Goal: Task Accomplishment & Management: Manage account settings

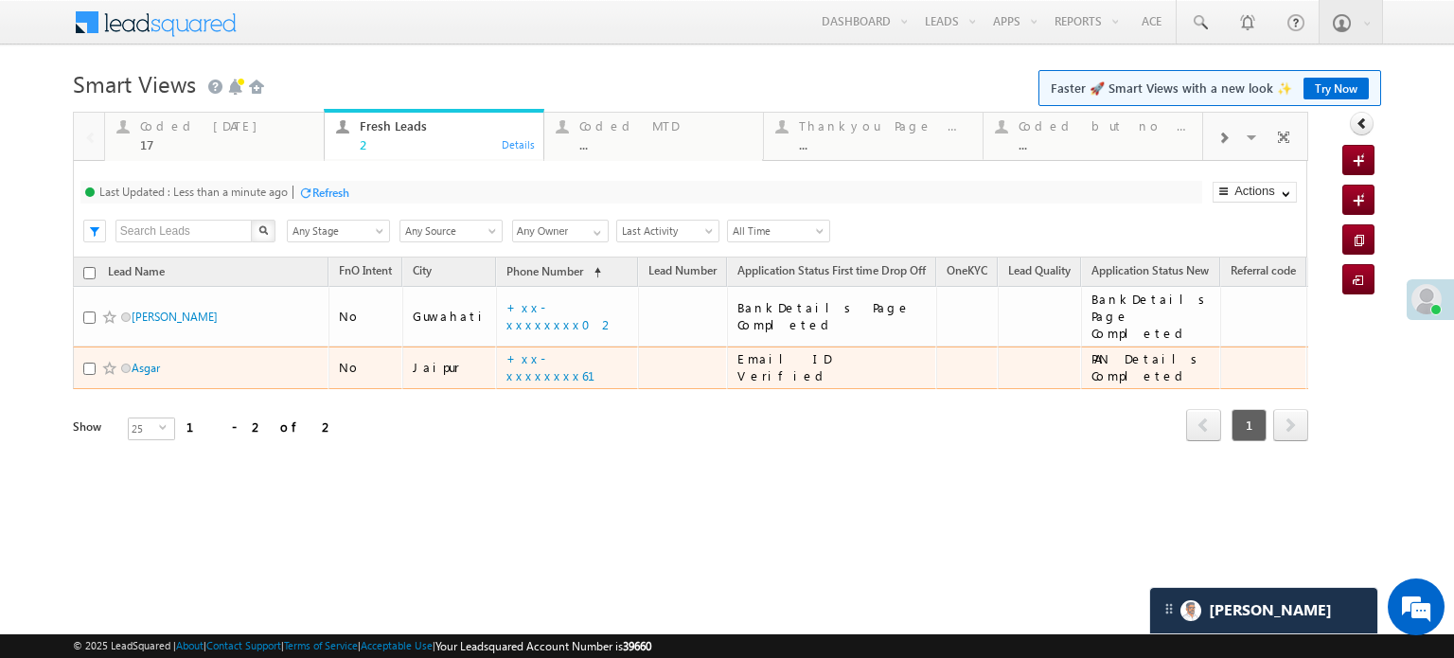
click at [328, 370] on td "No" at bounding box center [365, 368] width 74 height 44
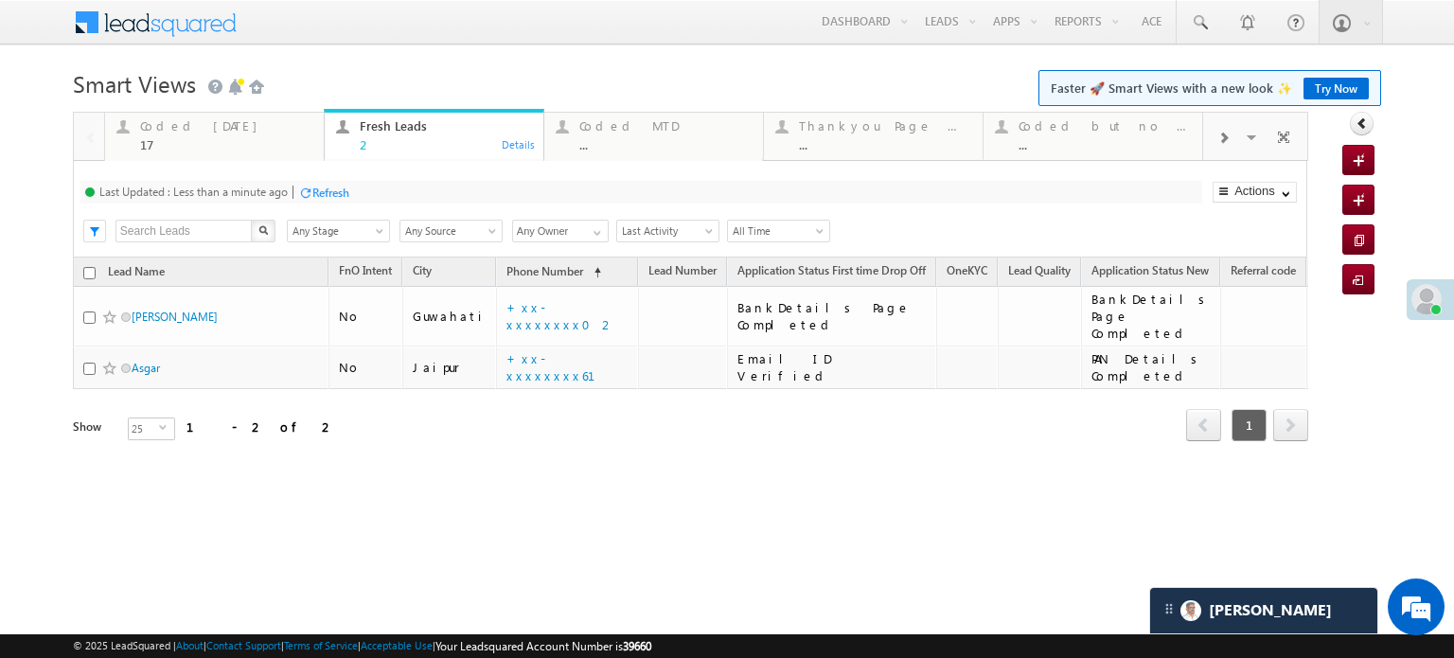
click at [341, 188] on div "Refresh" at bounding box center [330, 192] width 37 height 14
click at [261, 143] on div "17" at bounding box center [226, 144] width 172 height 14
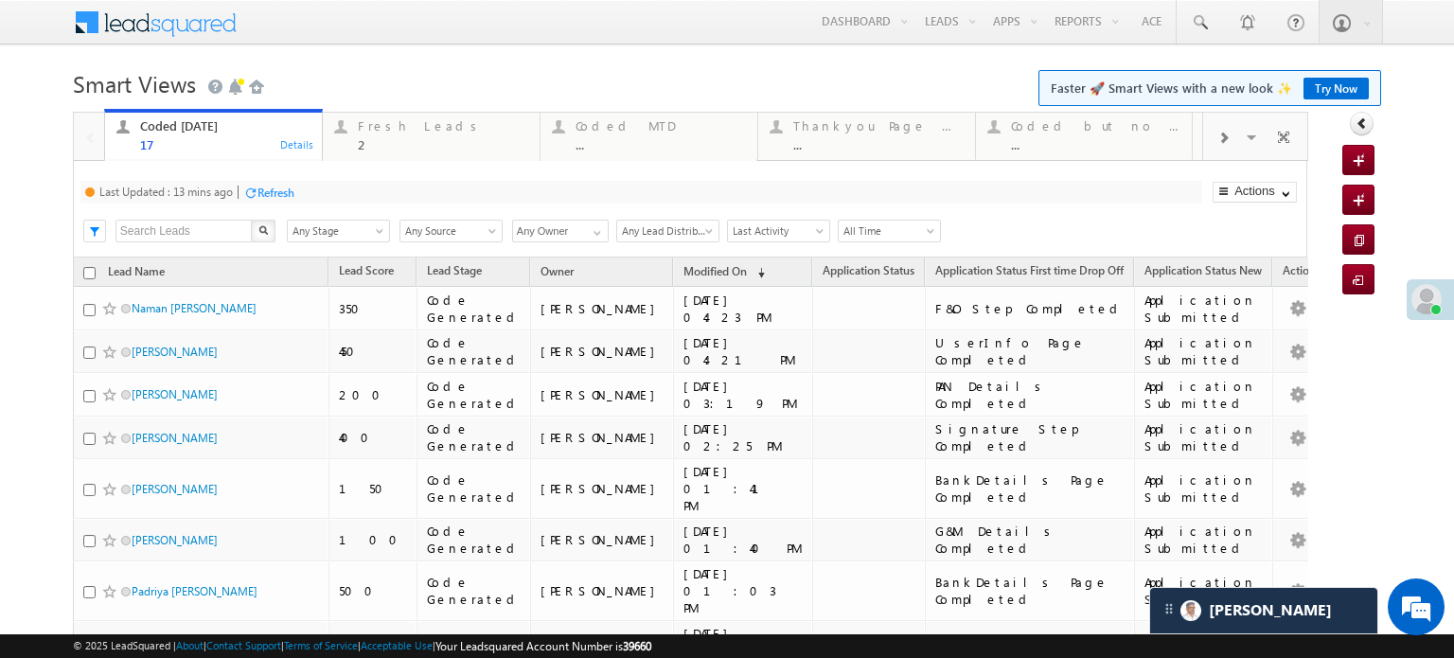
click at [282, 190] on div "Refresh" at bounding box center [275, 192] width 37 height 14
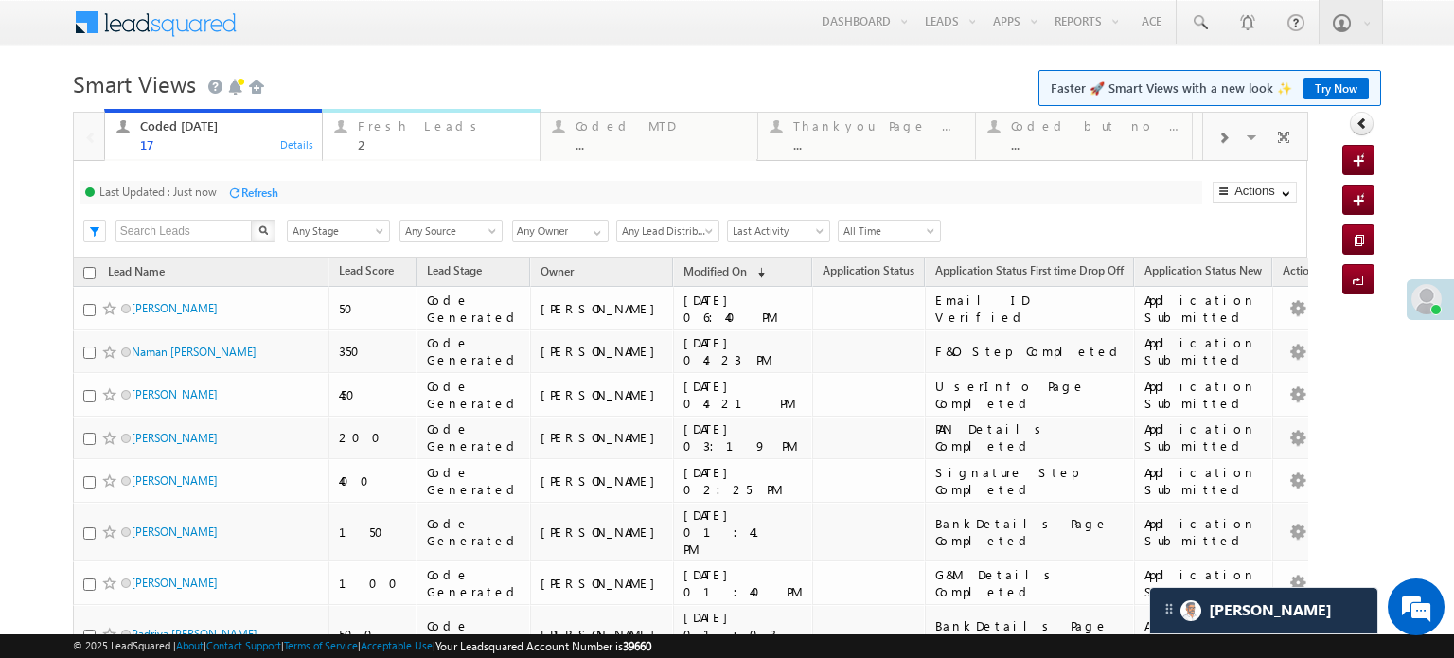
click at [425, 139] on div "2" at bounding box center [443, 144] width 170 height 14
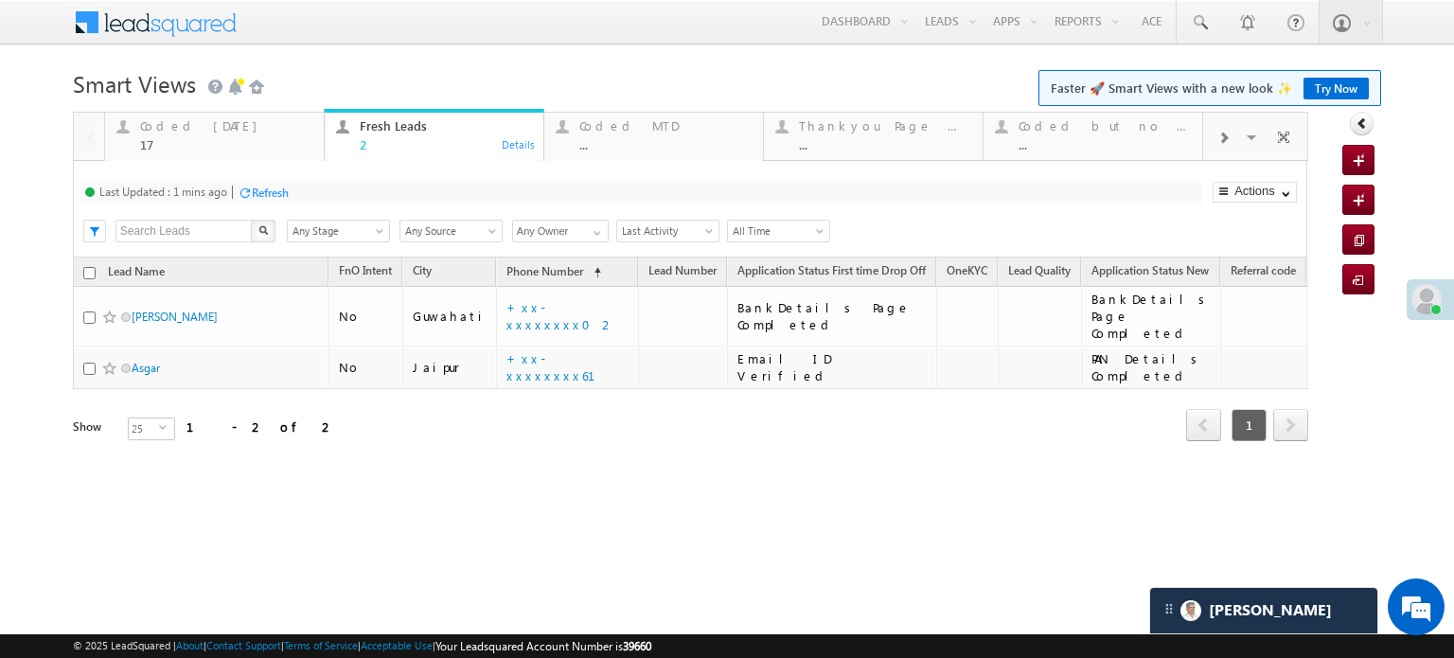
click at [276, 188] on div "Refresh" at bounding box center [270, 192] width 37 height 14
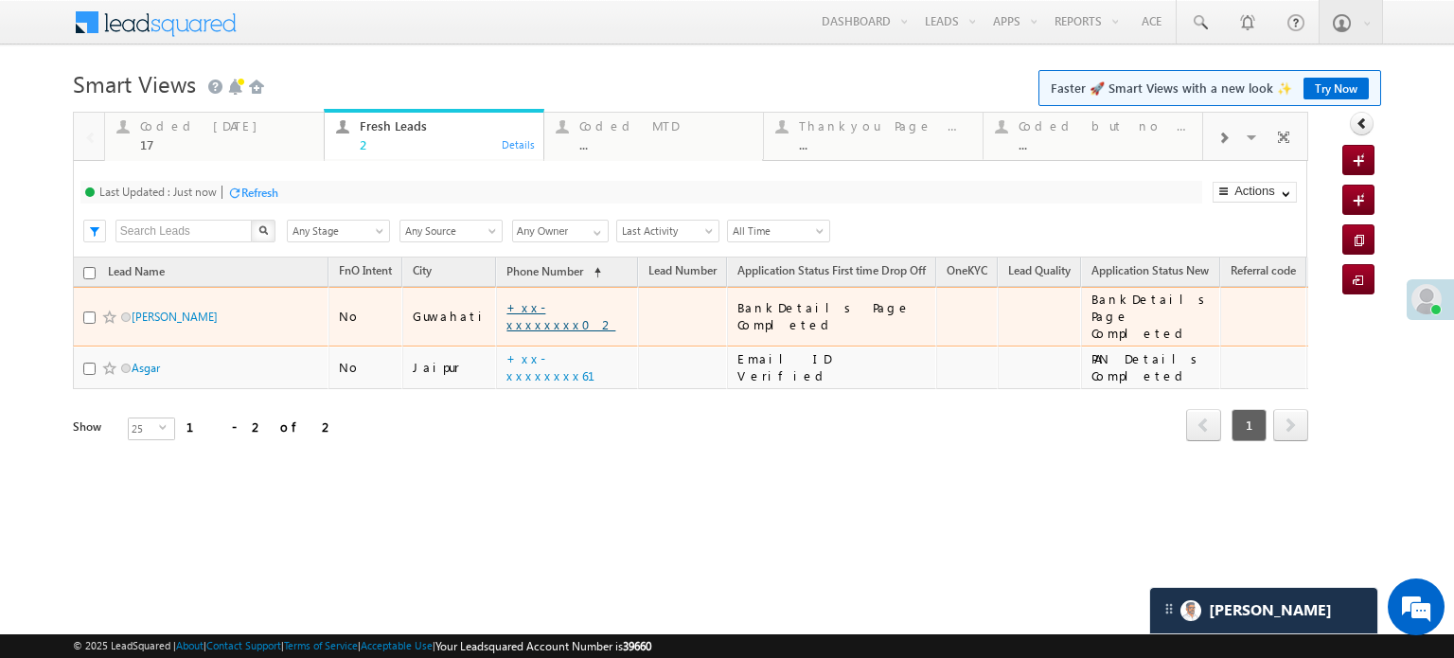
click at [524, 310] on link "+xx-xxxxxxxx02" at bounding box center [560, 315] width 109 height 33
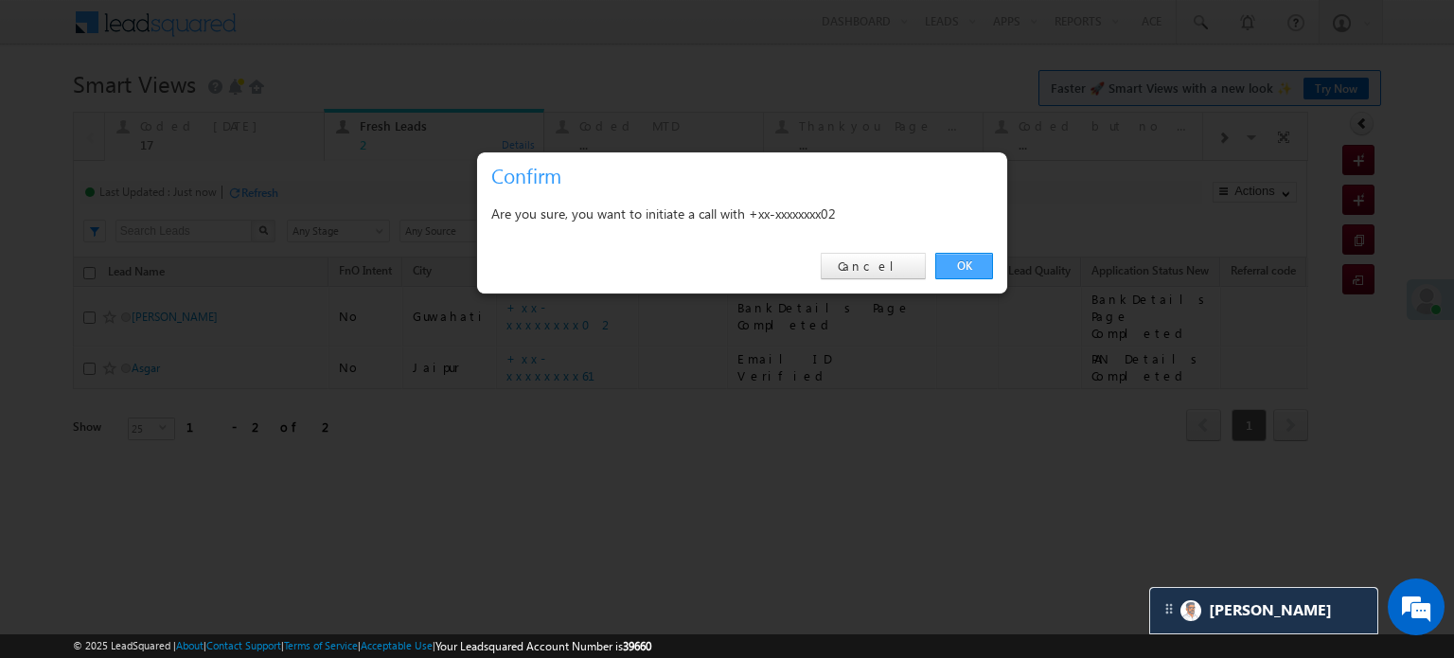
click at [965, 257] on link "OK" at bounding box center [964, 266] width 58 height 26
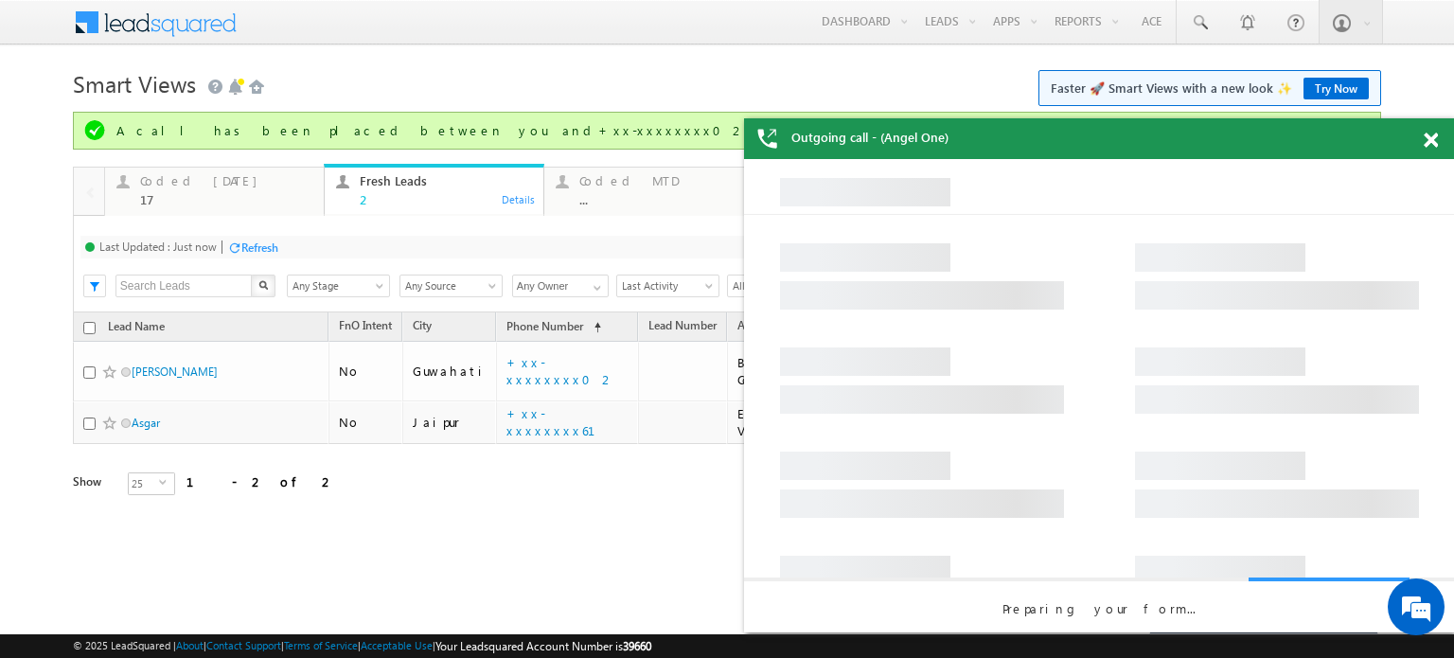
click at [1434, 137] on span at bounding box center [1430, 140] width 14 height 16
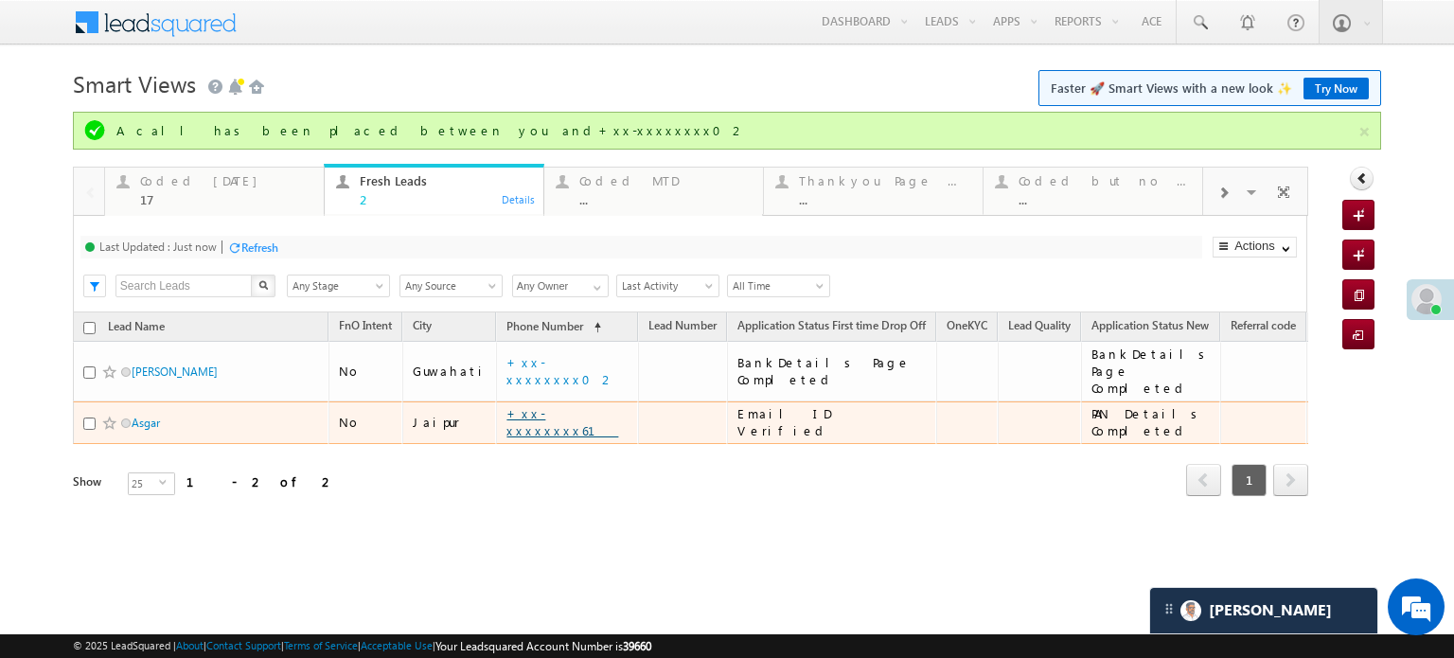
click at [531, 405] on link "+xx-xxxxxxxx61" at bounding box center [562, 421] width 112 height 33
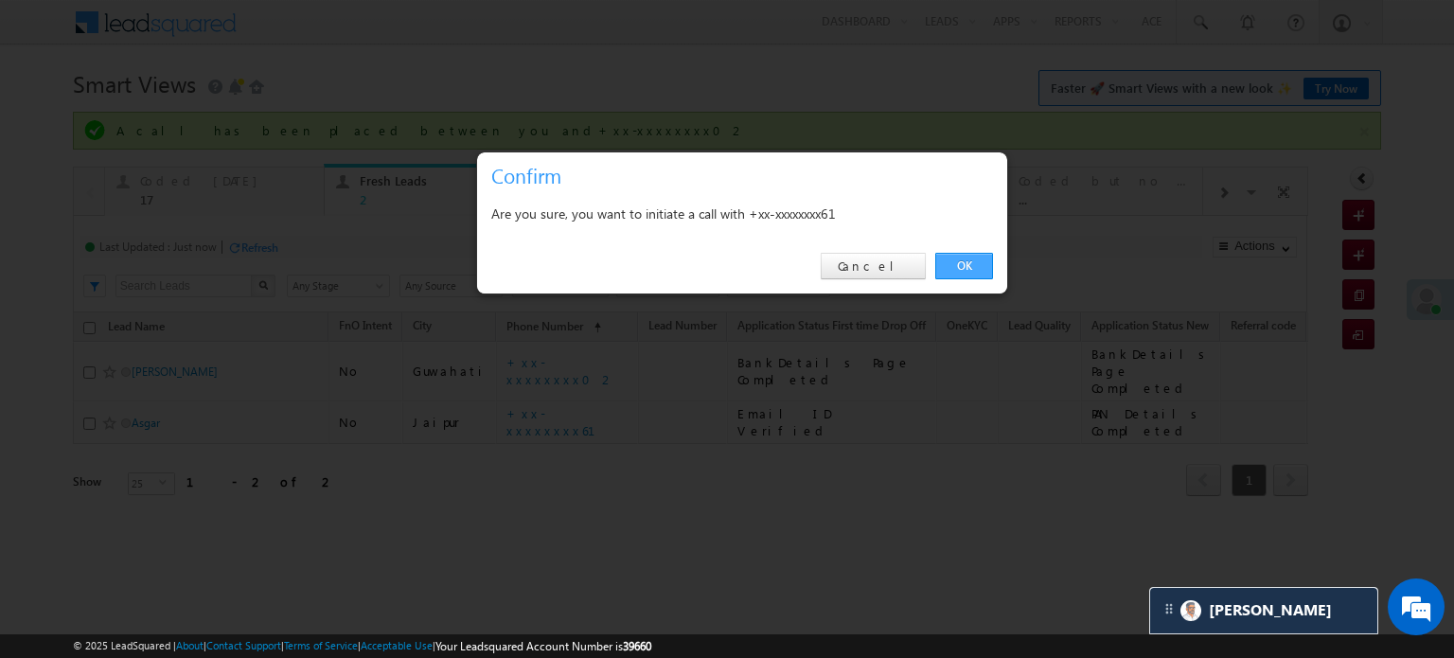
click at [965, 268] on link "OK" at bounding box center [964, 266] width 58 height 26
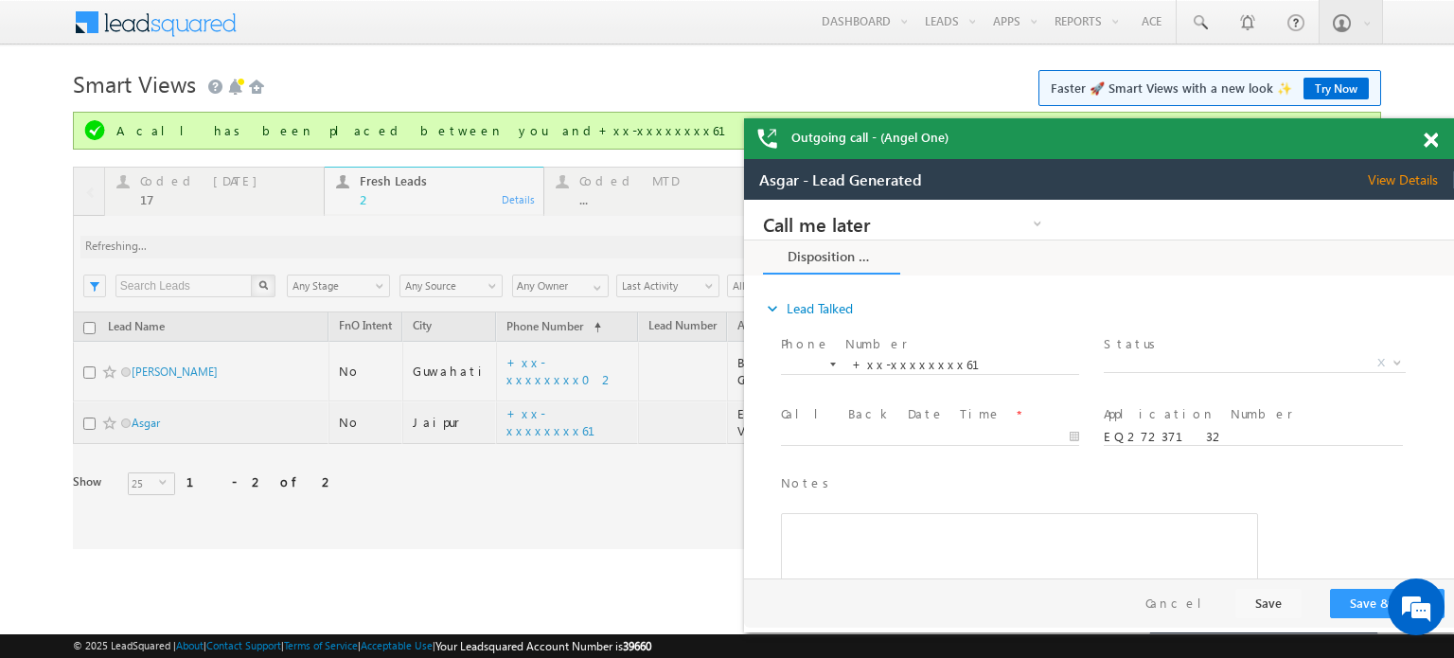
click at [1431, 139] on span at bounding box center [1430, 140] width 14 height 16
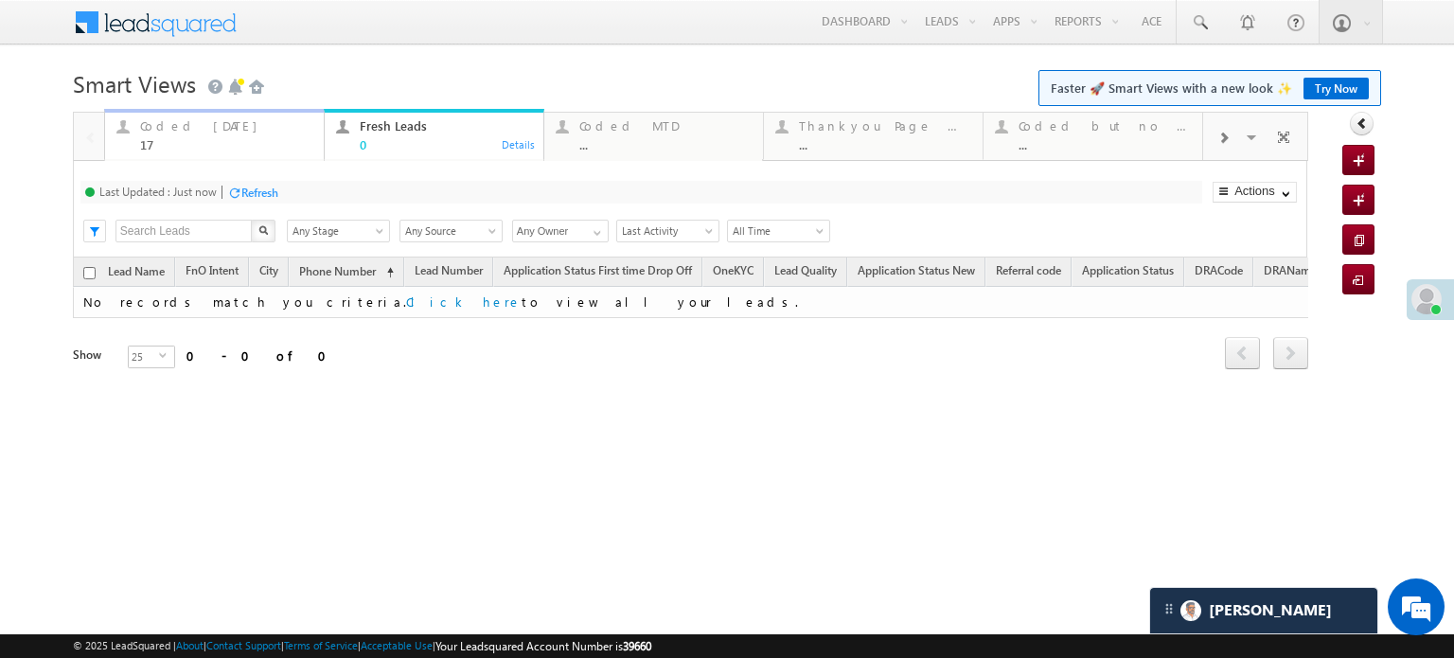
click at [219, 142] on div "17" at bounding box center [226, 144] width 172 height 14
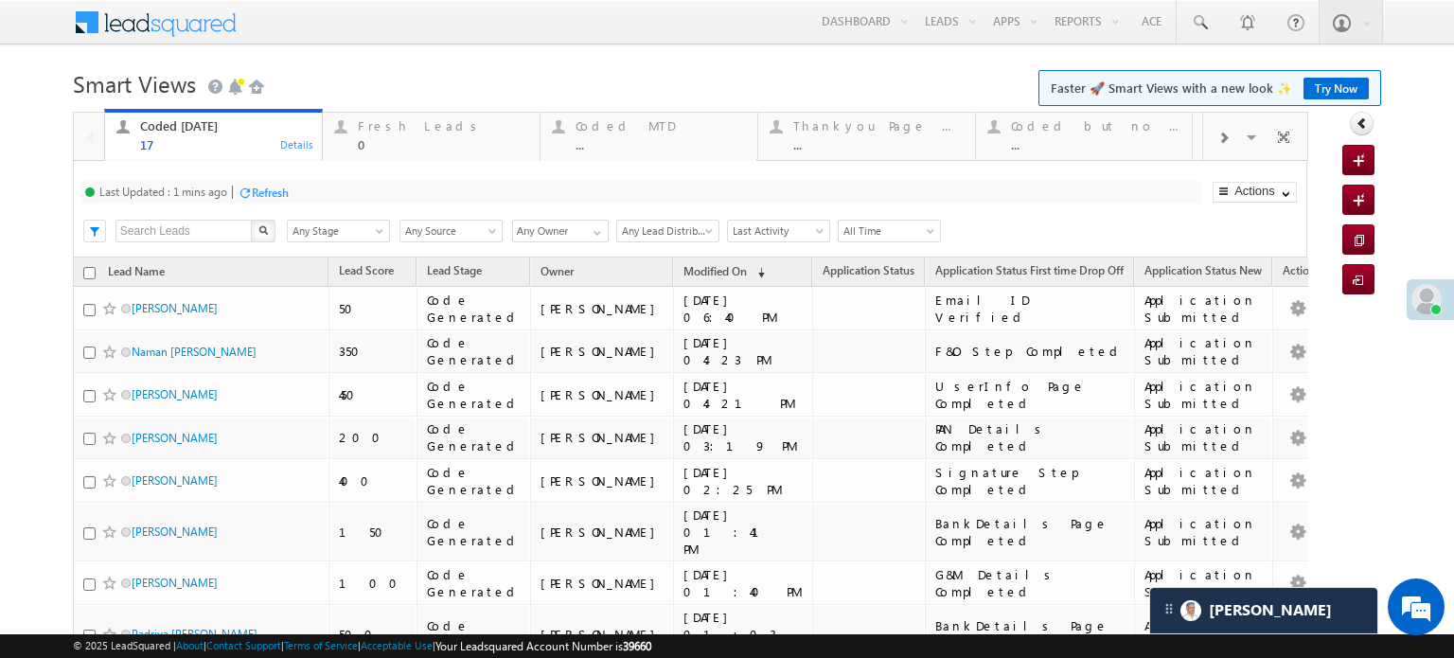
click at [264, 185] on div "Refresh" at bounding box center [270, 192] width 37 height 14
click at [332, 185] on div "Refresh" at bounding box center [330, 192] width 37 height 14
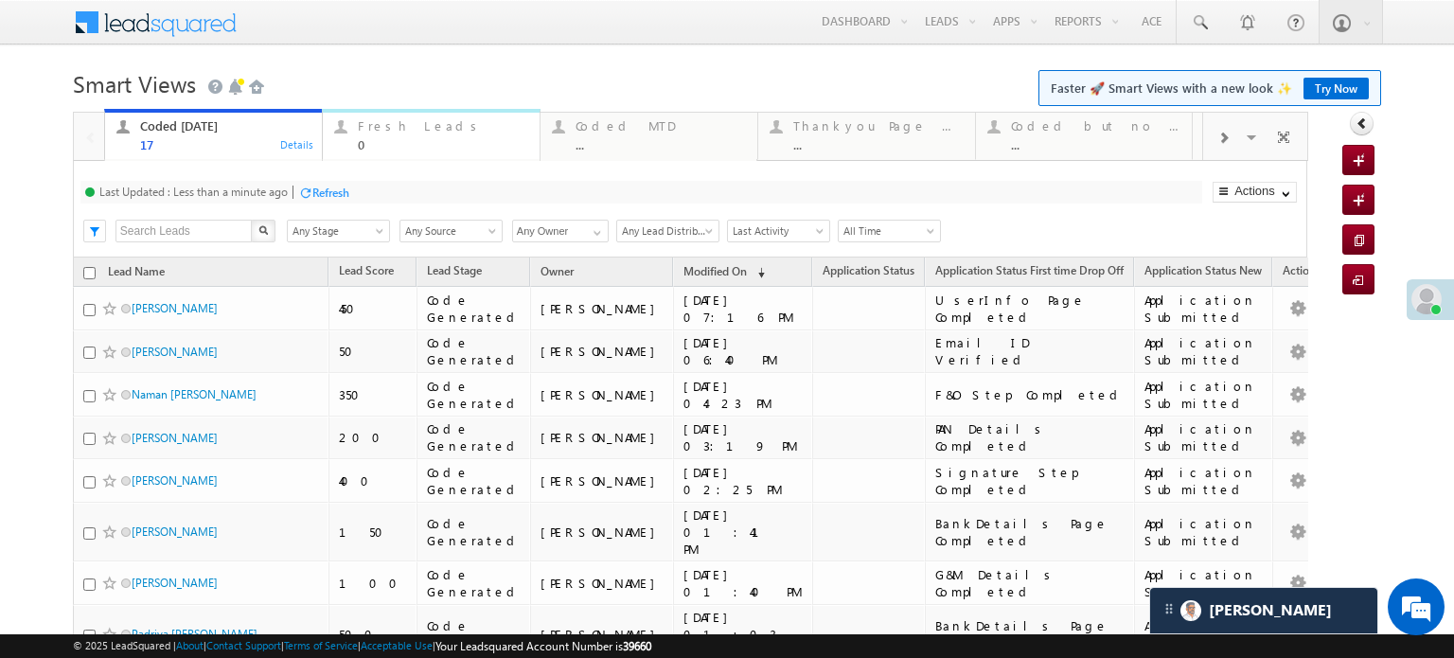
click at [431, 122] on div "Fresh Leads" at bounding box center [443, 125] width 170 height 15
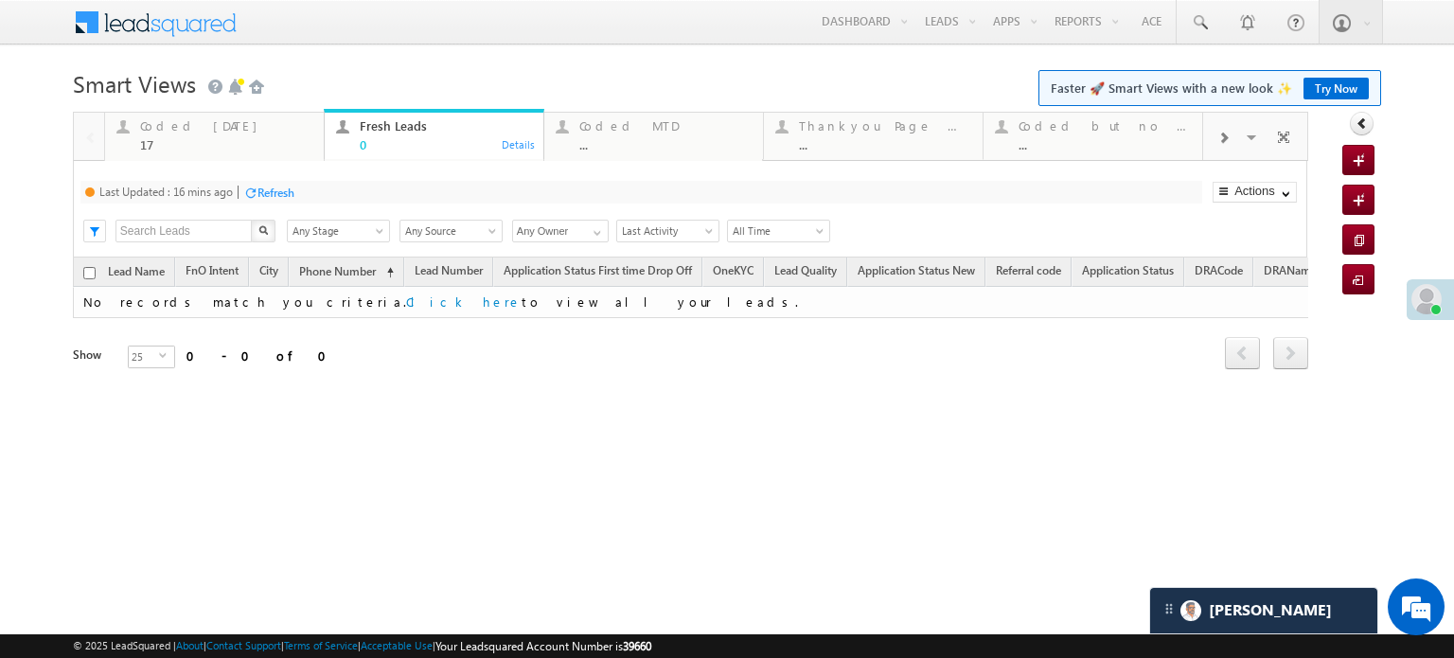
click at [285, 191] on div "Refresh" at bounding box center [275, 192] width 37 height 14
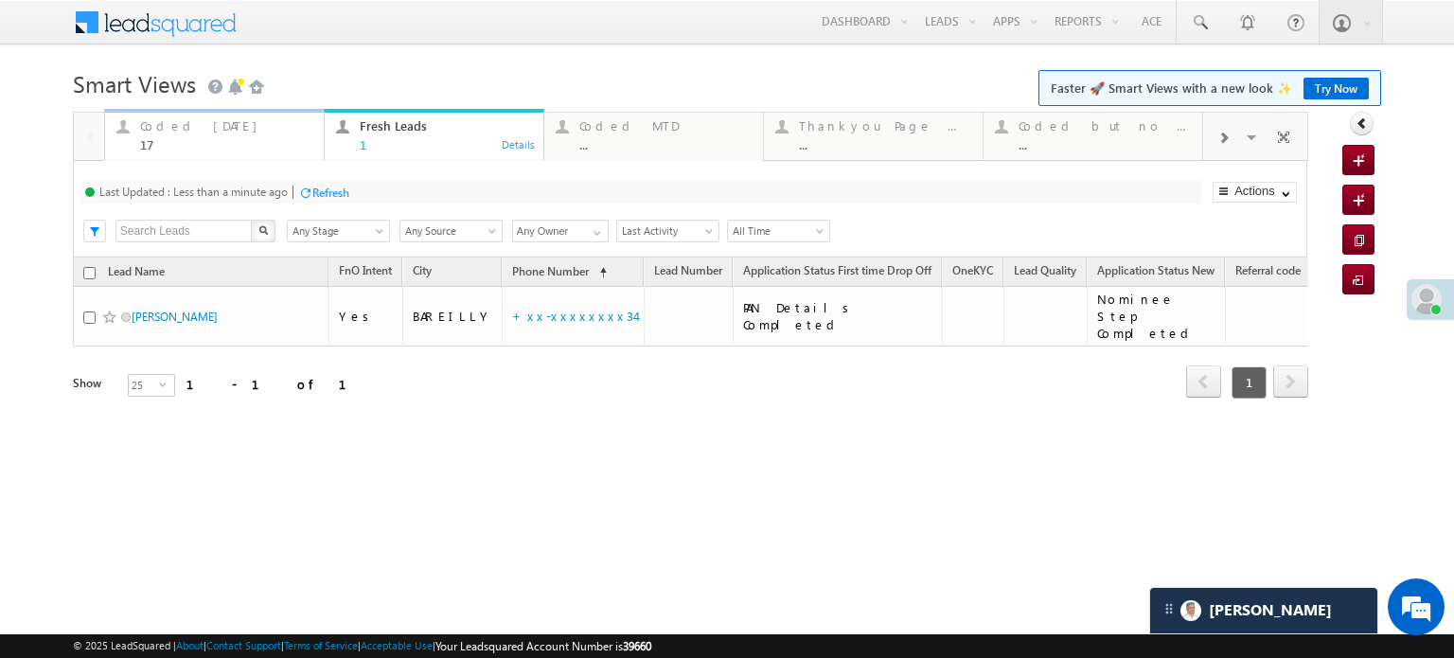
click at [177, 153] on link "Coded Today 17 Details" at bounding box center [214, 134] width 221 height 51
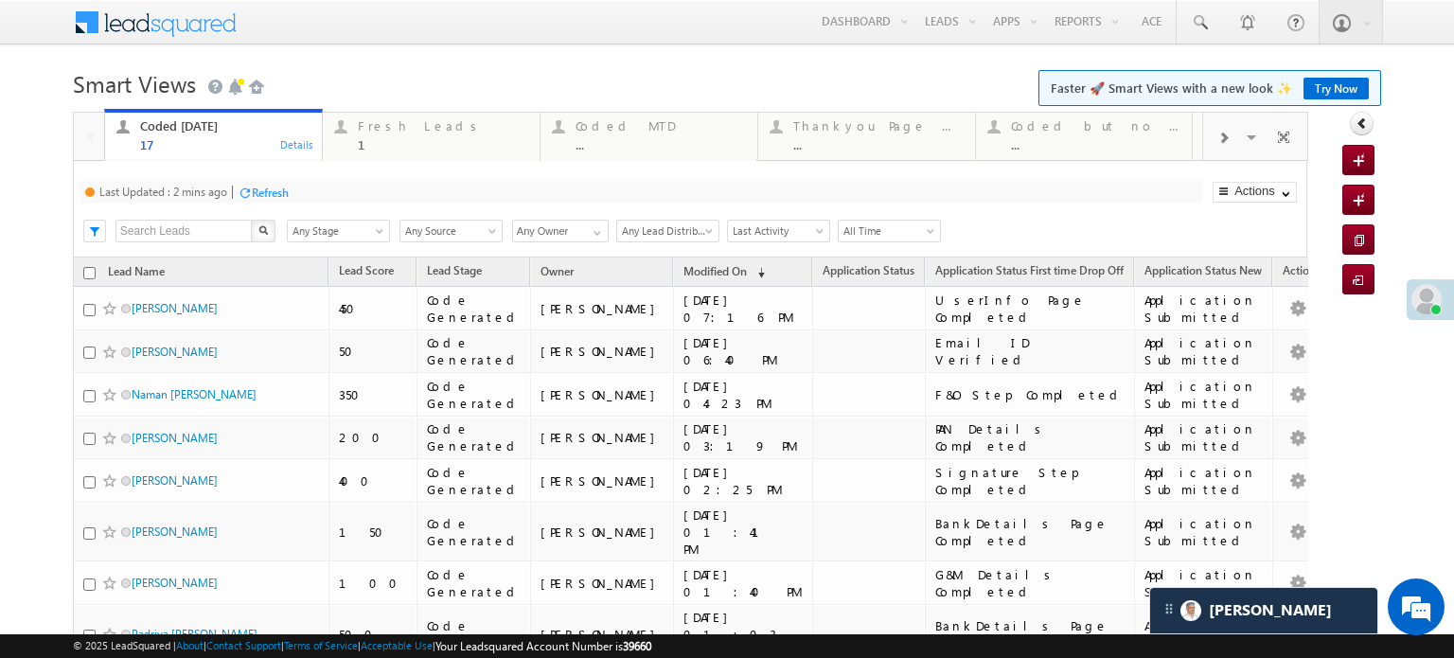
click at [266, 191] on div "Refresh" at bounding box center [270, 192] width 37 height 14
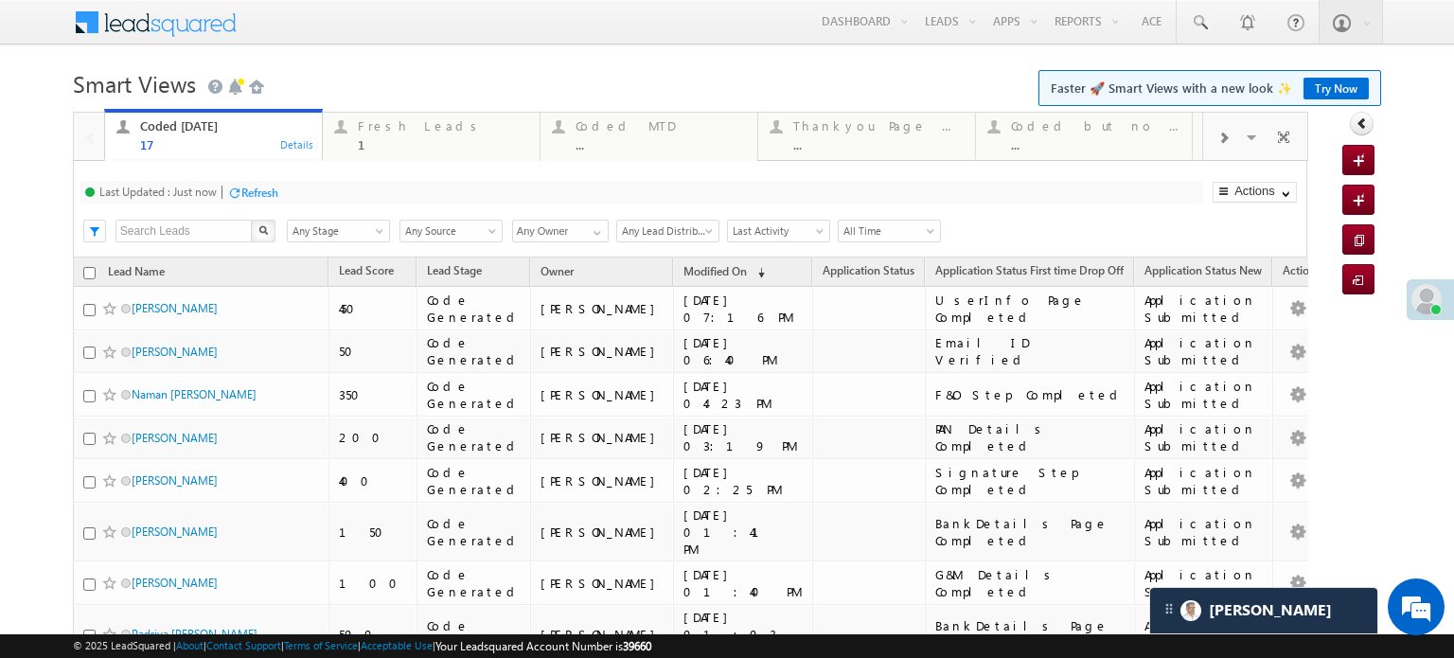
click at [217, 187] on div "Last Updated : Just now" at bounding box center [157, 192] width 117 height 14
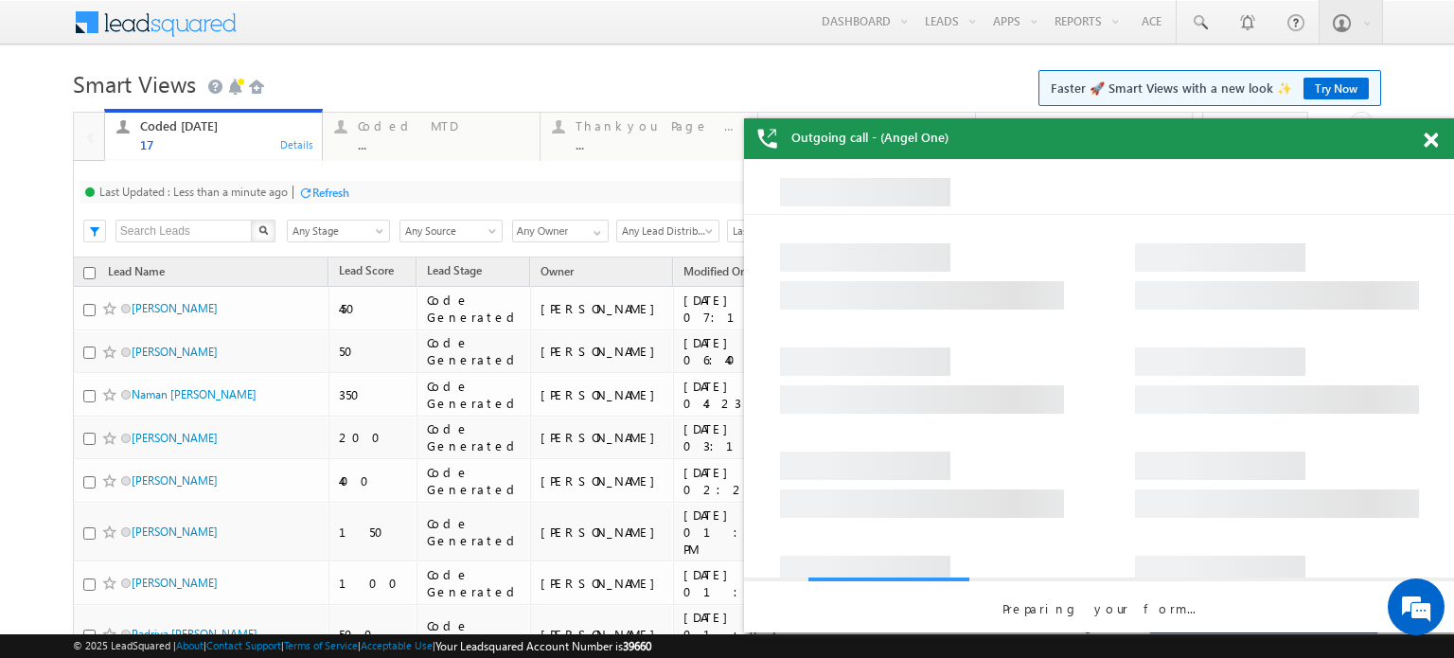
click at [1423, 136] on span at bounding box center [1430, 140] width 14 height 16
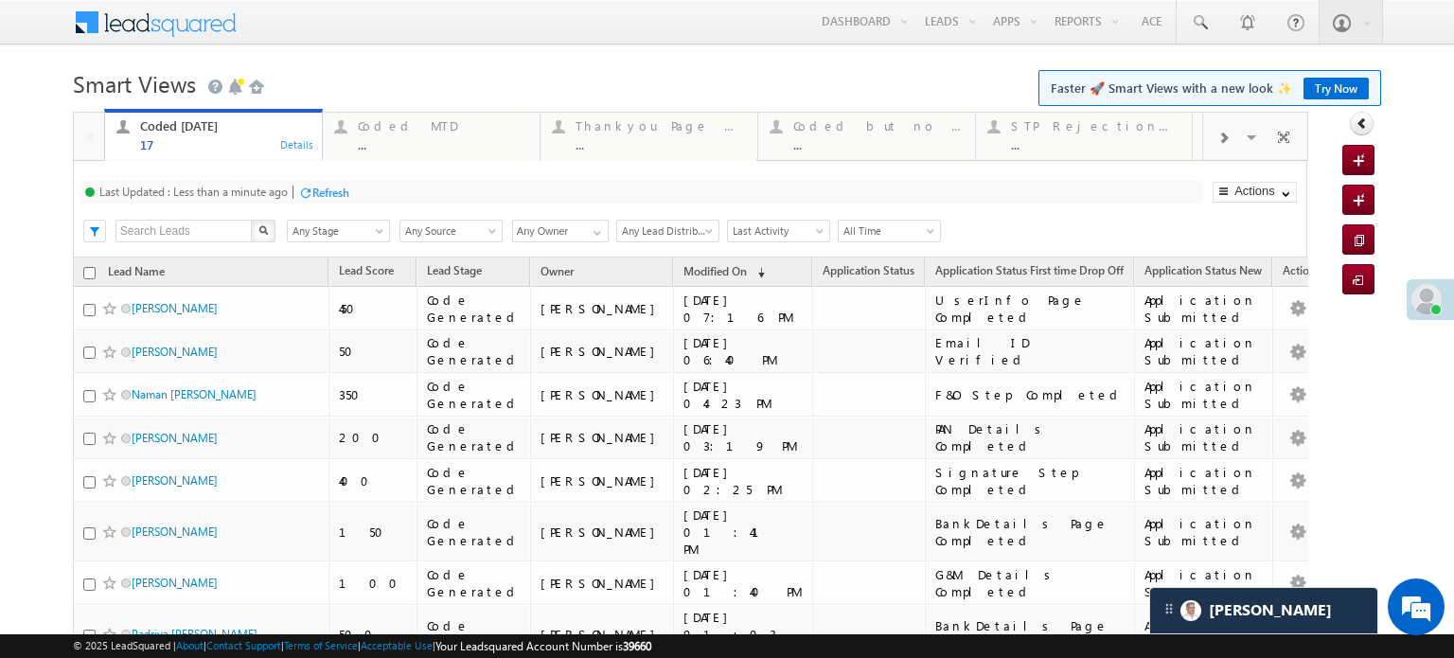
click at [1206, 150] on div at bounding box center [1223, 136] width 41 height 43
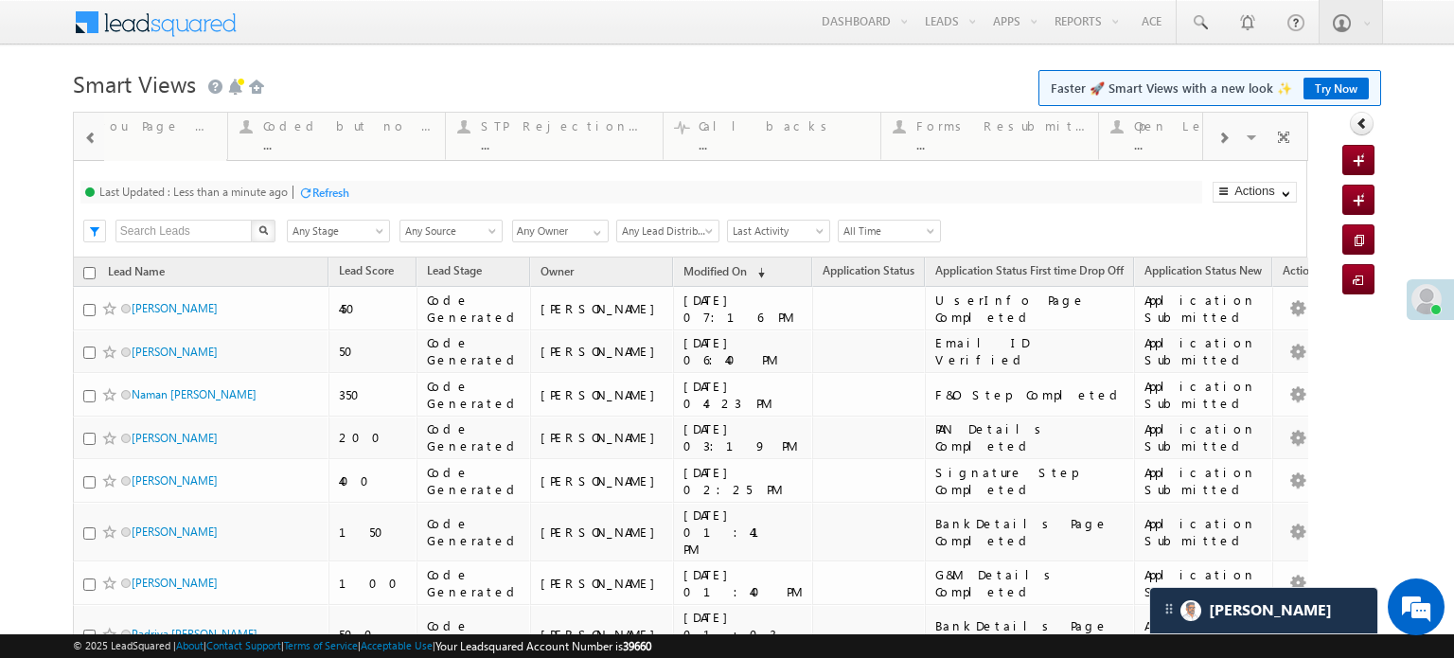
click at [1206, 150] on div at bounding box center [1223, 136] width 41 height 43
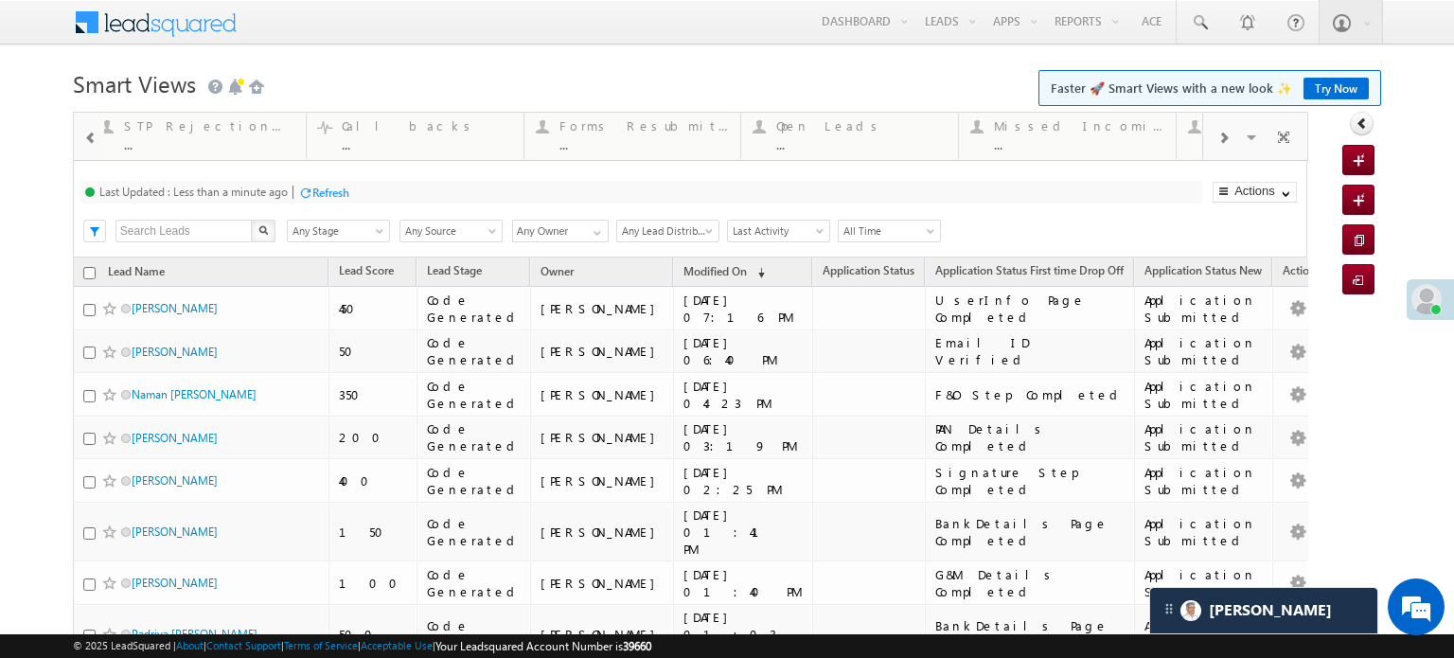
click at [1206, 150] on div at bounding box center [1223, 136] width 41 height 43
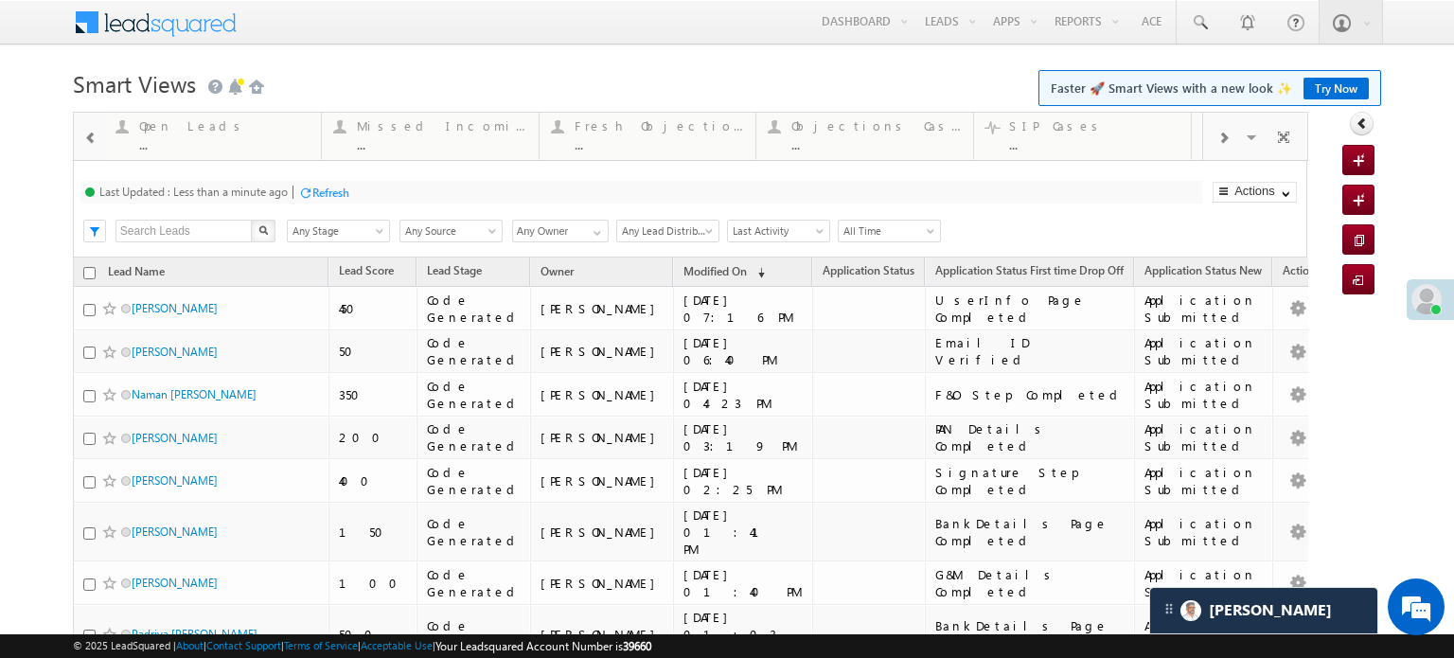
click at [1203, 147] on div at bounding box center [1223, 136] width 41 height 43
click at [1203, 146] on div at bounding box center [1223, 136] width 41 height 43
click at [1203, 147] on div at bounding box center [1223, 136] width 41 height 43
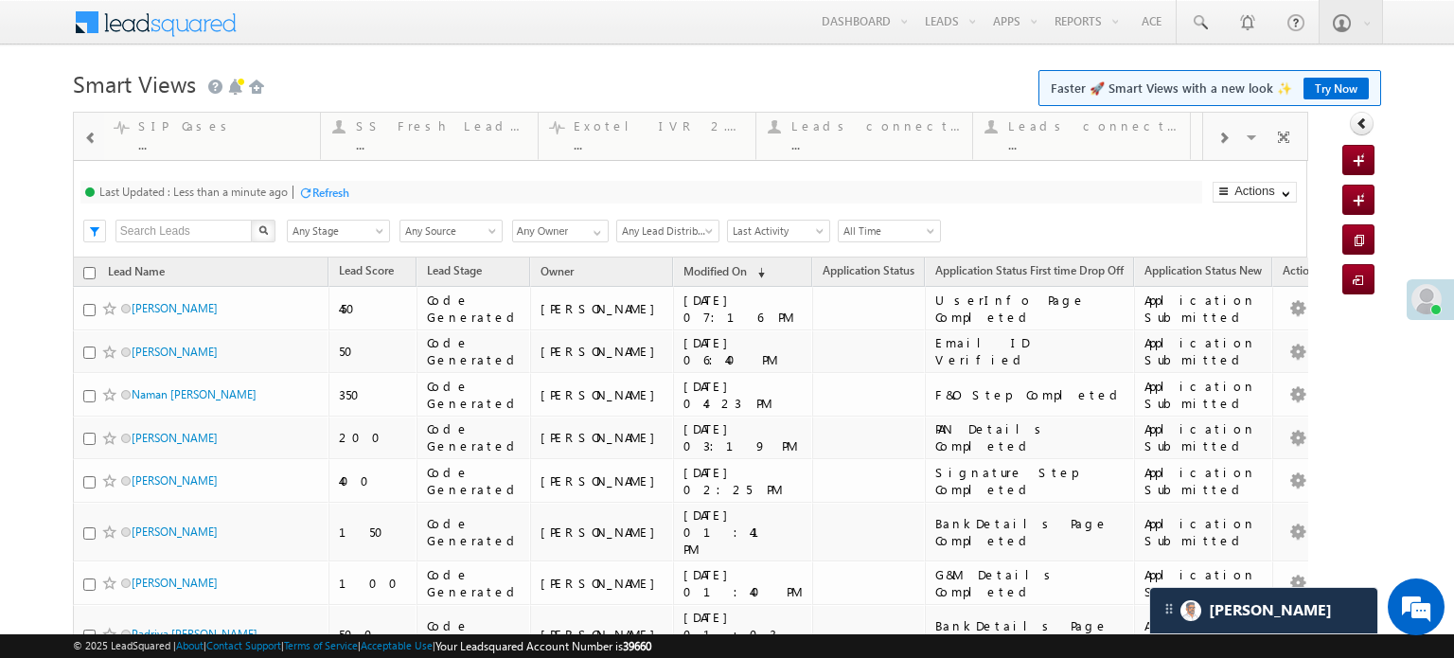
click at [1204, 147] on div at bounding box center [1223, 136] width 41 height 43
drag, startPoint x: 862, startPoint y: 150, endPoint x: 0, endPoint y: 118, distance: 862.7
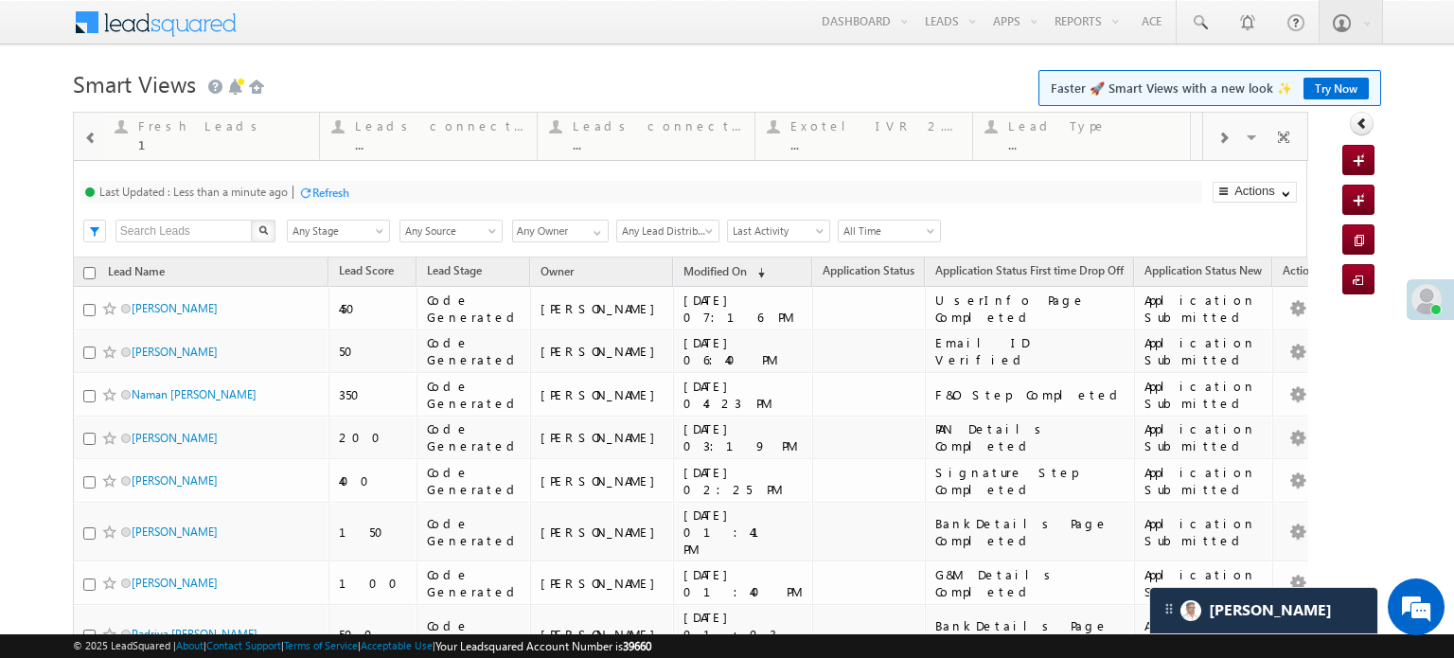
click at [88, 139] on span at bounding box center [90, 138] width 13 height 15
click at [88, 140] on span at bounding box center [90, 138] width 13 height 15
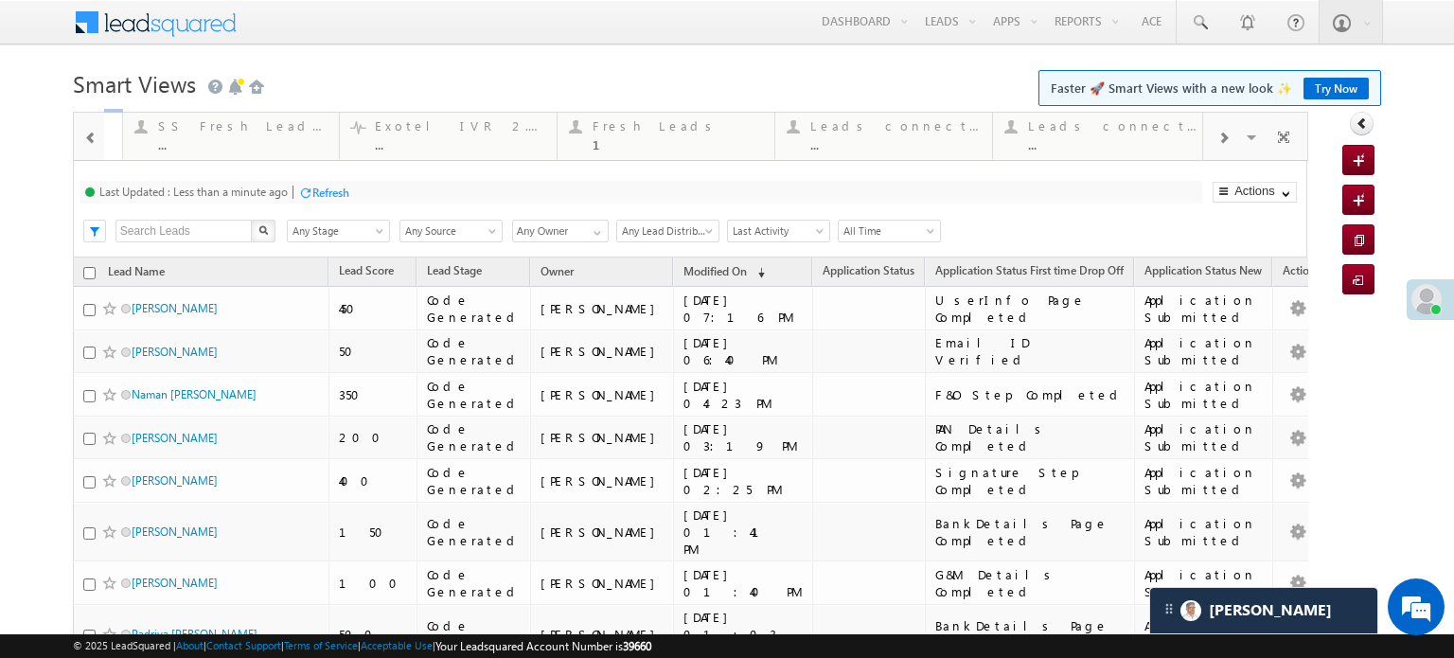
drag, startPoint x: 88, startPoint y: 140, endPoint x: 221, endPoint y: 146, distance: 132.6
click at [89, 142] on span at bounding box center [90, 138] width 13 height 15
drag, startPoint x: 0, startPoint y: 132, endPoint x: 0, endPoint y: 113, distance: 19.9
click at [84, 134] on span at bounding box center [90, 138] width 13 height 15
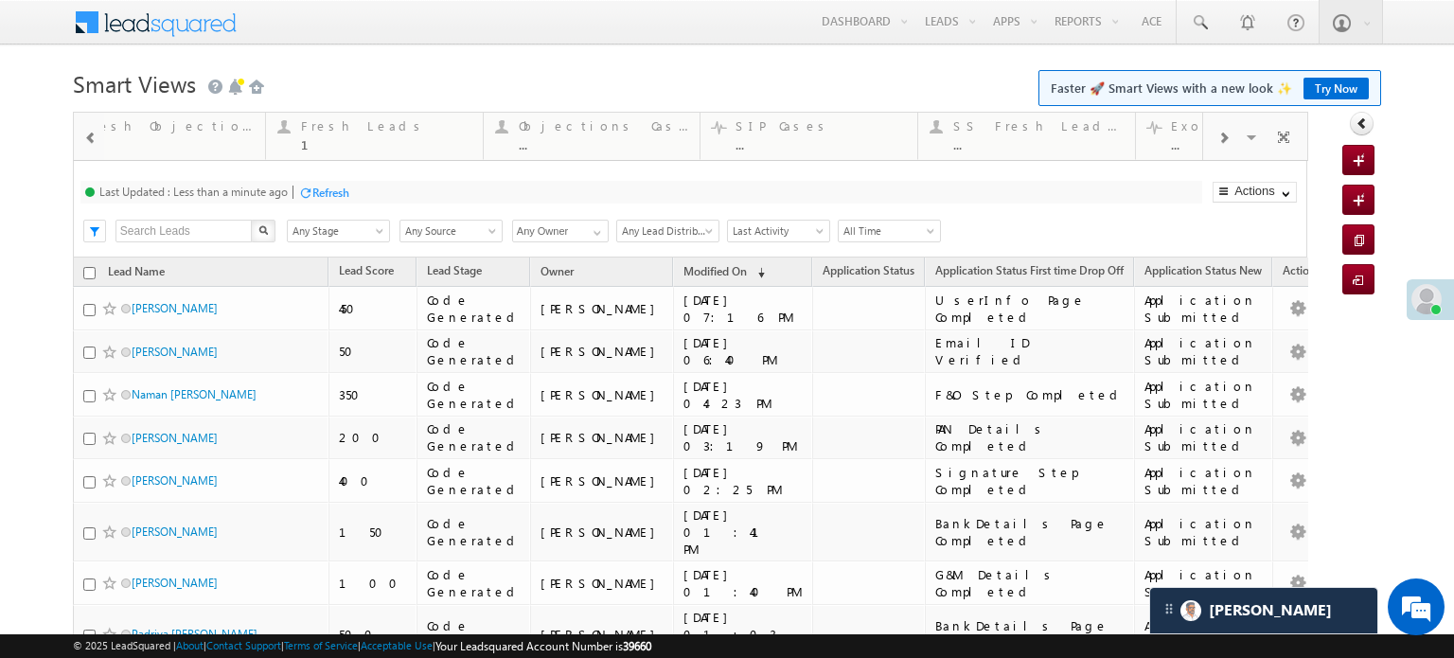
click at [84, 134] on span at bounding box center [90, 138] width 13 height 15
drag, startPoint x: 842, startPoint y: 130, endPoint x: 0, endPoint y: 119, distance: 842.3
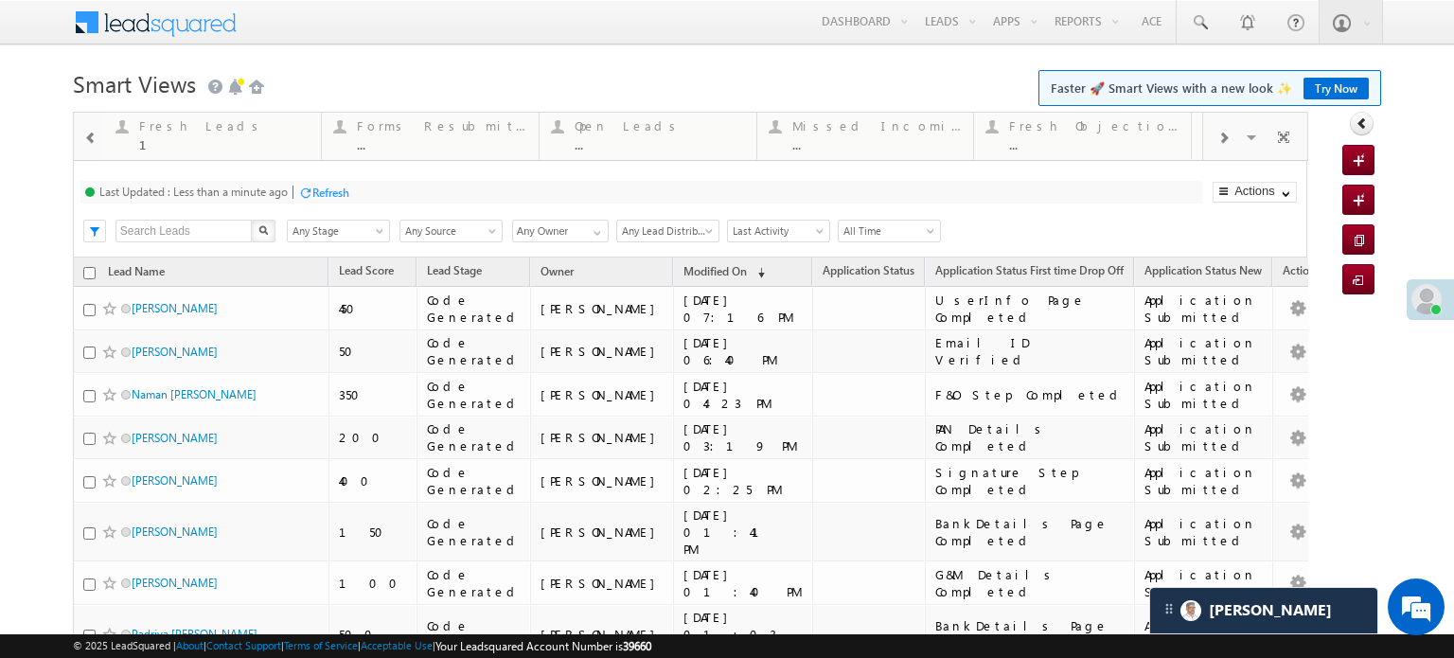
click at [79, 139] on div at bounding box center [90, 136] width 27 height 43
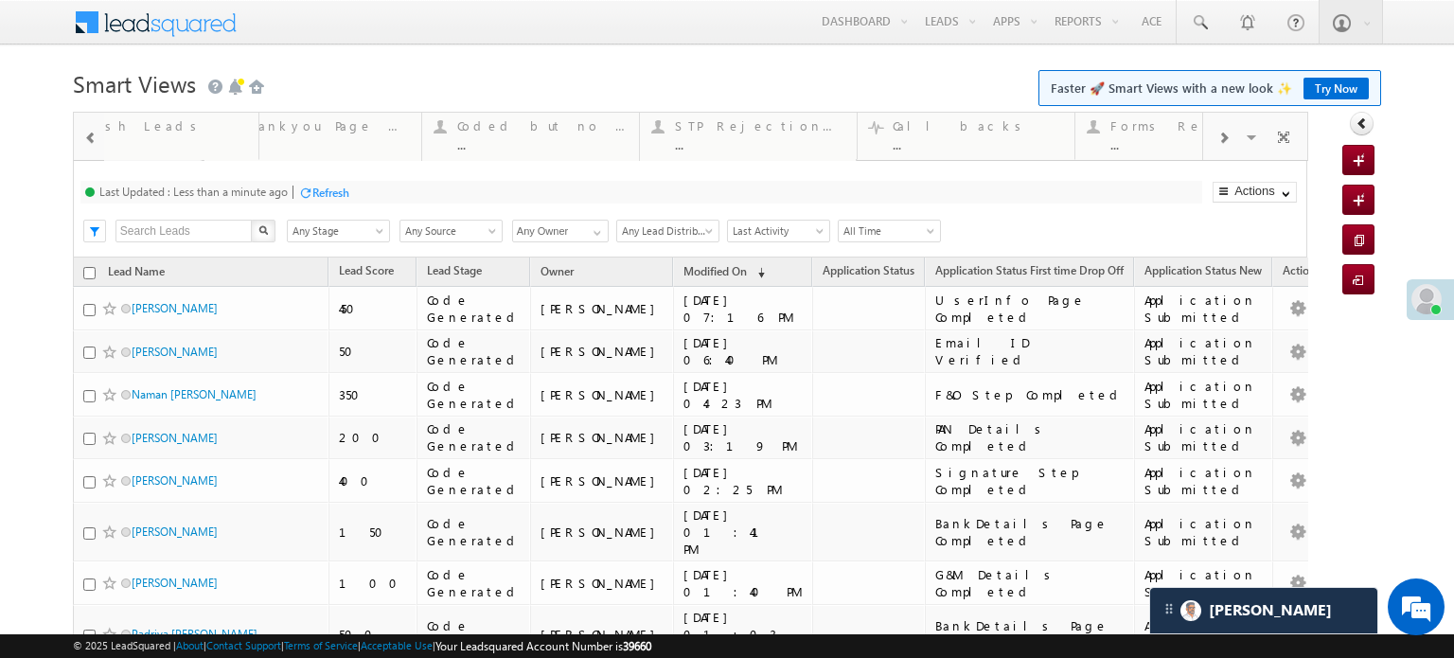
drag, startPoint x: 815, startPoint y: 146, endPoint x: 0, endPoint y: 142, distance: 814.8
click at [89, 136] on span at bounding box center [90, 138] width 13 height 15
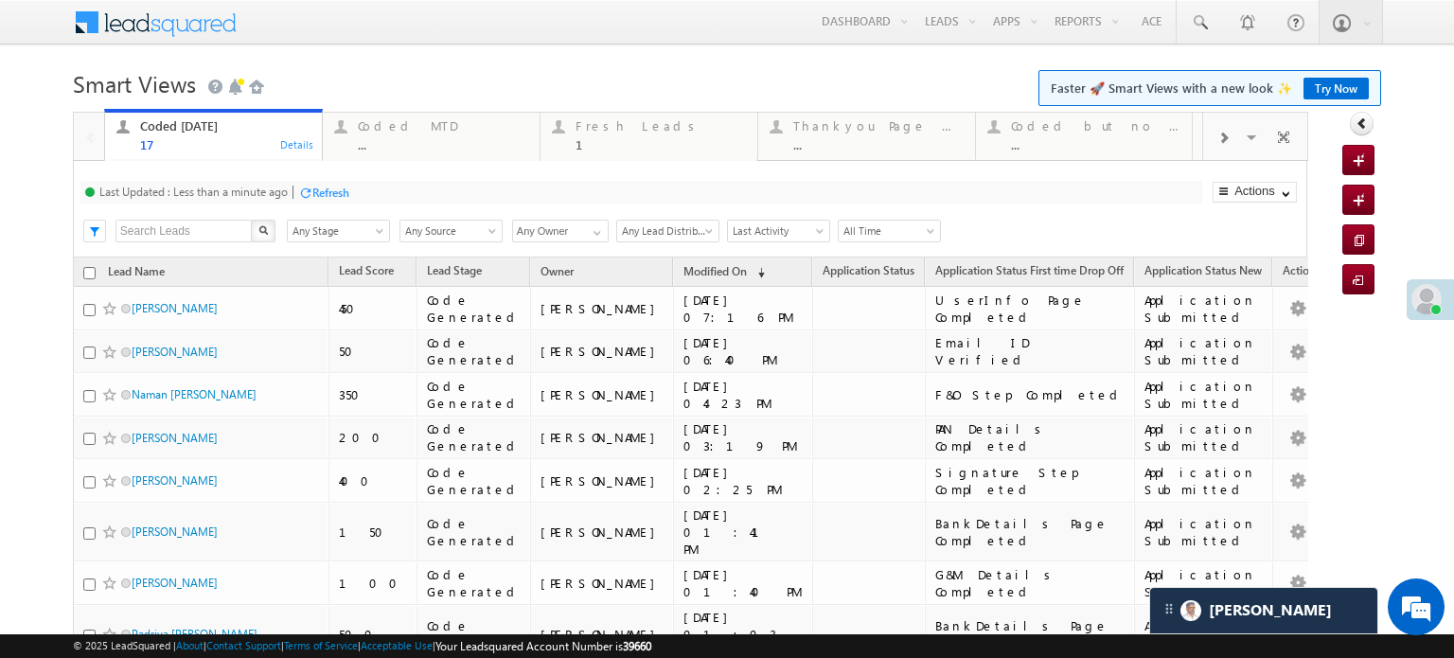
click at [89, 136] on div at bounding box center [89, 135] width 31 height 45
drag, startPoint x: 708, startPoint y: 147, endPoint x: 475, endPoint y: 157, distance: 233.0
drag, startPoint x: 335, startPoint y: 186, endPoint x: 365, endPoint y: 155, distance: 43.5
click at [336, 186] on div "Refresh" at bounding box center [330, 192] width 37 height 14
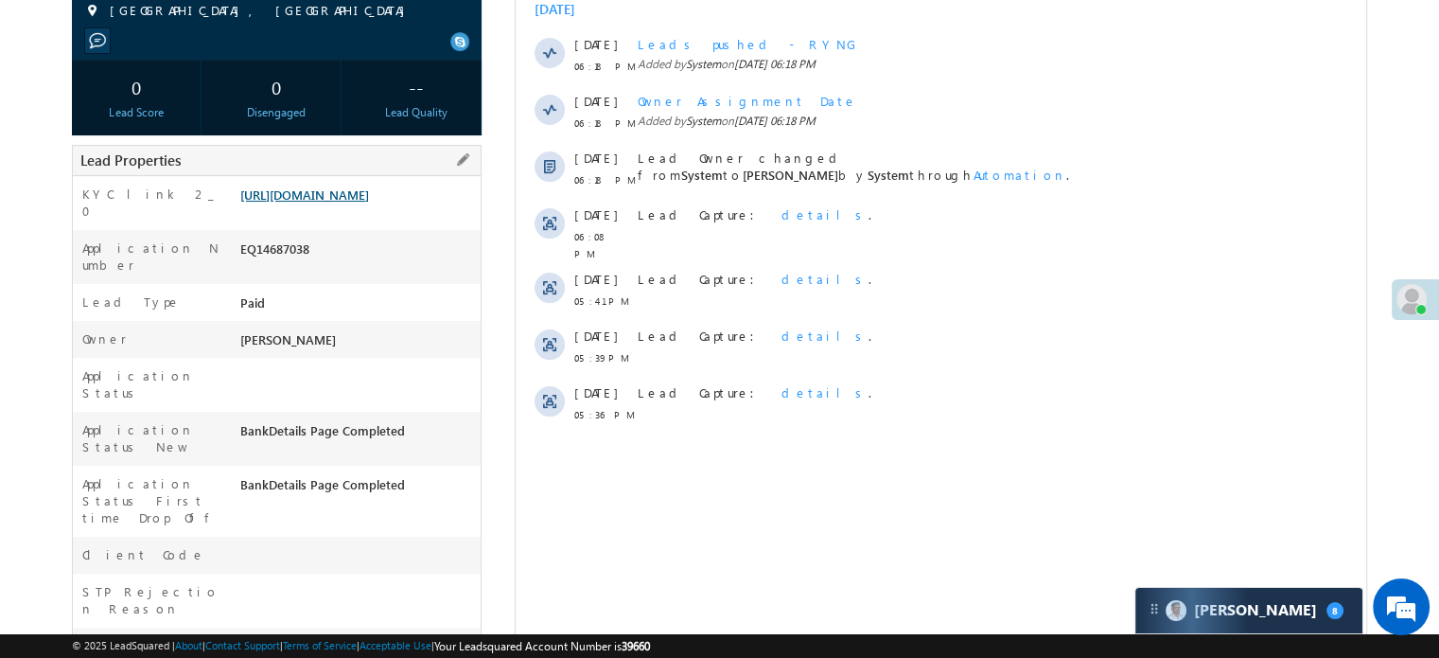
click at [369, 203] on link "https://angelbroking1-pk3em7sa.customui-test.leadsquared.com?leadId=e3d01d5b-f2…" at bounding box center [304, 194] width 129 height 16
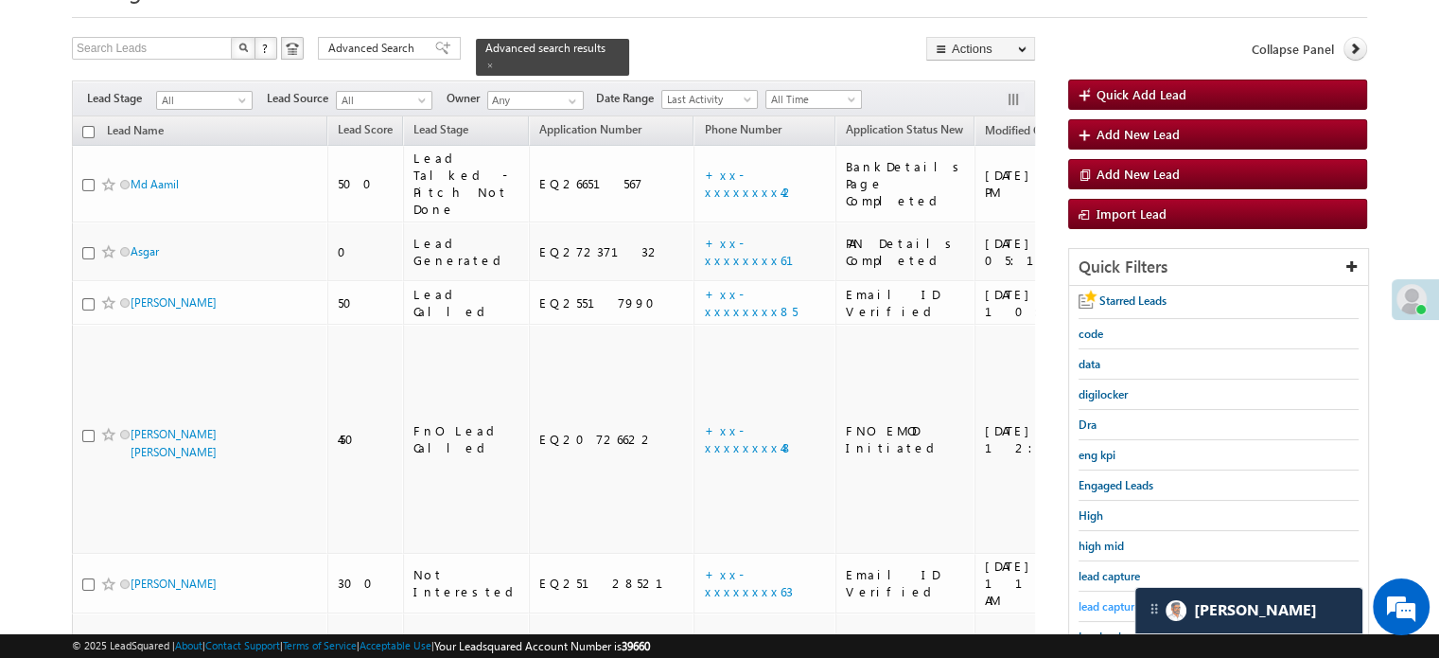
scroll to position [8907, 0]
click at [1117, 599] on span "lead capture new" at bounding box center [1121, 606] width 85 height 14
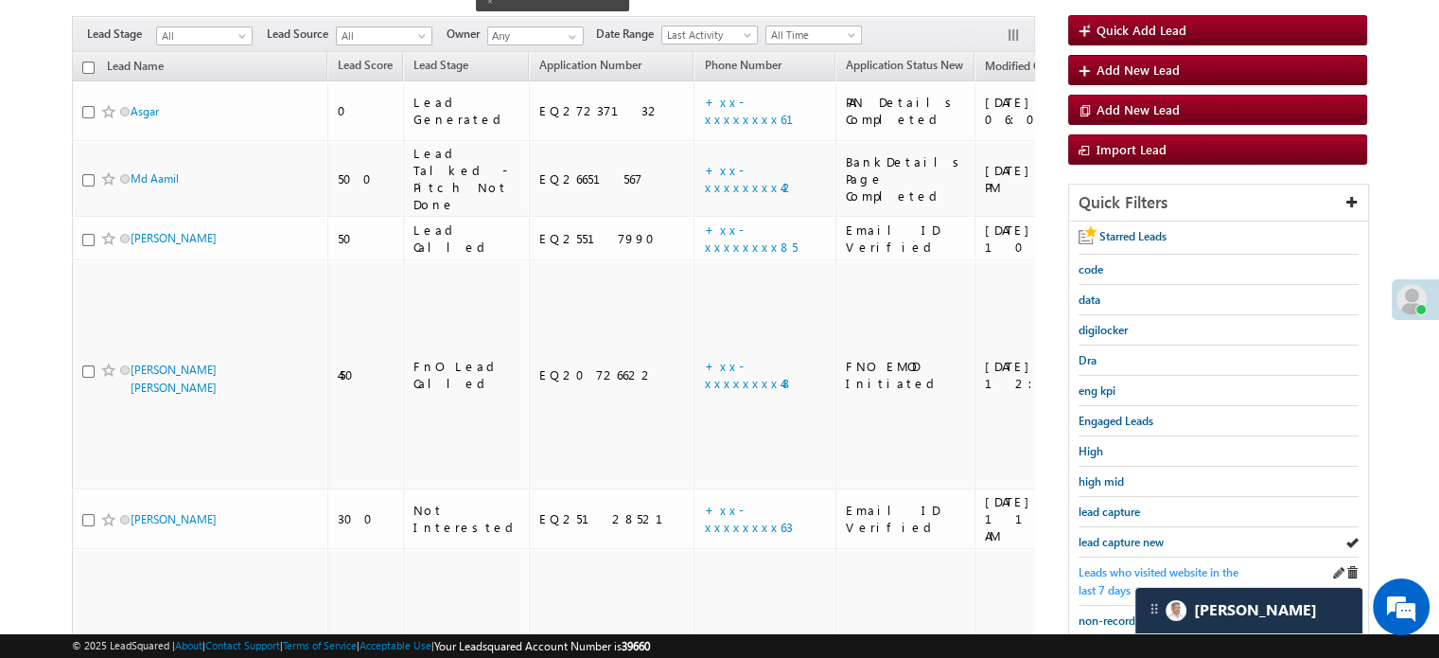
scroll to position [189, 0]
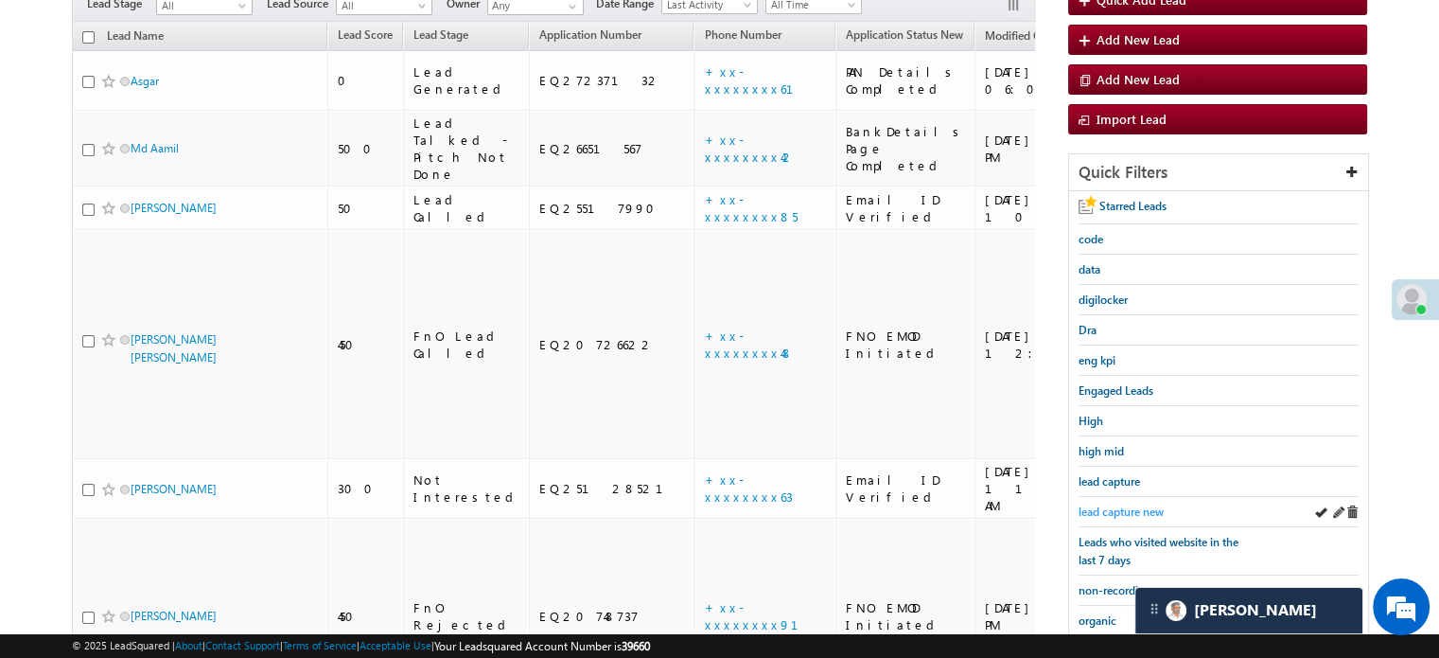
click at [1118, 506] on span "lead capture new" at bounding box center [1121, 511] width 85 height 14
click at [1124, 504] on span "lead capture new" at bounding box center [1121, 511] width 85 height 14
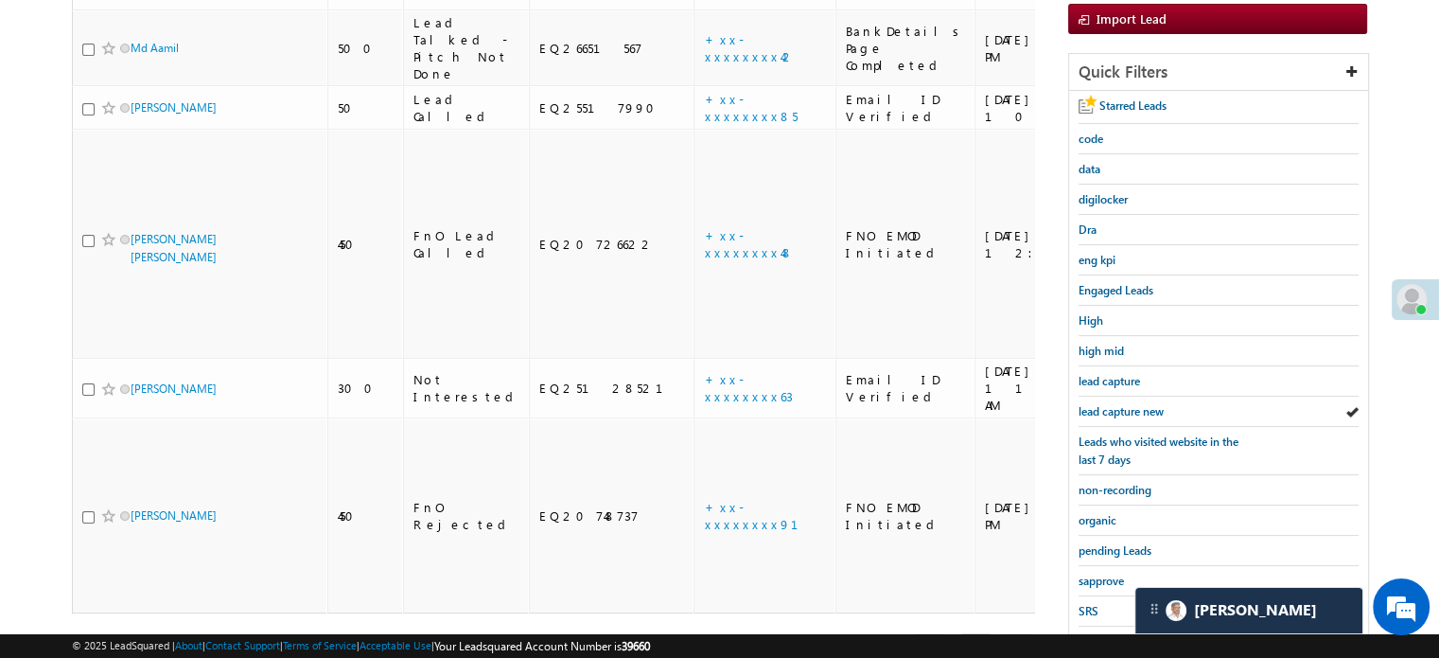
scroll to position [406, 0]
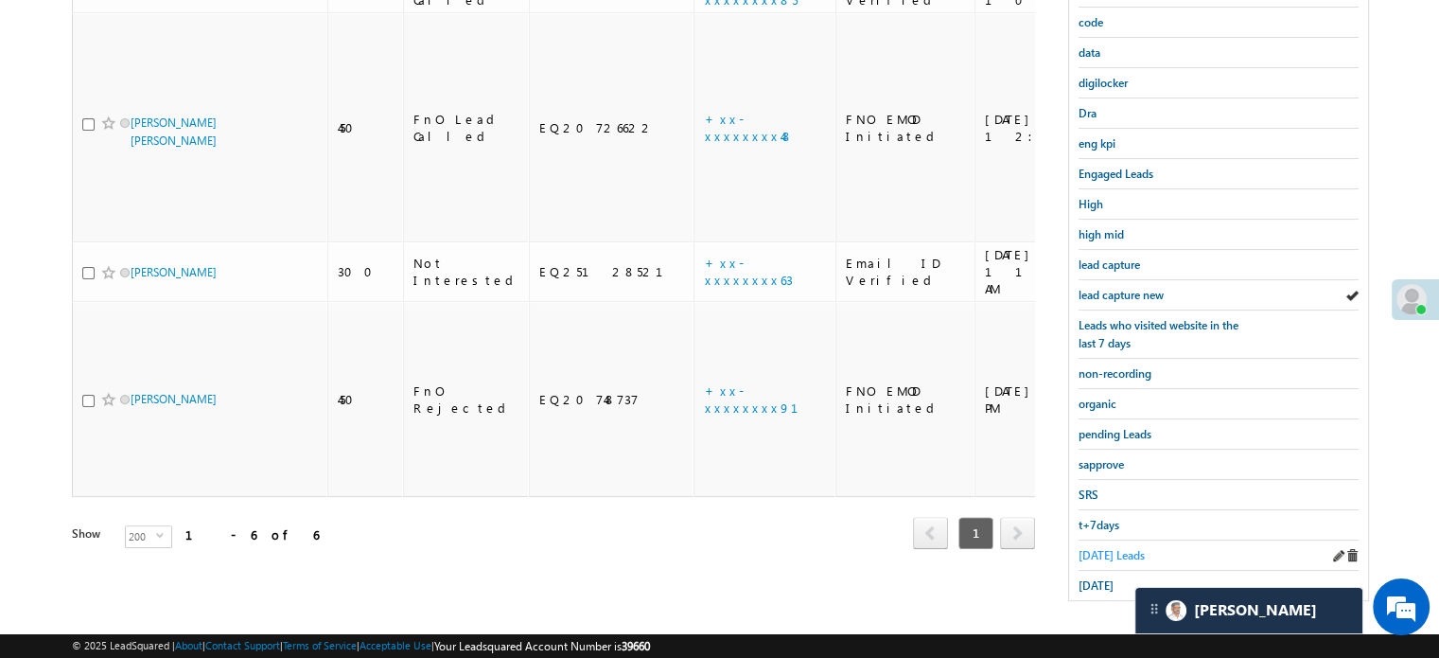
click at [1105, 548] on span "Today's Leads" at bounding box center [1112, 555] width 66 height 14
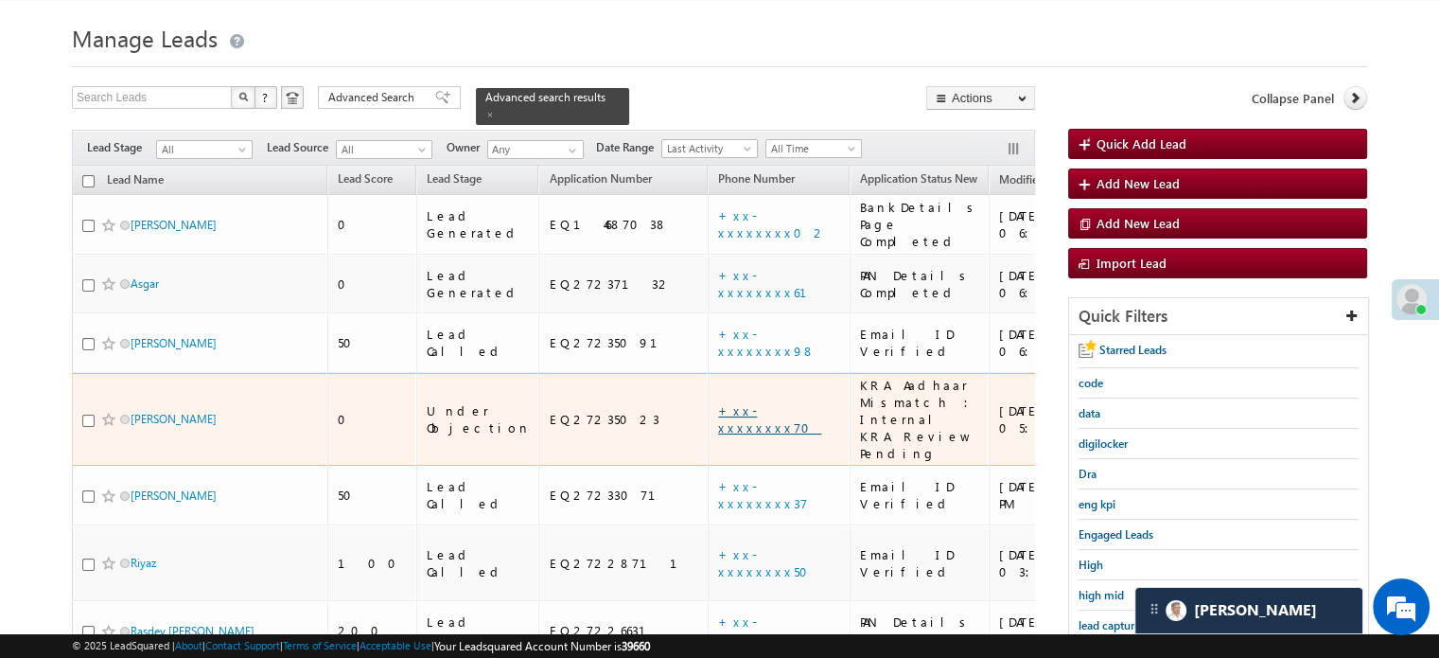
scroll to position [11, 0]
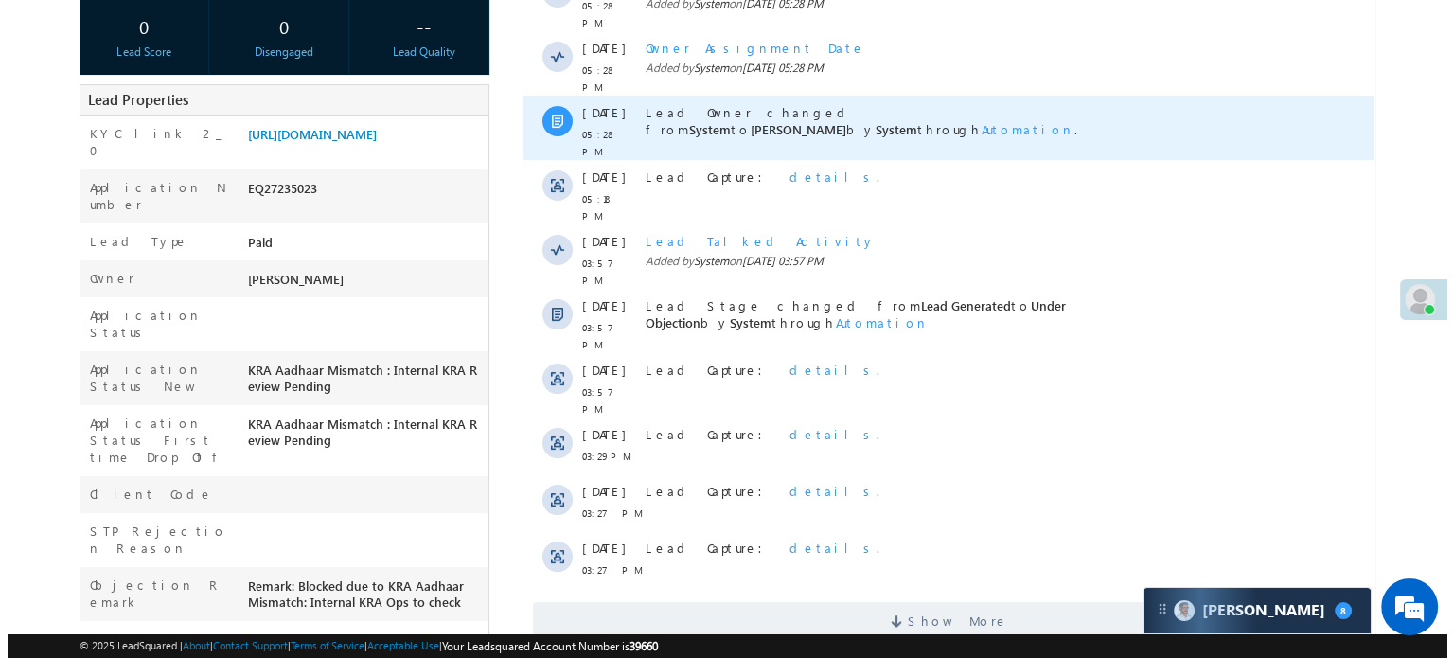
scroll to position [95, 0]
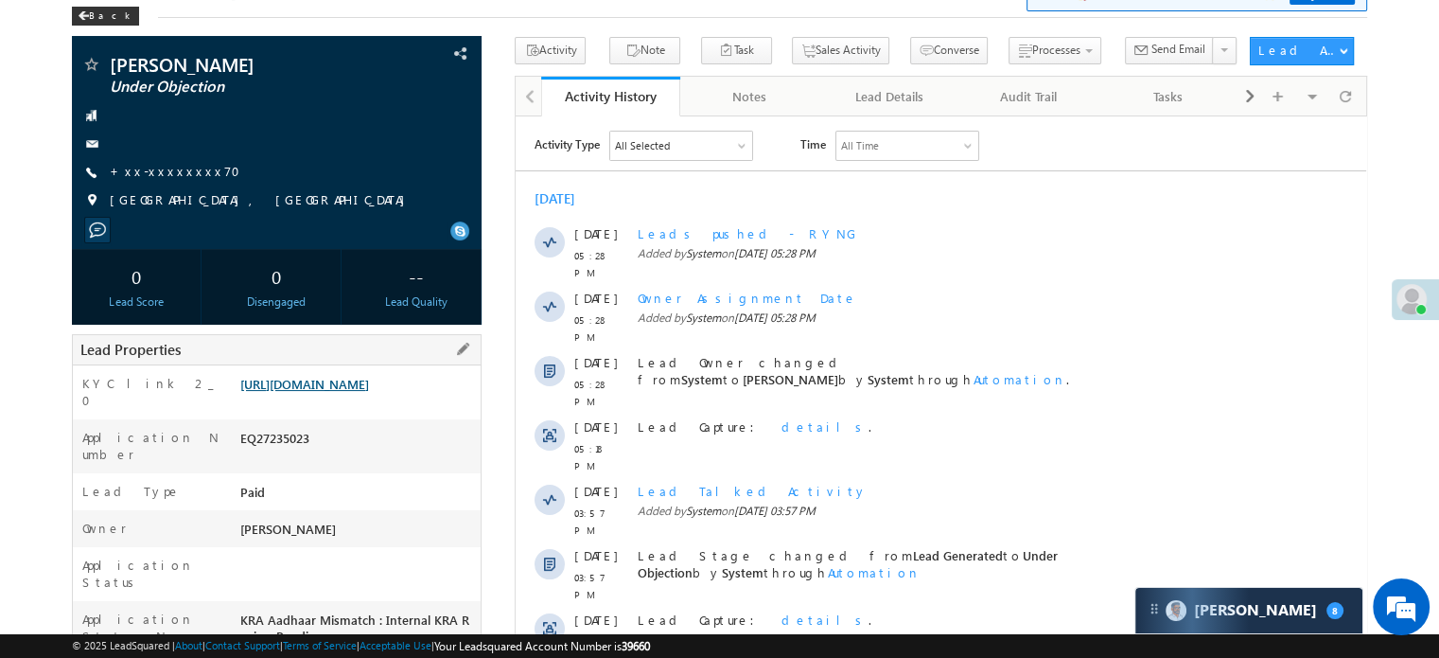
click at [369, 392] on link "https://angelbroking1-pk3em7sa.customui-test.leadsquared.com?leadId=4b5ab47c-51…" at bounding box center [304, 384] width 129 height 16
click at [176, 168] on link "+xx-xxxxxxxx70" at bounding box center [181, 171] width 142 height 16
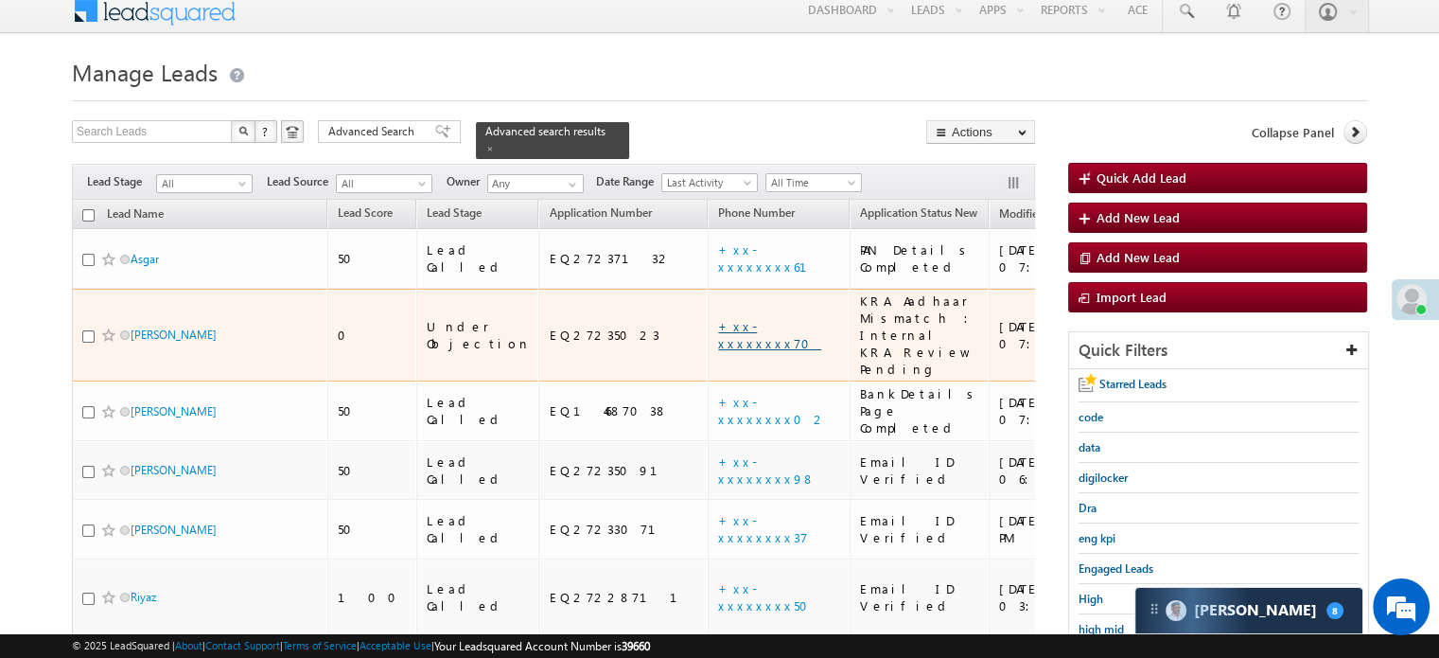
click at [718, 318] on link "+xx-xxxxxxxx70" at bounding box center [769, 334] width 103 height 33
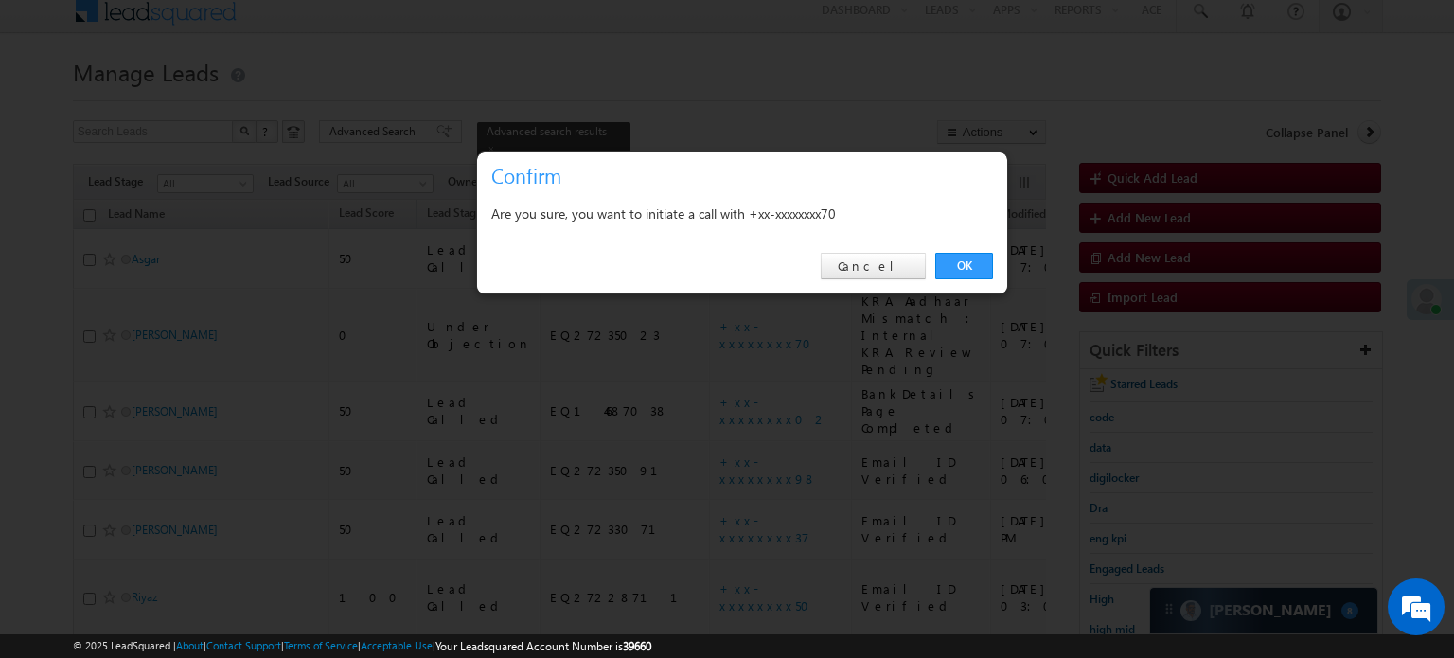
click at [949, 267] on link "OK" at bounding box center [964, 266] width 58 height 26
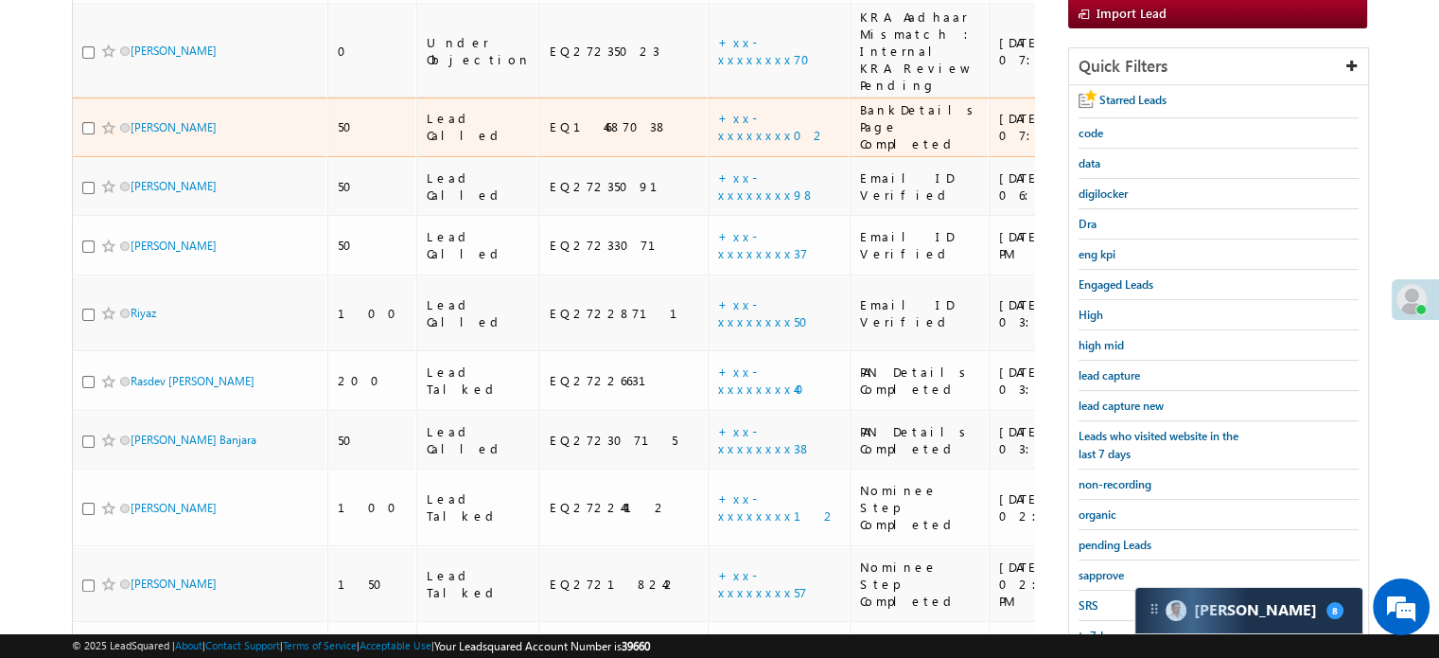
scroll to position [62, 0]
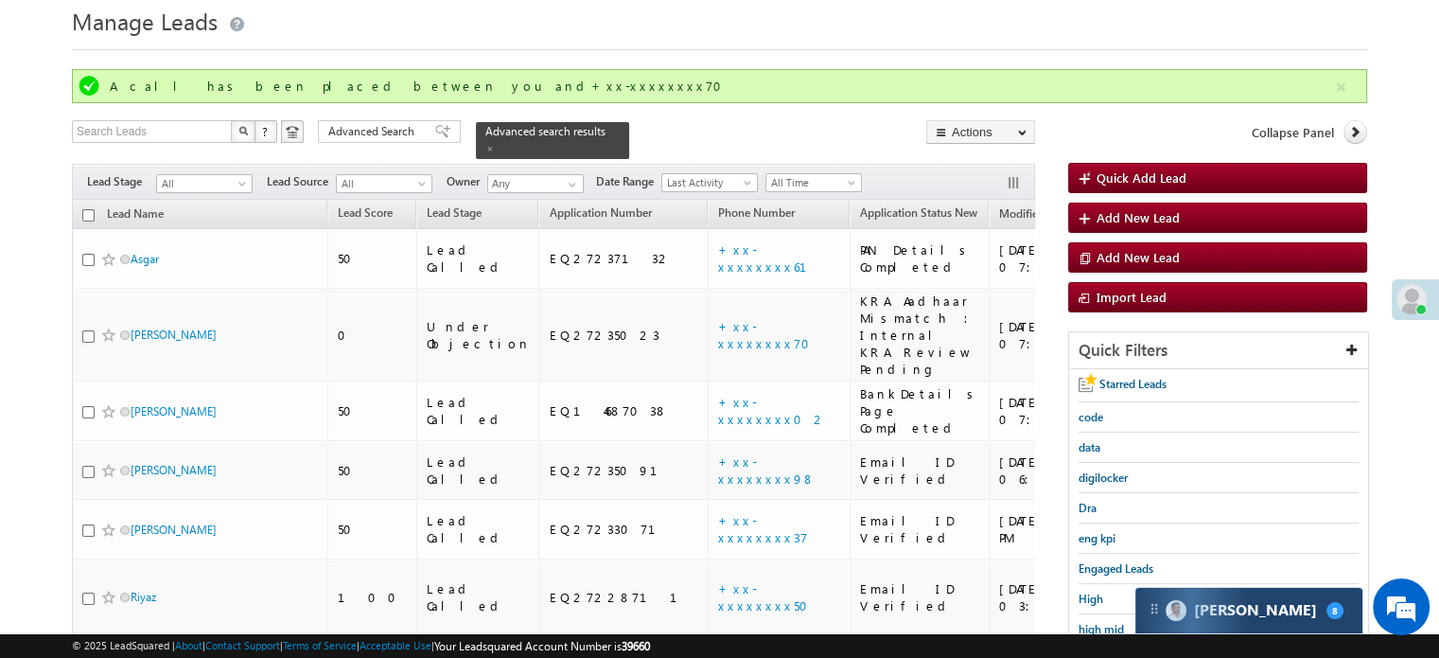
click at [1297, 601] on div "Carter 8" at bounding box center [1249, 610] width 227 height 45
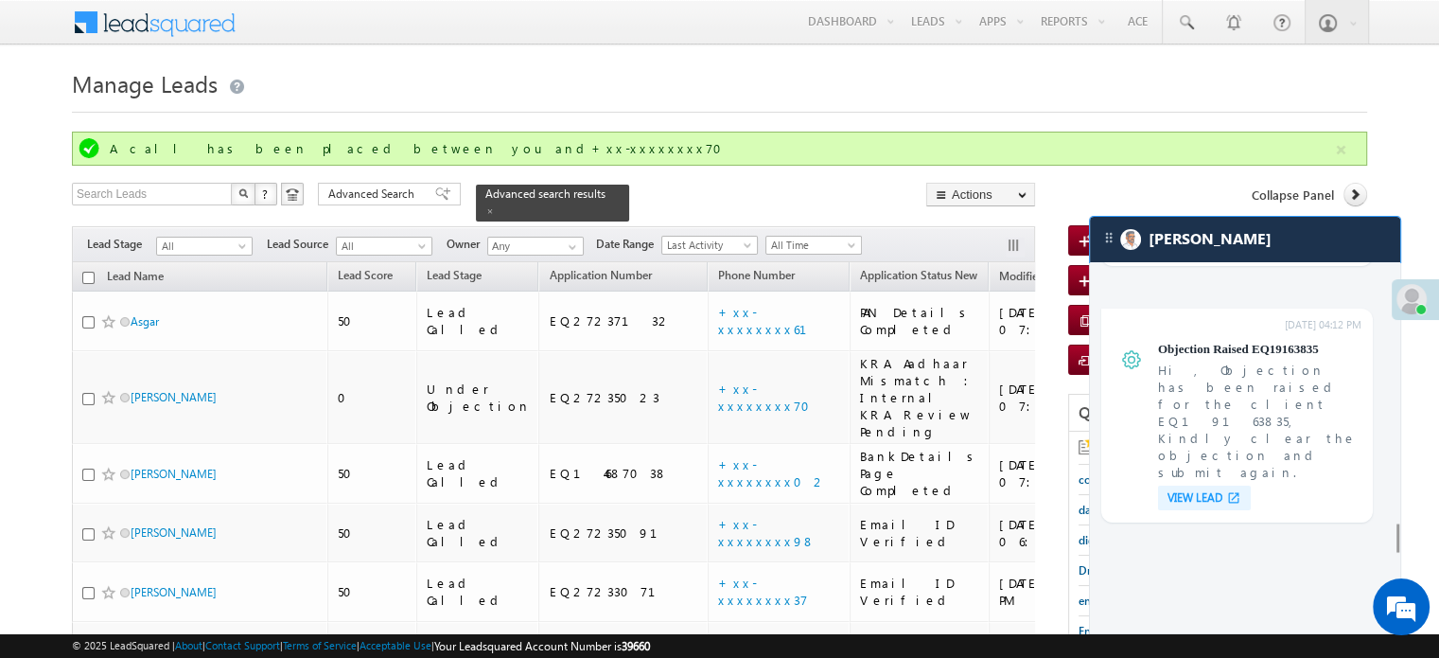
scroll to position [7406, 0]
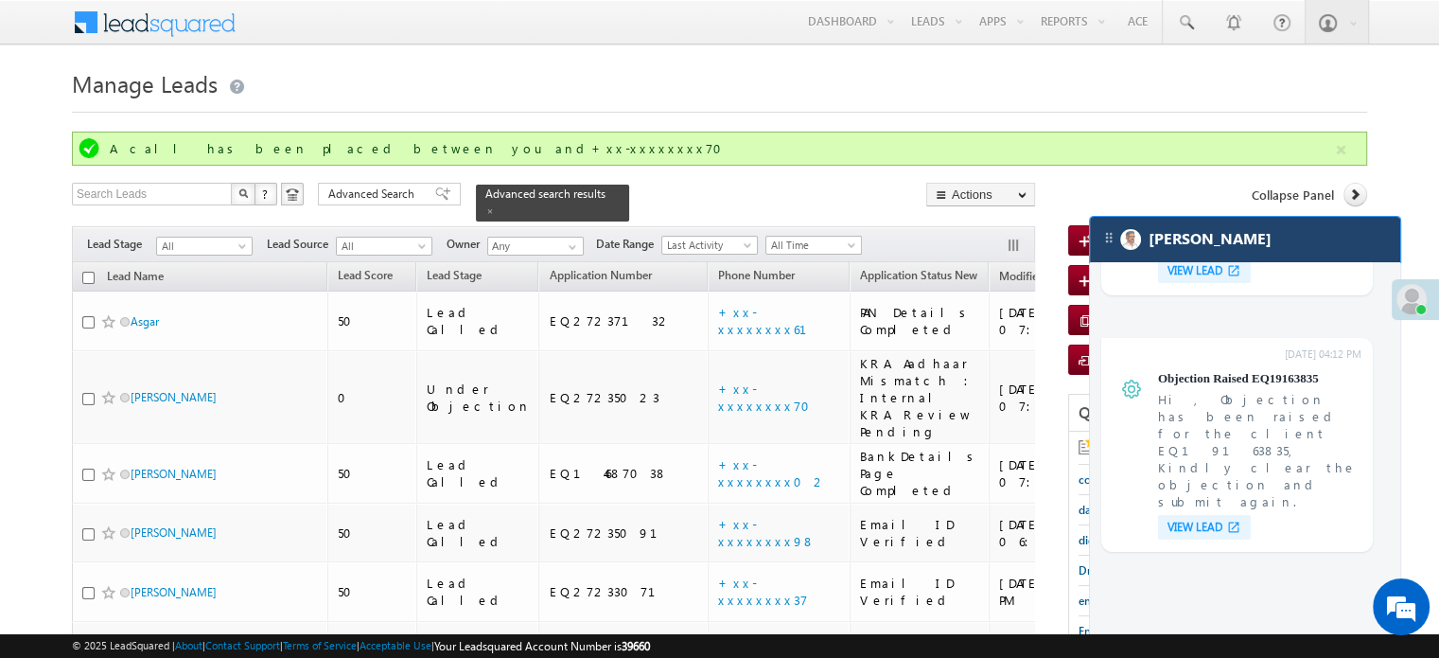
click at [1250, 242] on div "[PERSON_NAME]" at bounding box center [1245, 239] width 310 height 45
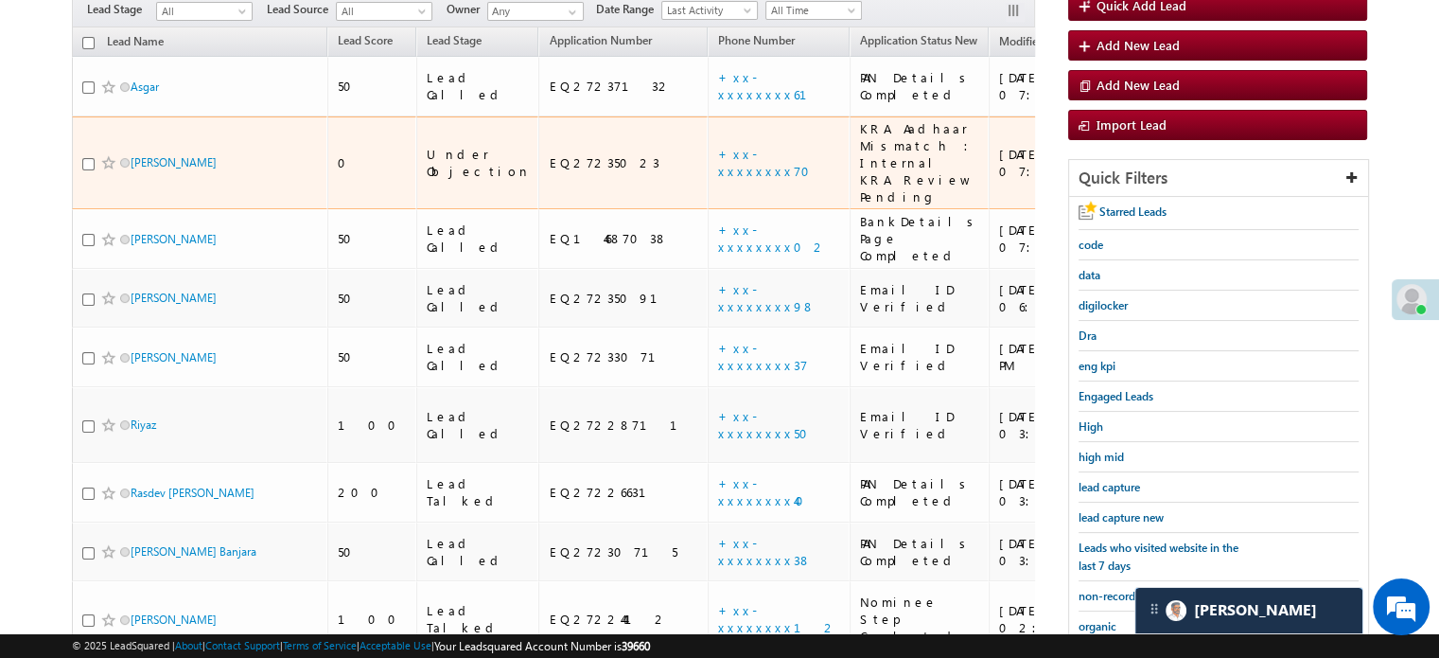
scroll to position [284, 0]
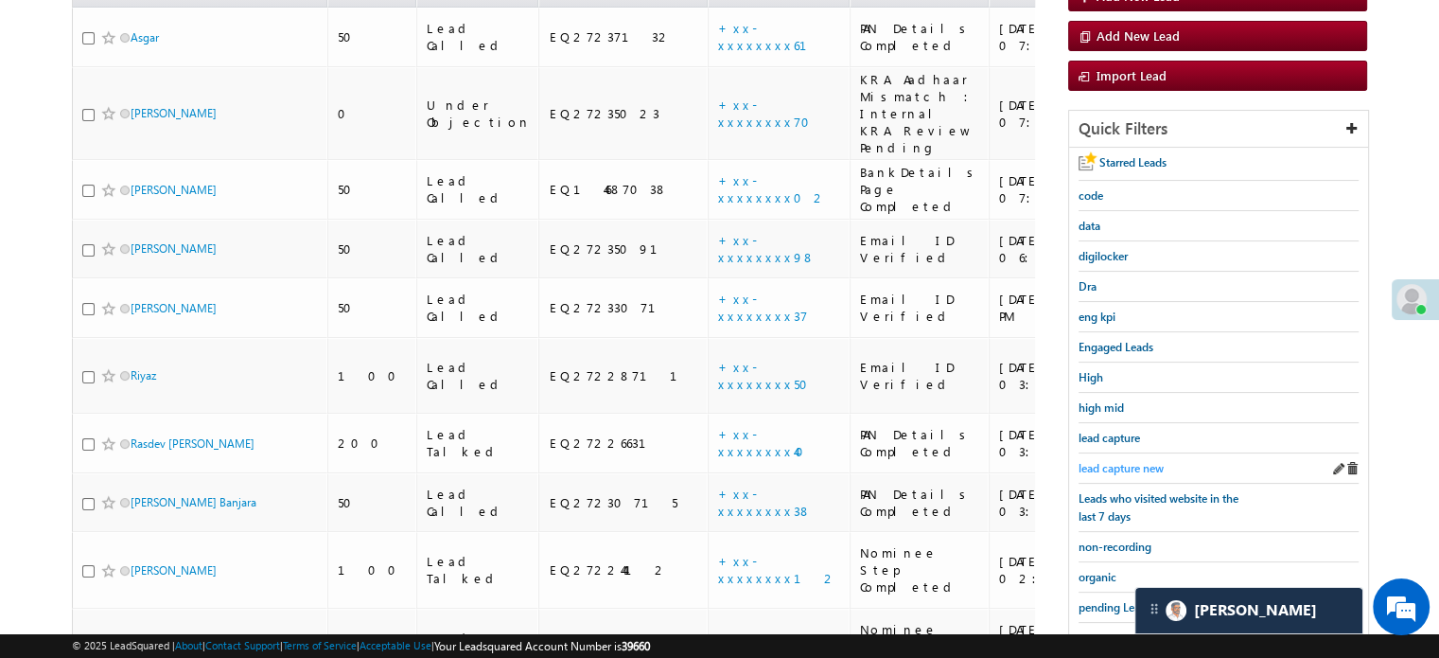
click at [1124, 461] on span "lead capture new" at bounding box center [1121, 468] width 85 height 14
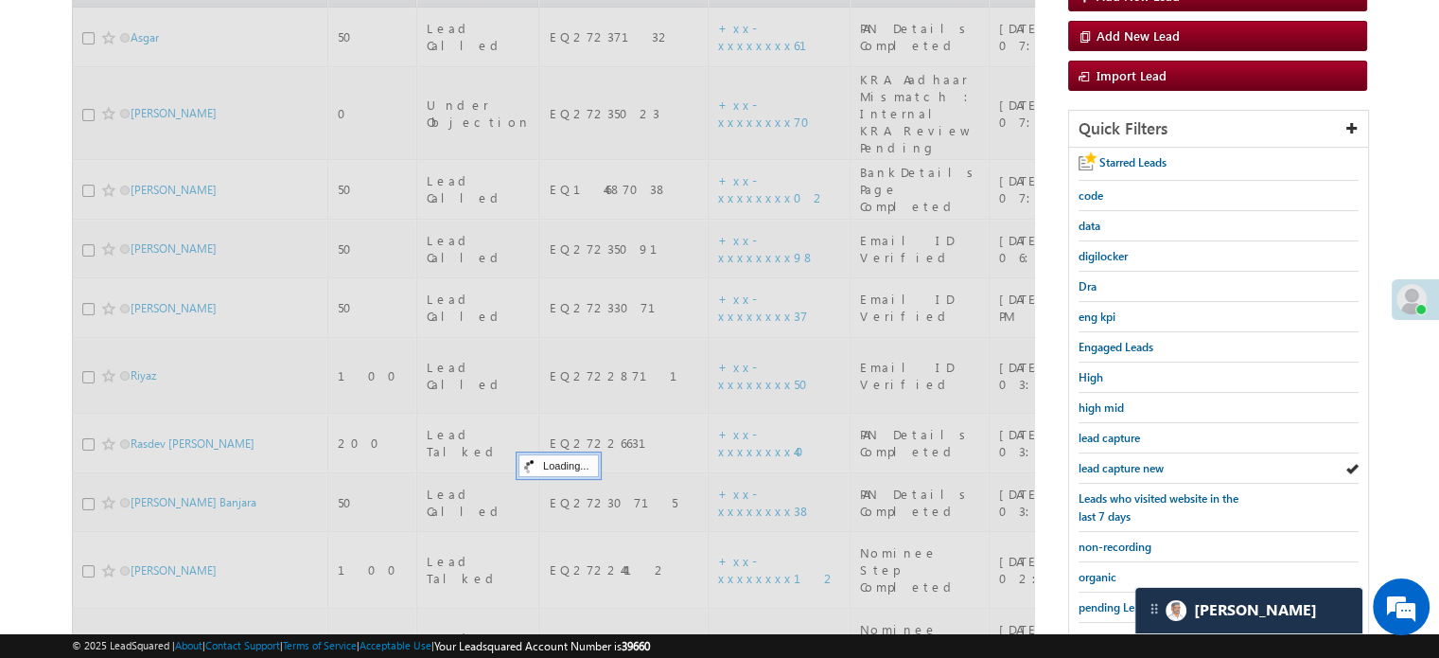
scroll to position [95, 0]
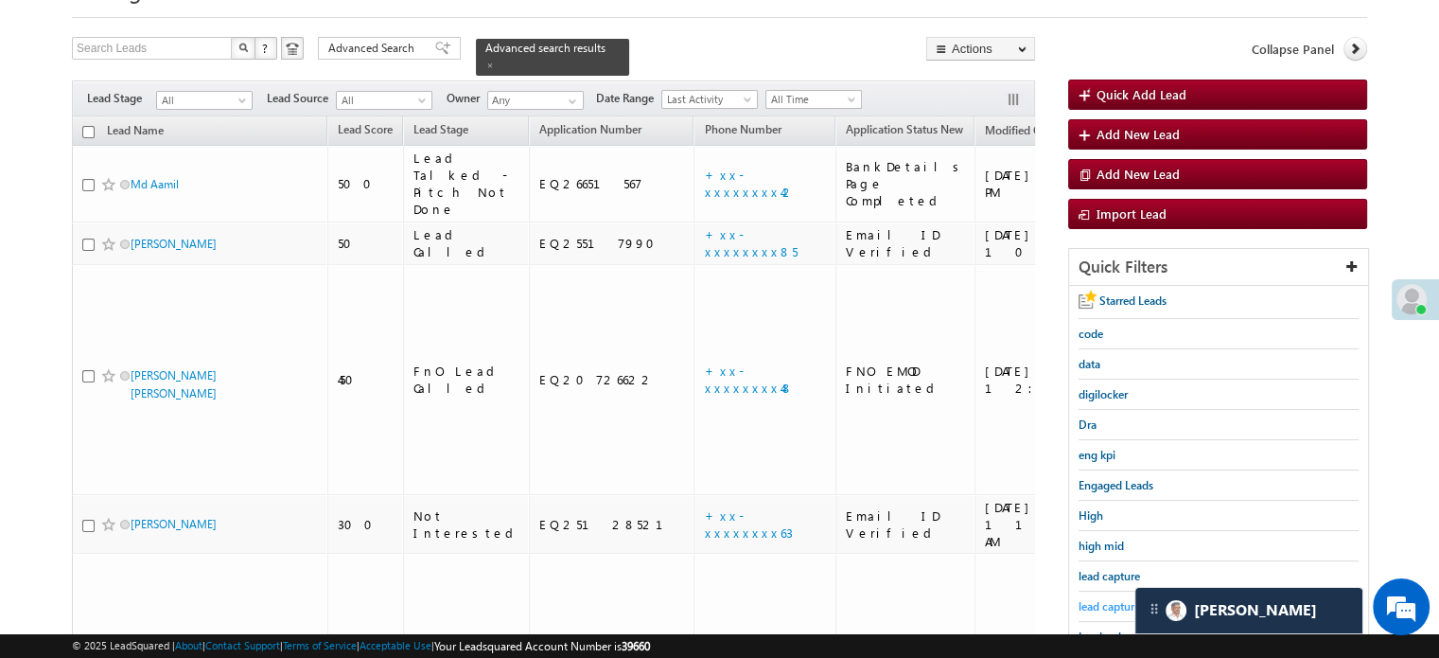
click at [1109, 600] on span "lead capture new" at bounding box center [1121, 606] width 85 height 14
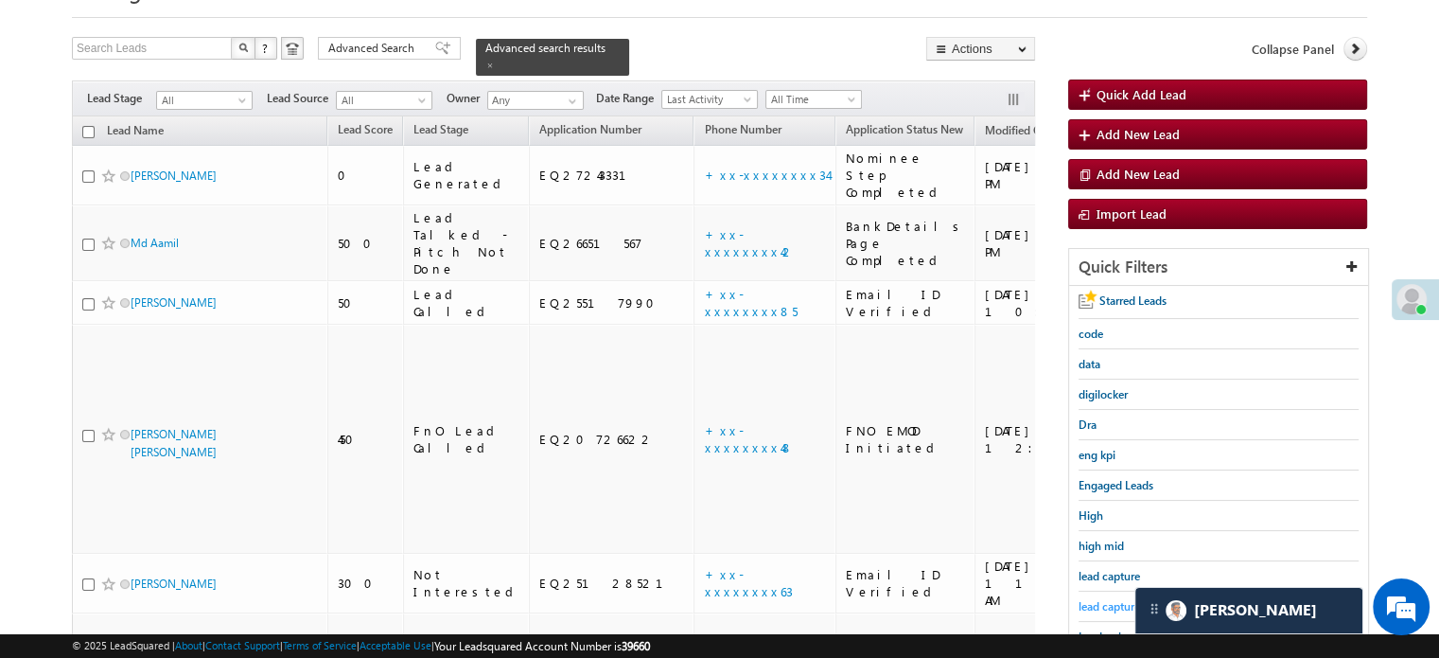
click at [1113, 603] on span "lead capture new" at bounding box center [1121, 606] width 85 height 14
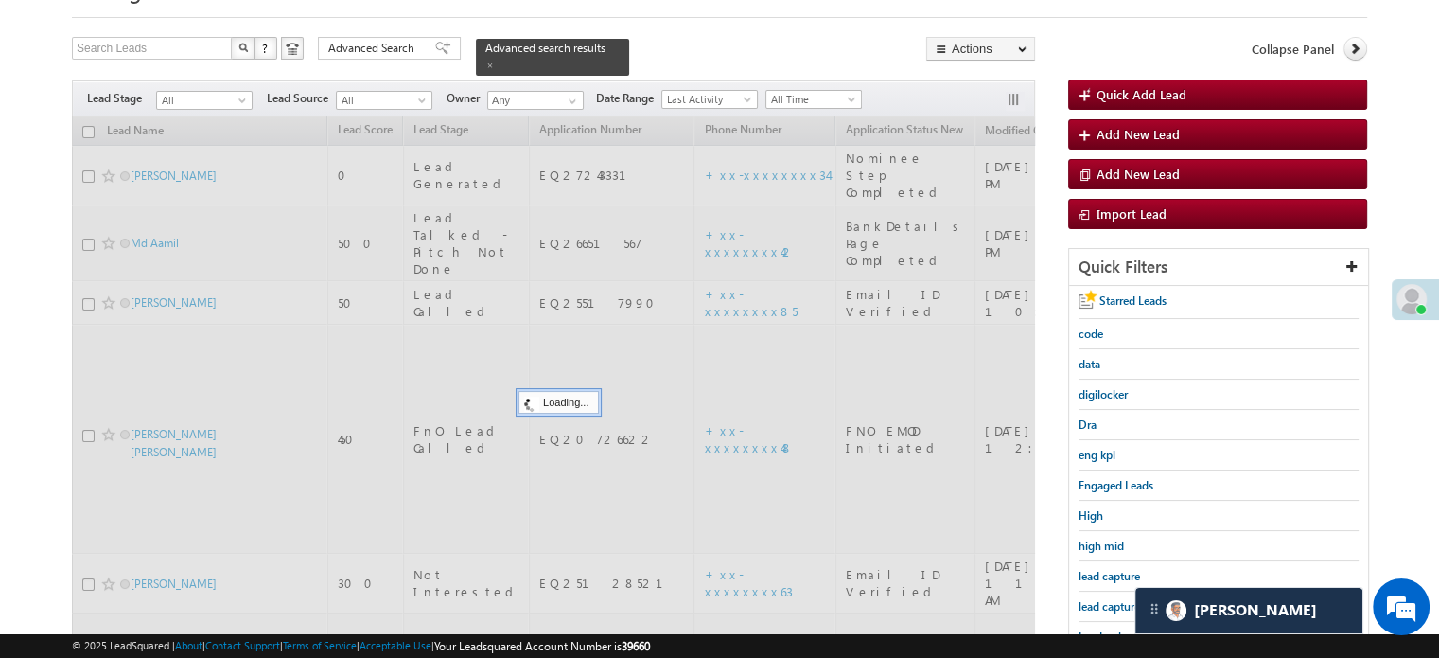
click at [1113, 603] on span "lead capture new" at bounding box center [1121, 606] width 85 height 14
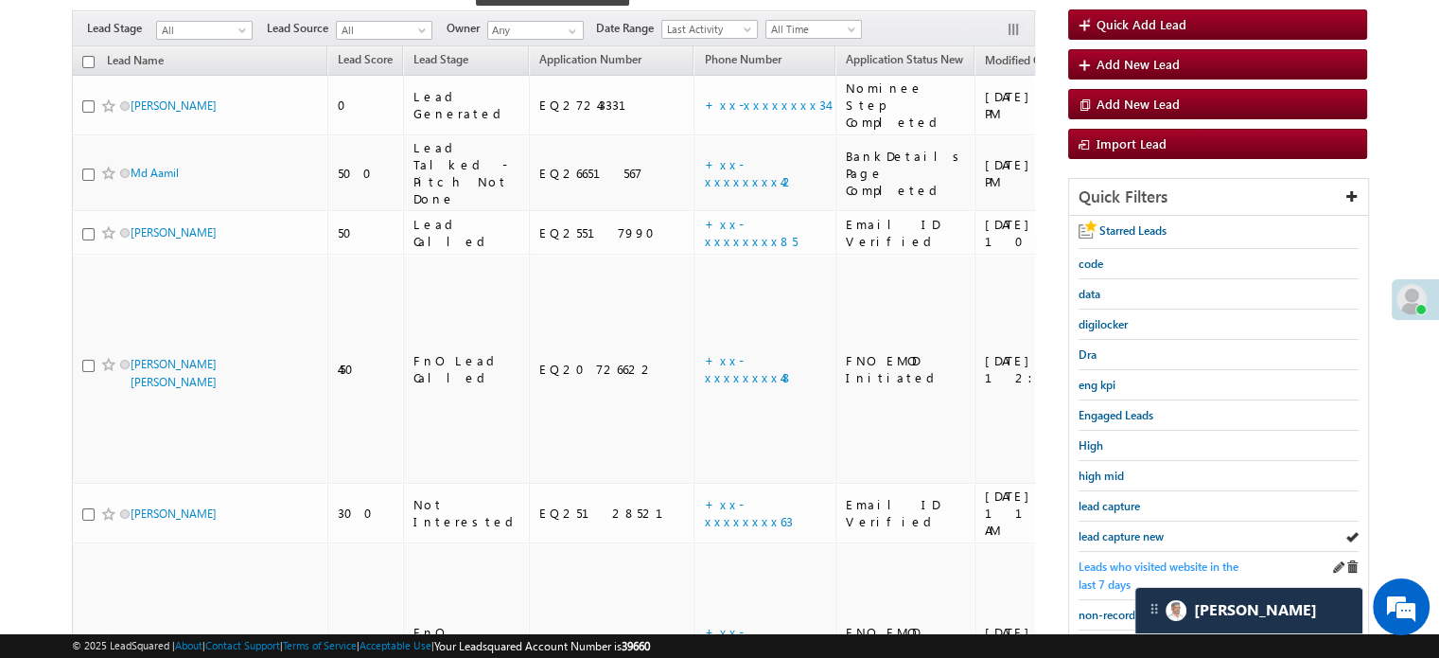
scroll to position [189, 0]
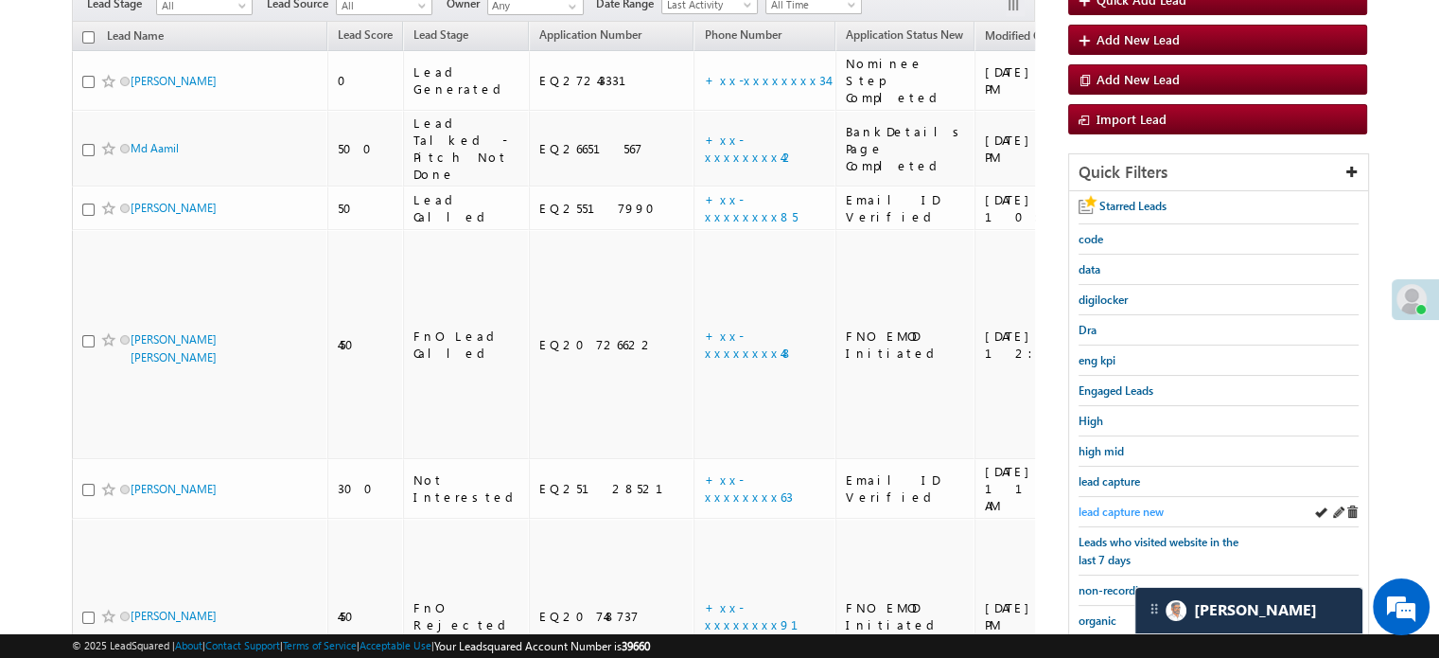
click at [1114, 504] on span "lead capture new" at bounding box center [1121, 511] width 85 height 14
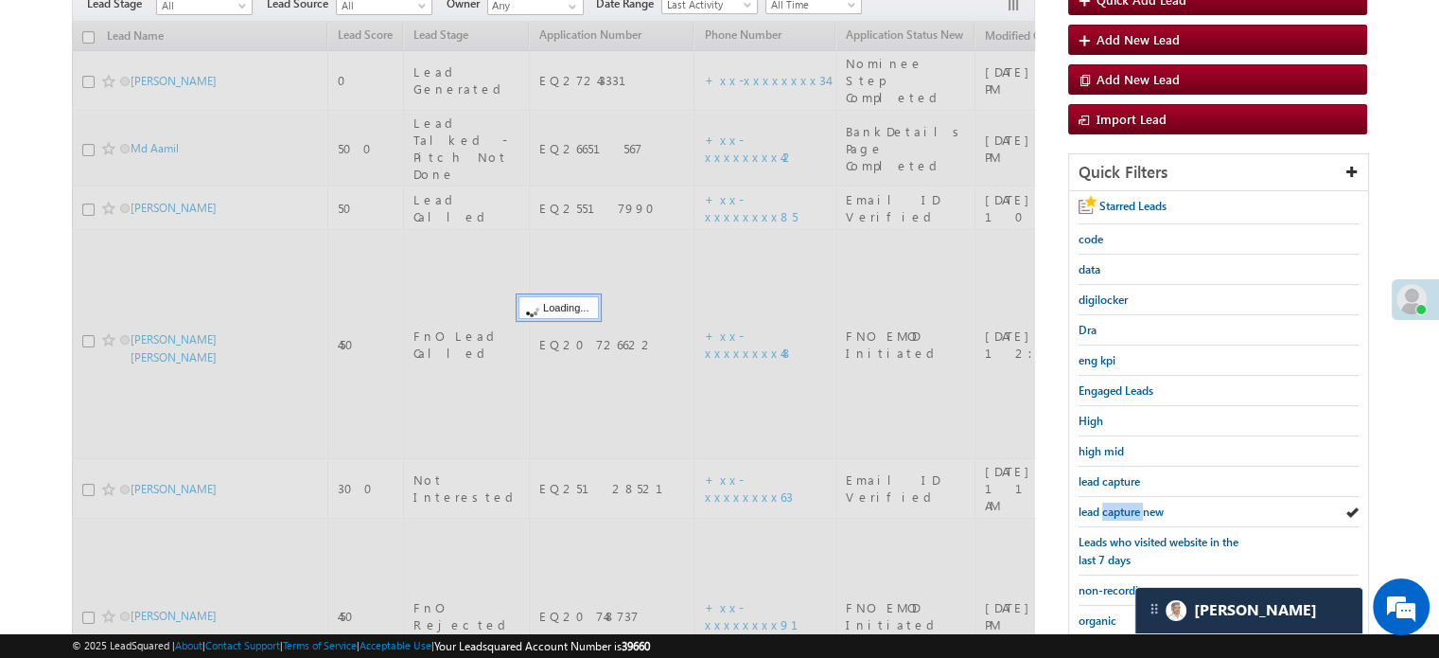
click at [1114, 504] on span "lead capture new" at bounding box center [1121, 511] width 85 height 14
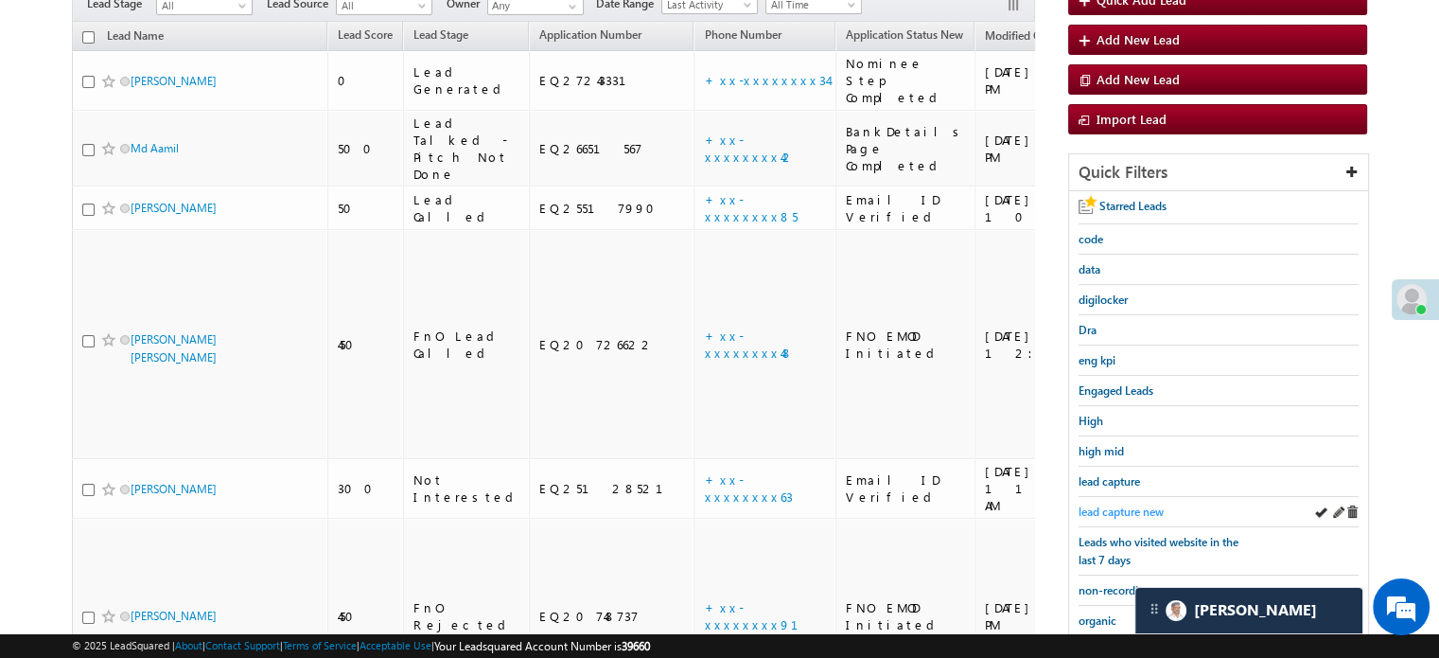
click at [1128, 504] on span "lead capture new" at bounding box center [1121, 511] width 85 height 14
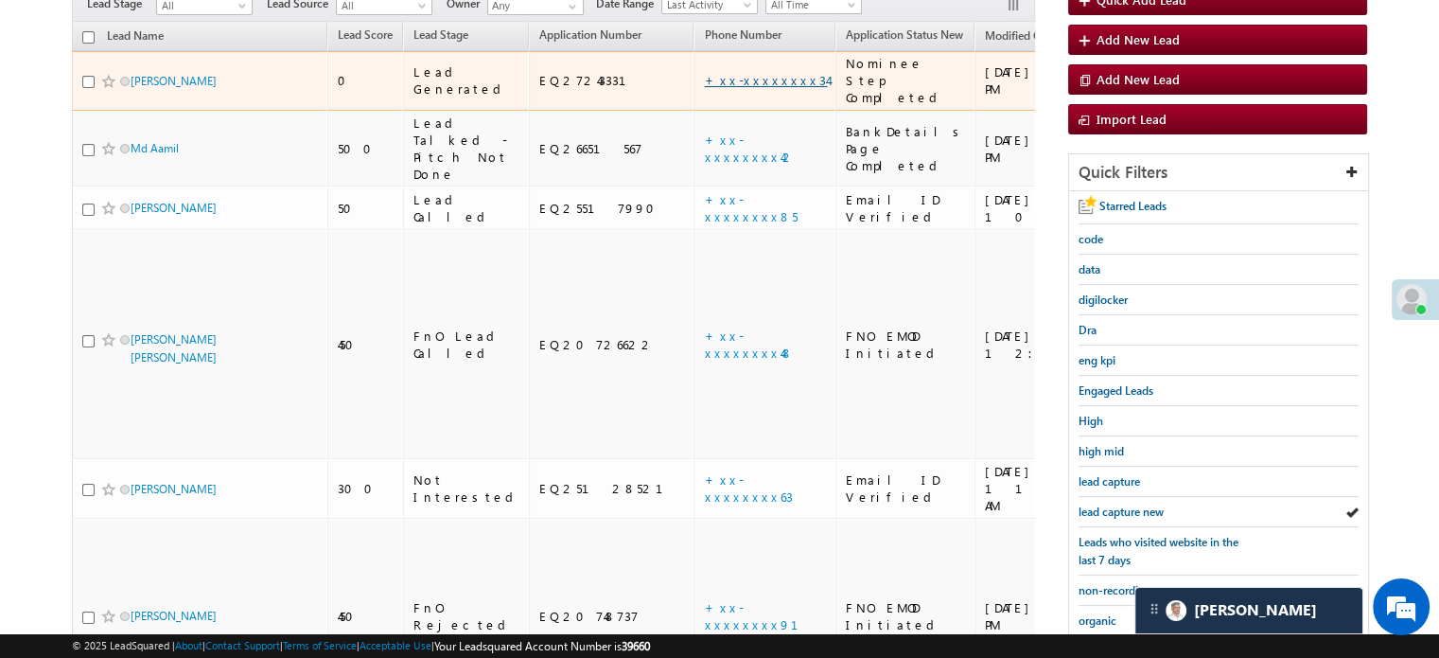
click at [704, 72] on link "+xx-xxxxxxxx34" at bounding box center [765, 80] width 123 height 16
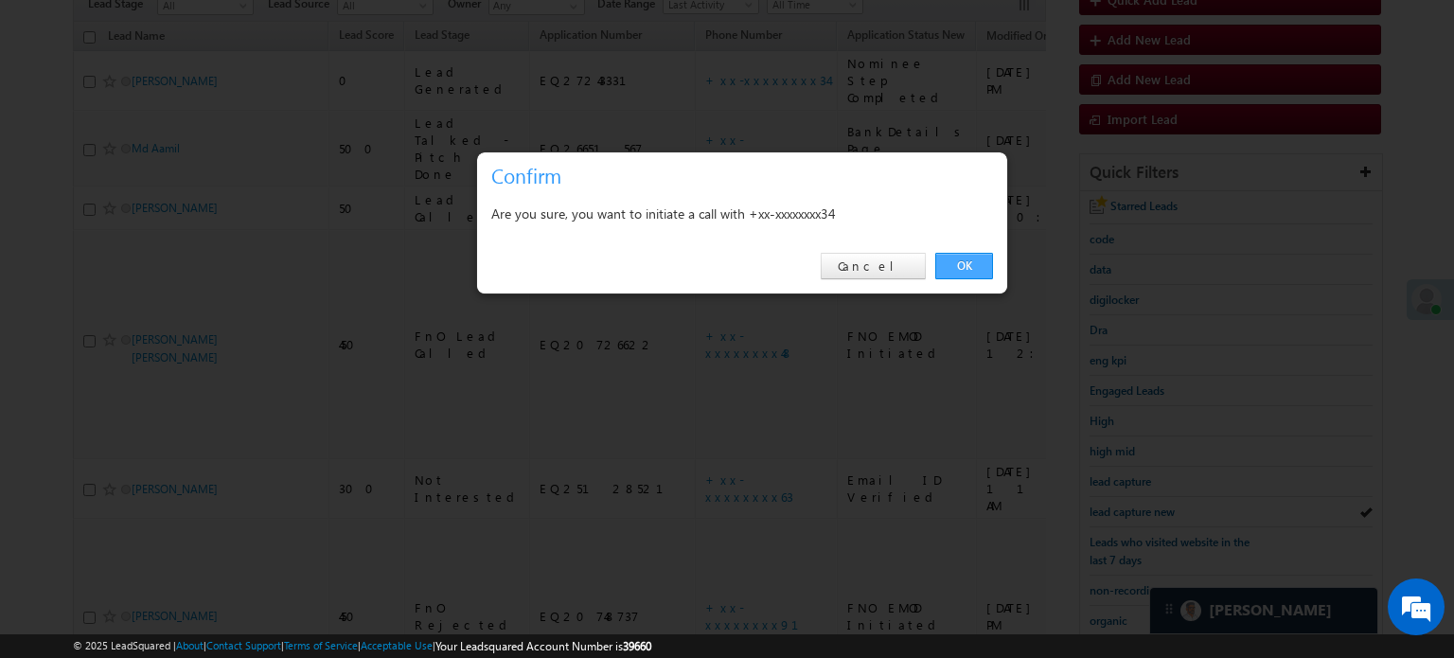
click at [973, 268] on link "OK" at bounding box center [964, 266] width 58 height 26
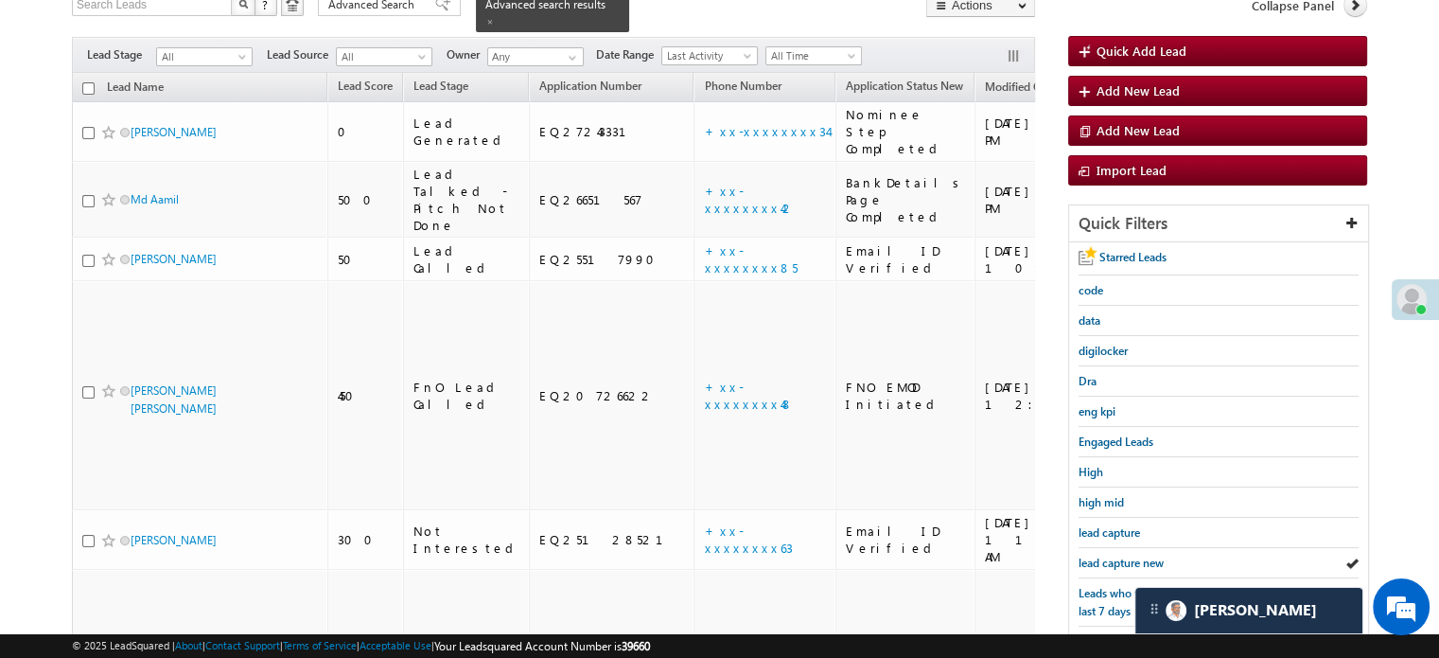
scroll to position [239, 0]
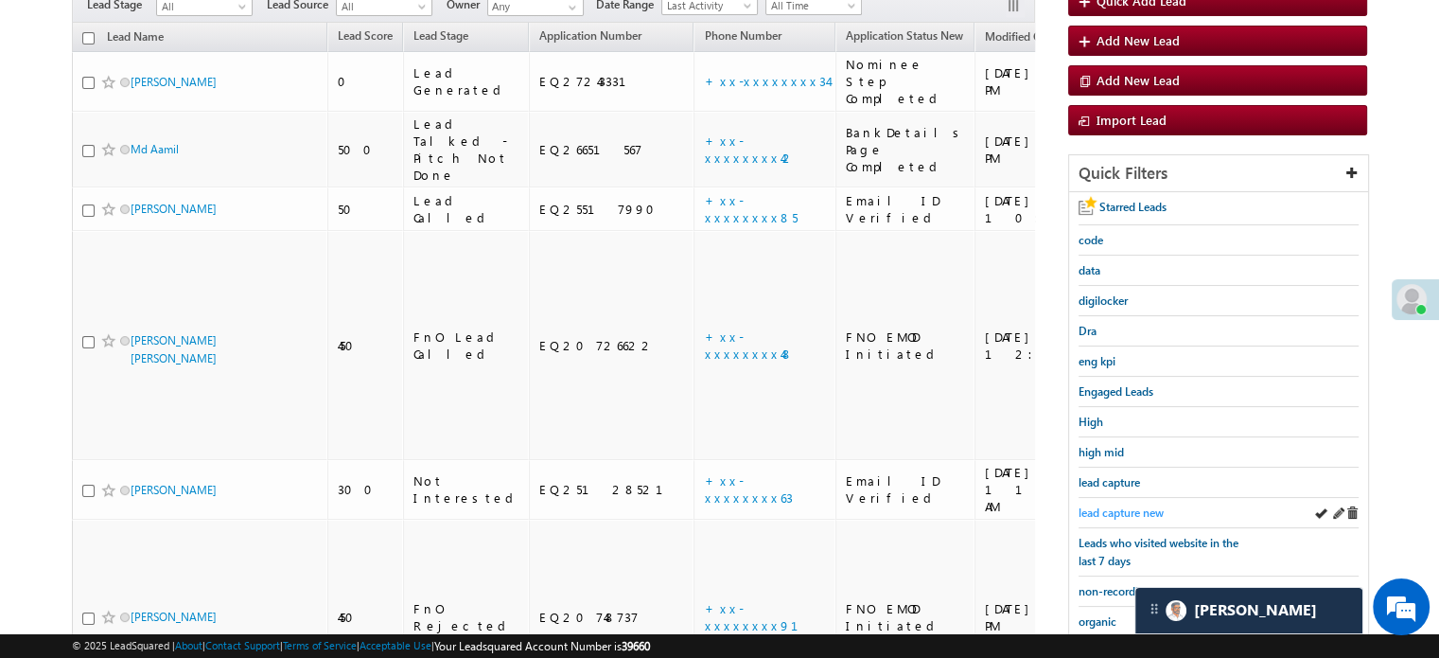
click at [1103, 505] on span "lead capture new" at bounding box center [1121, 512] width 85 height 14
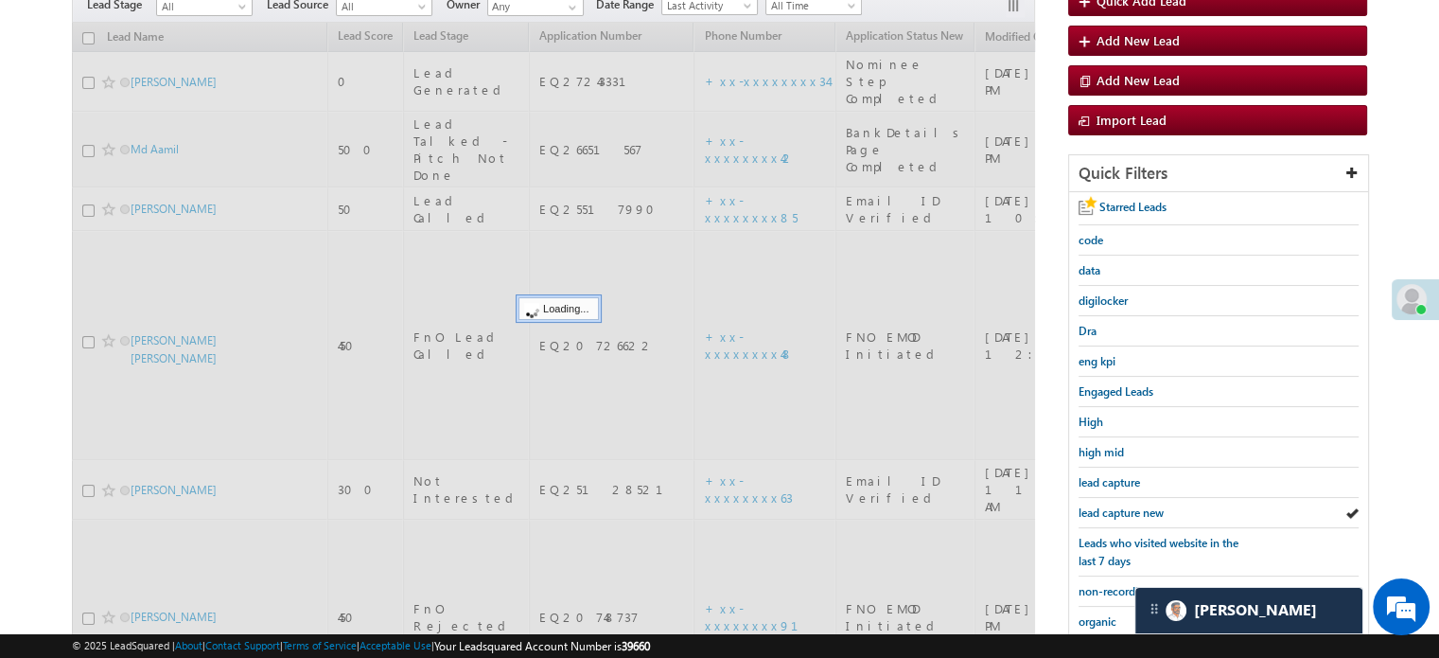
click at [1103, 505] on span "lead capture new" at bounding box center [1121, 512] width 85 height 14
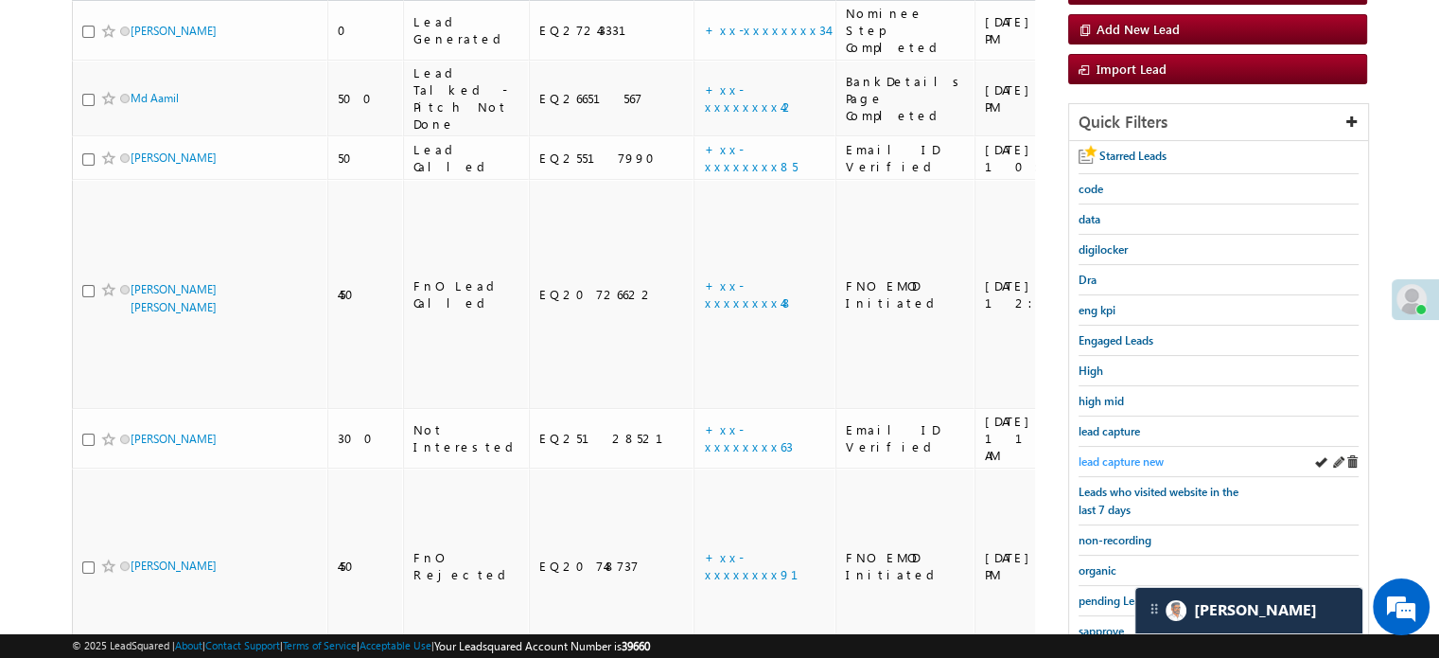
scroll to position [189, 0]
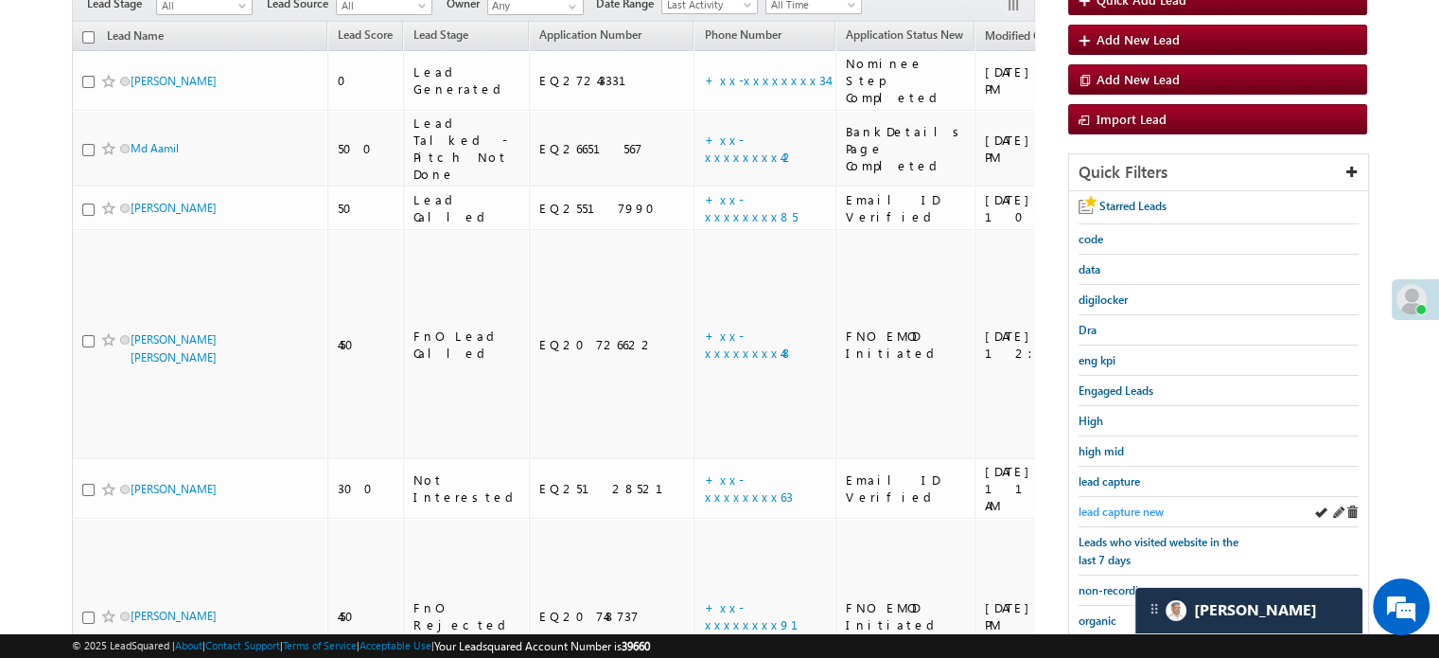
click at [1128, 504] on span "lead capture new" at bounding box center [1121, 511] width 85 height 14
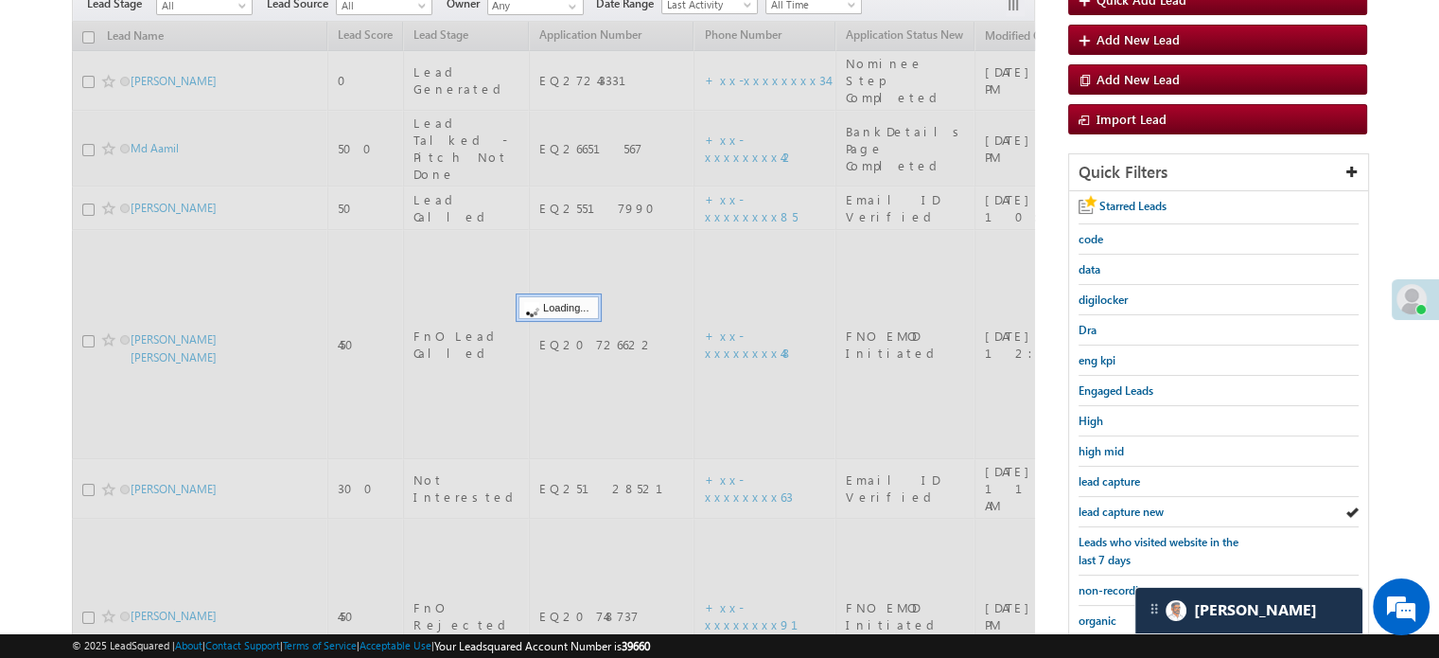
click at [1128, 504] on span "lead capture new" at bounding box center [1121, 511] width 85 height 14
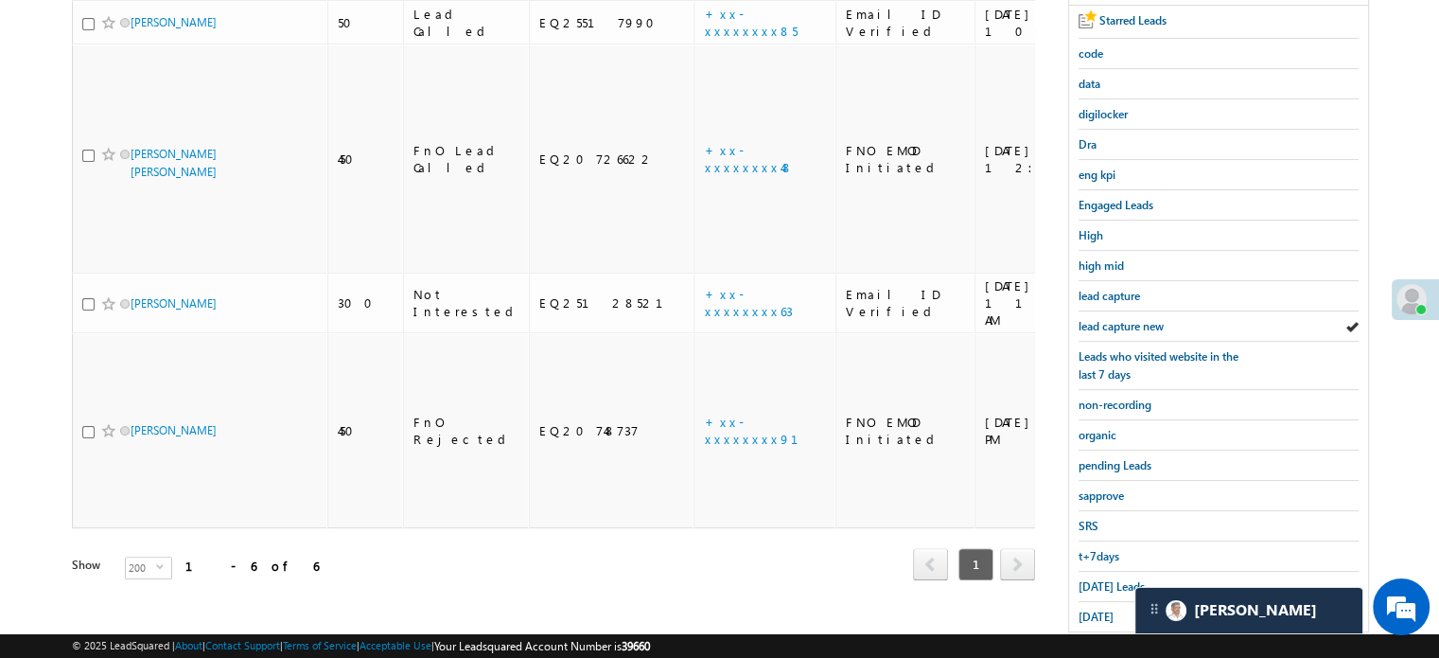
scroll to position [379, 0]
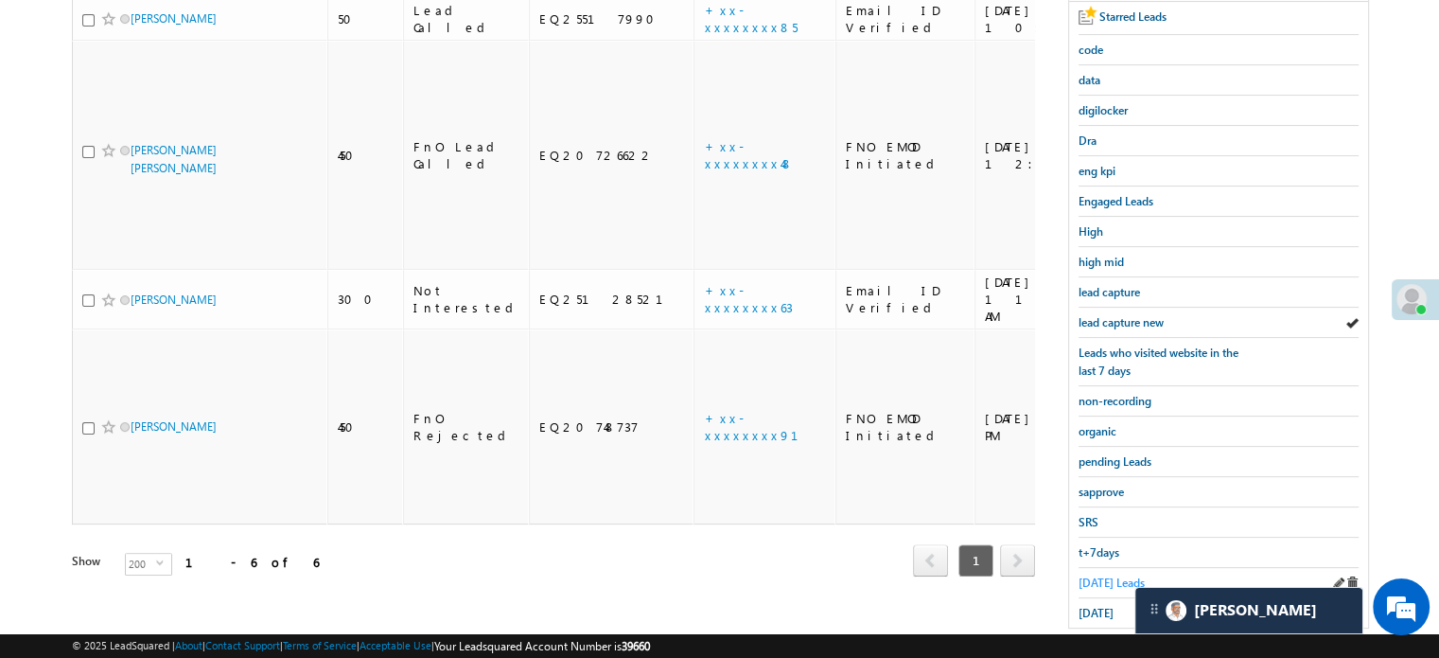
click at [1097, 581] on span "Today's Leads" at bounding box center [1112, 582] width 66 height 14
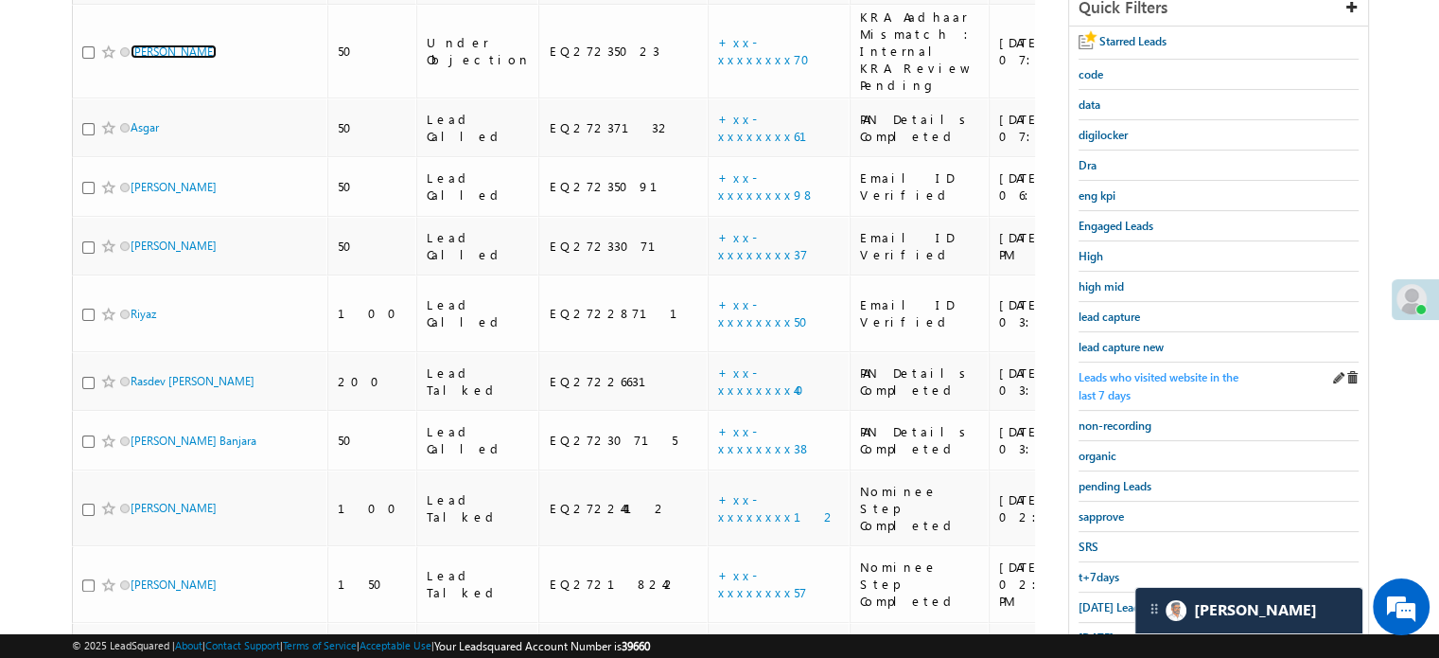
scroll to position [243, 0]
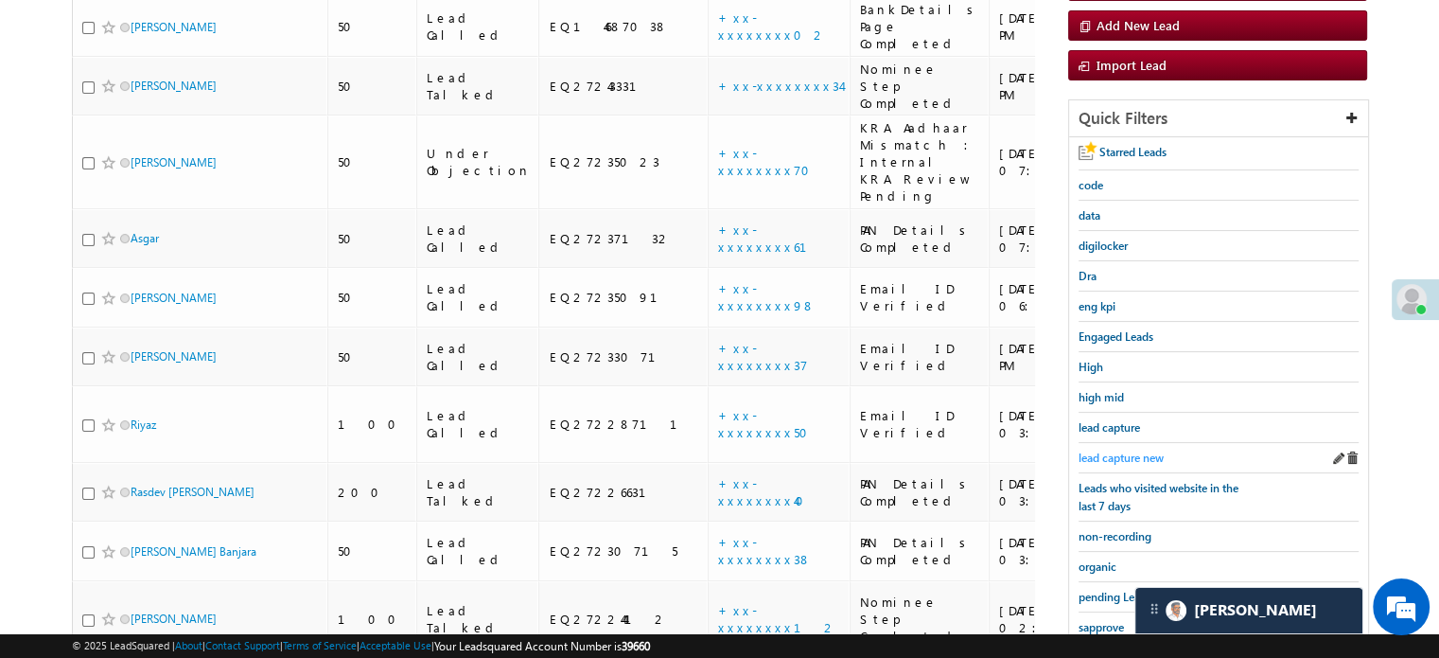
click at [1113, 450] on span "lead capture new" at bounding box center [1121, 457] width 85 height 14
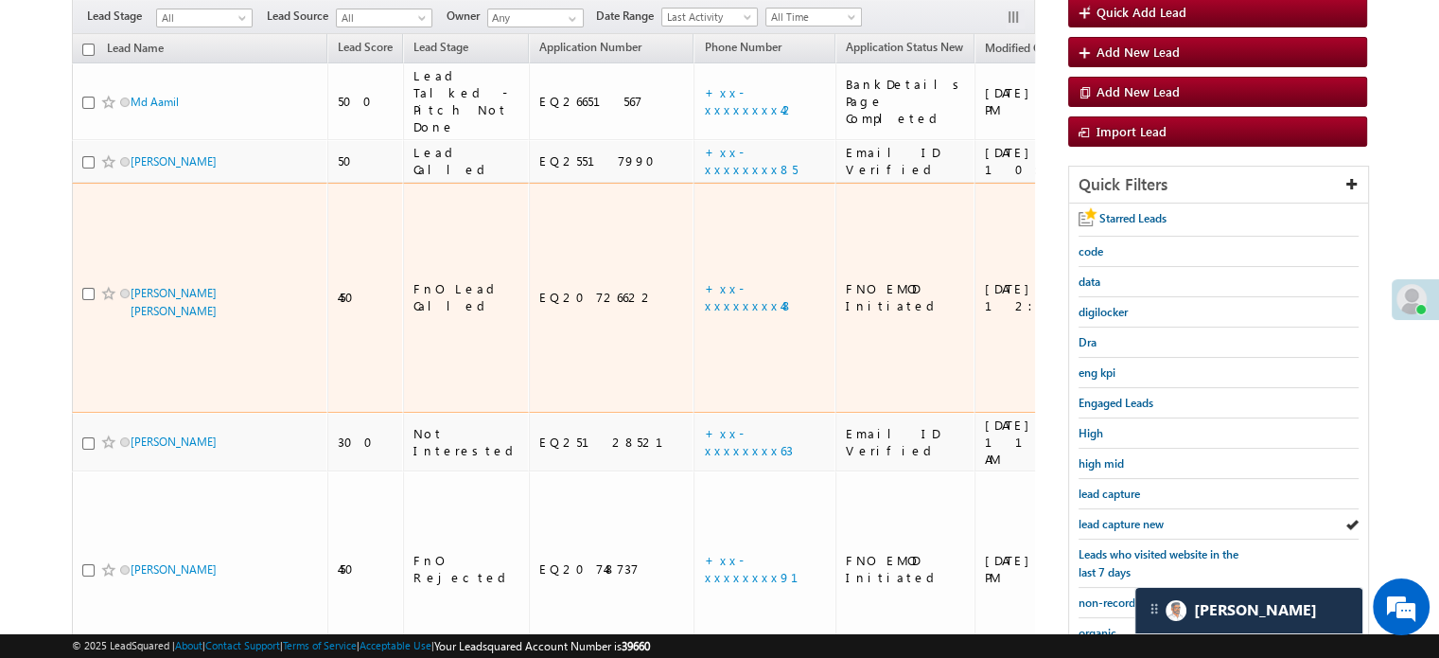
scroll to position [189, 0]
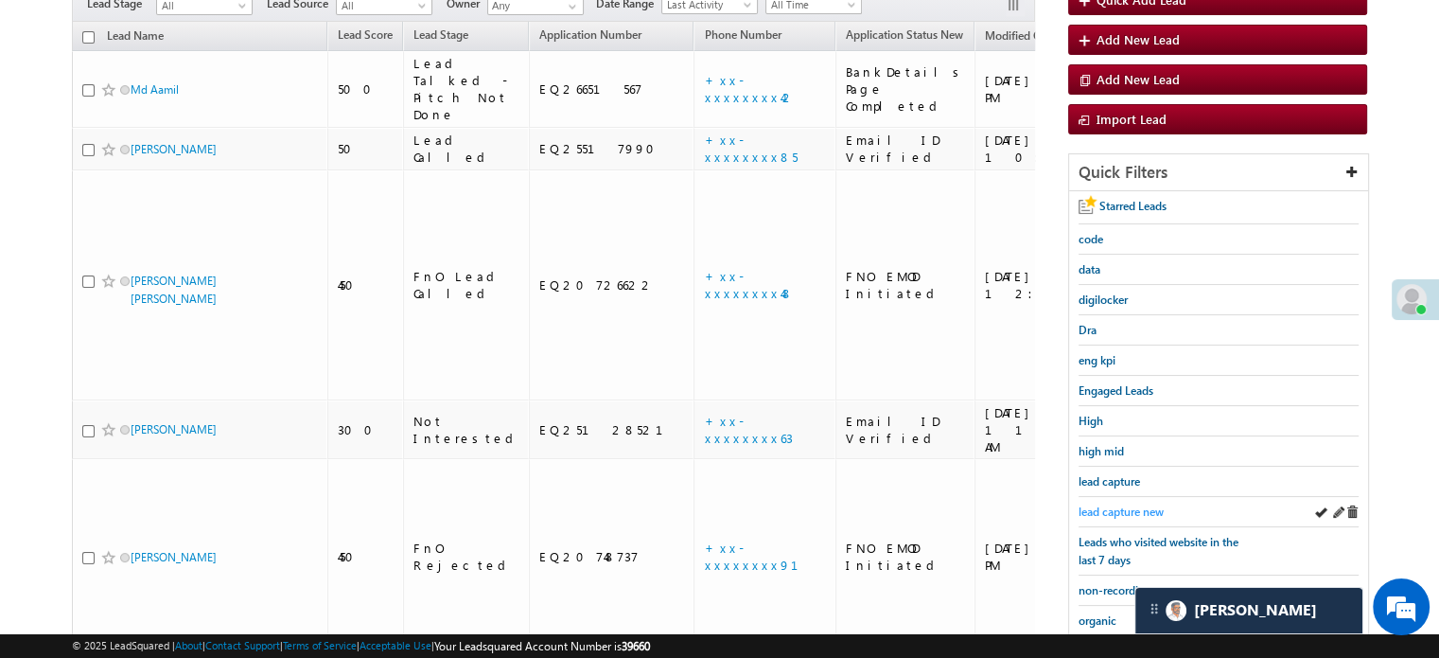
click at [1131, 505] on span "lead capture new" at bounding box center [1121, 511] width 85 height 14
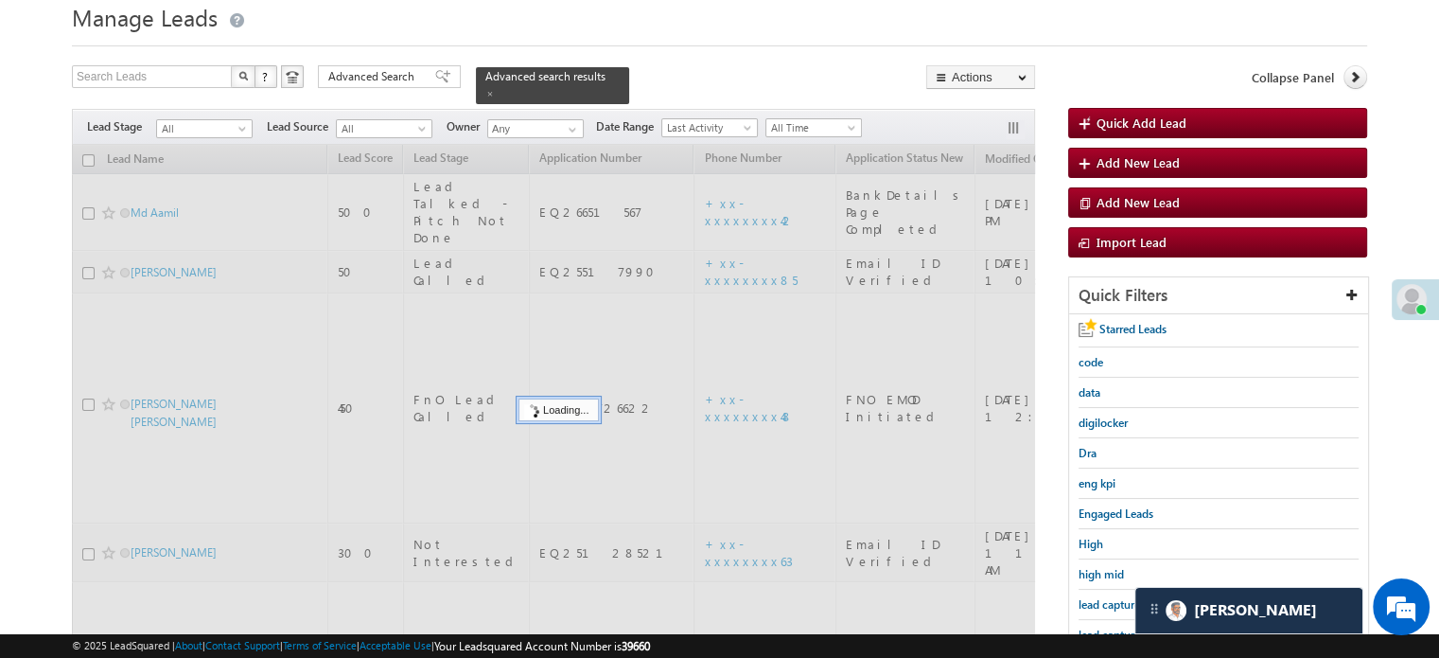
scroll to position [0, 0]
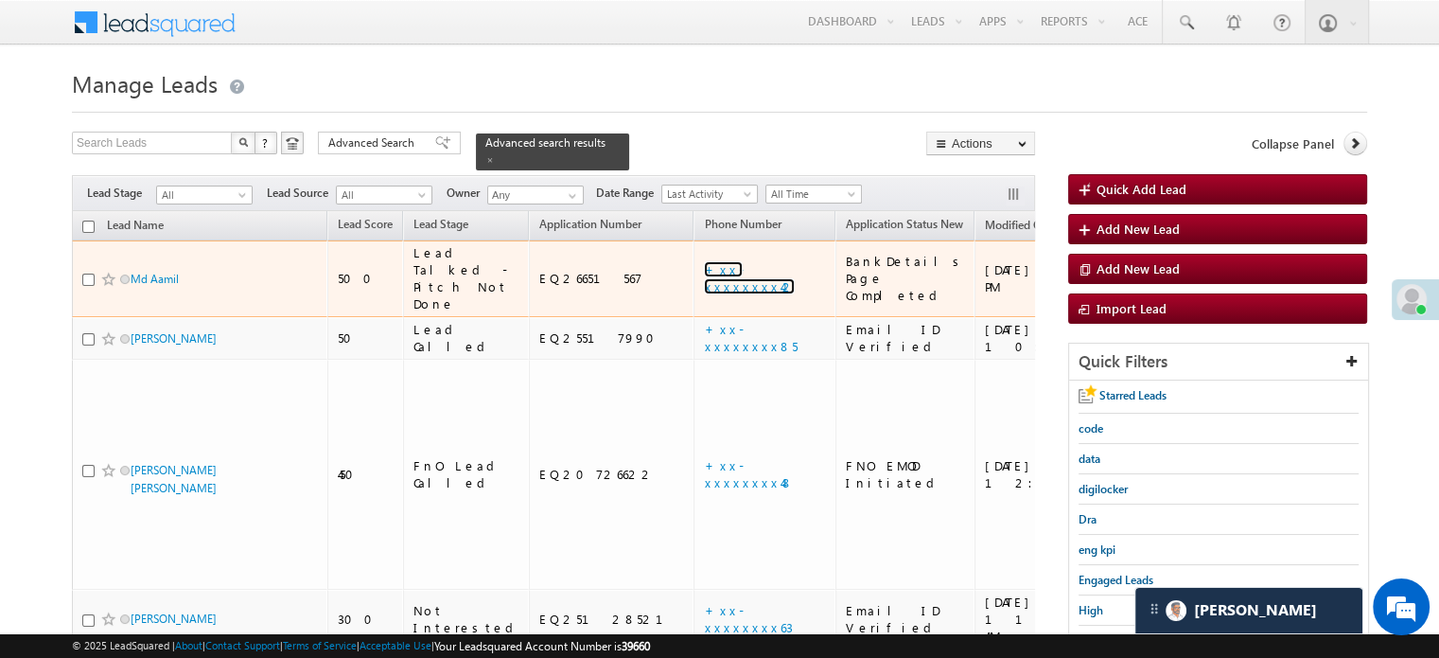
click at [704, 269] on link "+xx-xxxxxxxx42" at bounding box center [749, 277] width 91 height 33
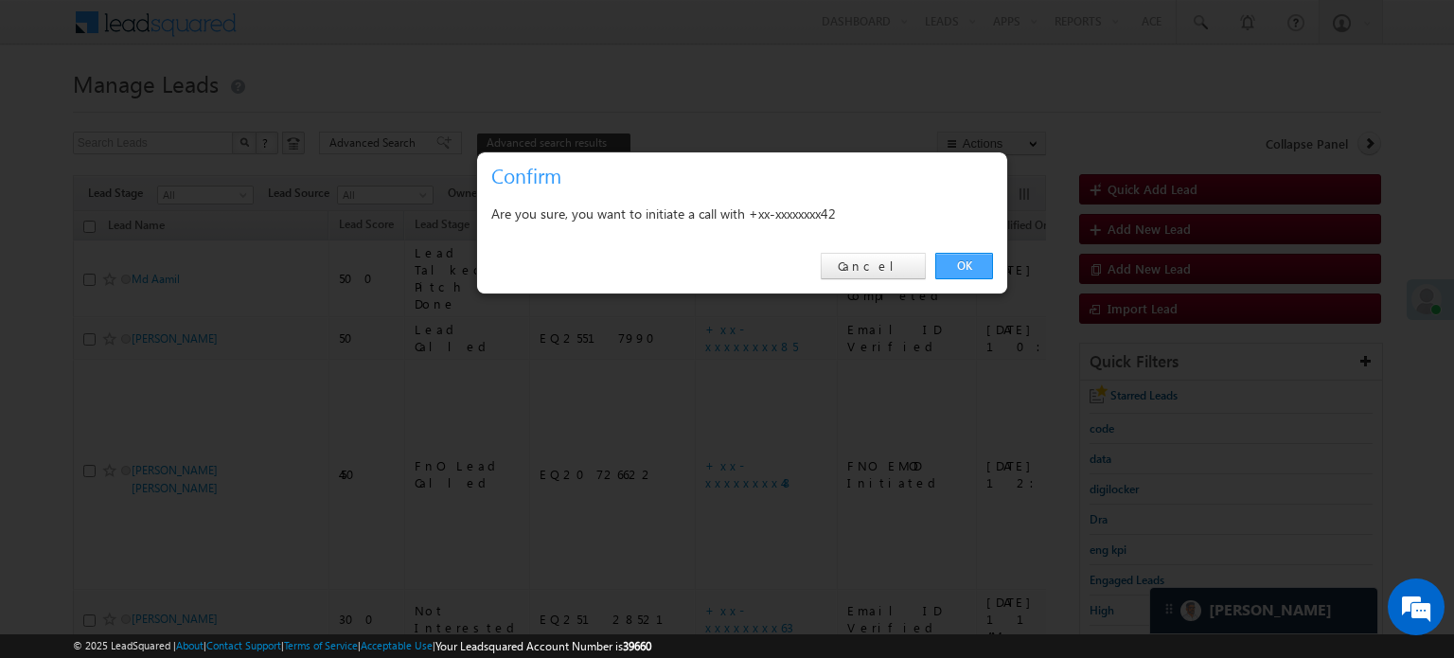
click at [965, 263] on link "OK" at bounding box center [964, 266] width 58 height 26
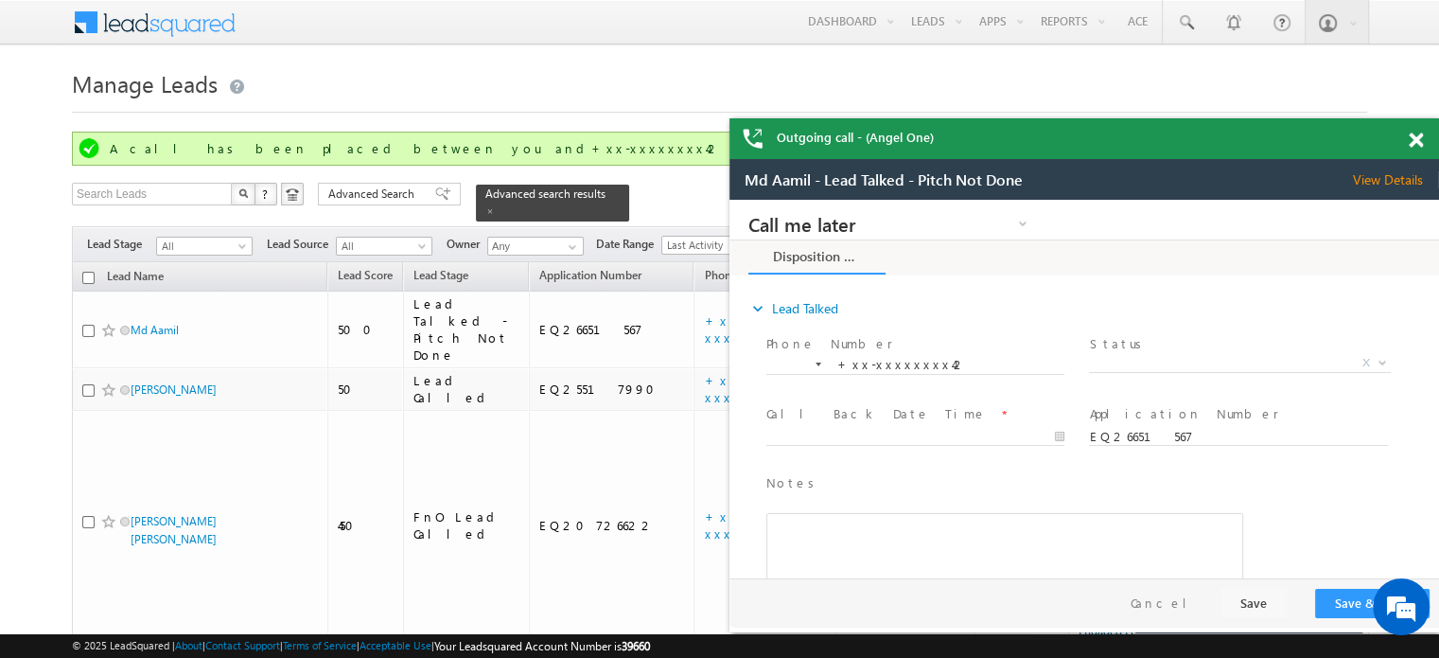
click at [1416, 132] on span at bounding box center [1416, 140] width 14 height 16
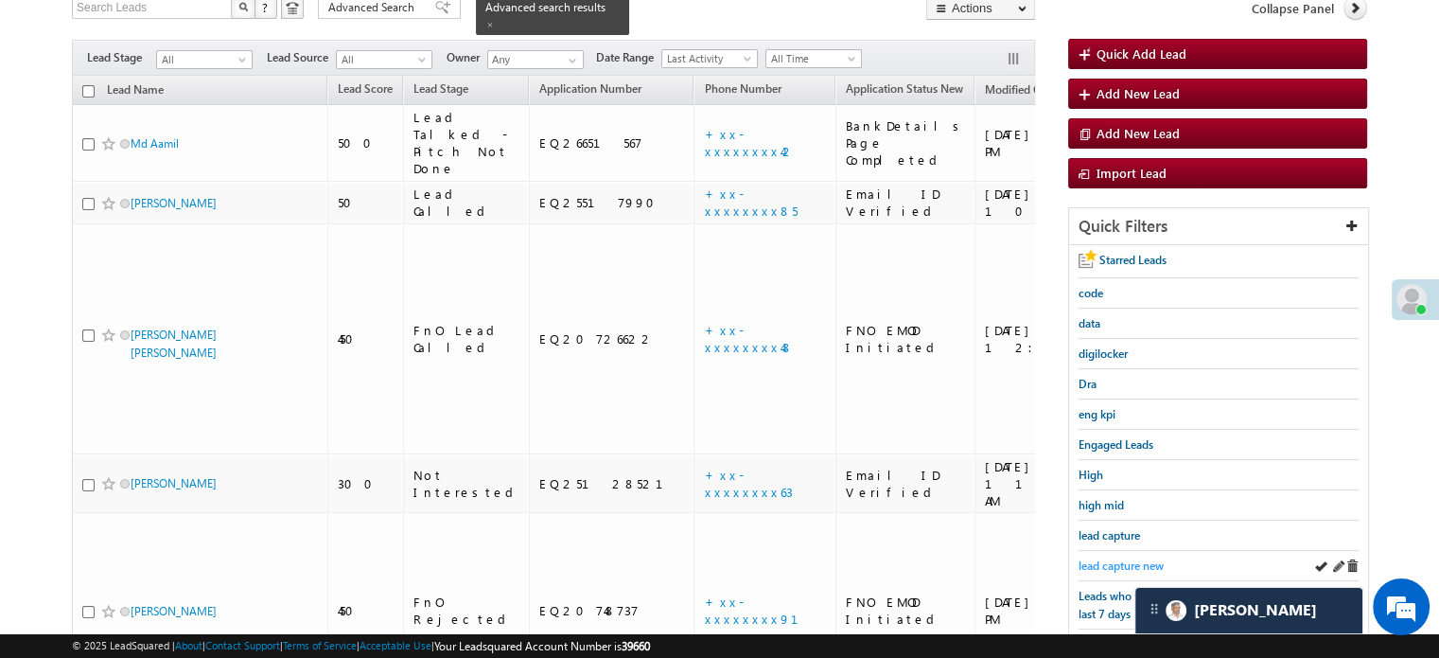
scroll to position [189, 0]
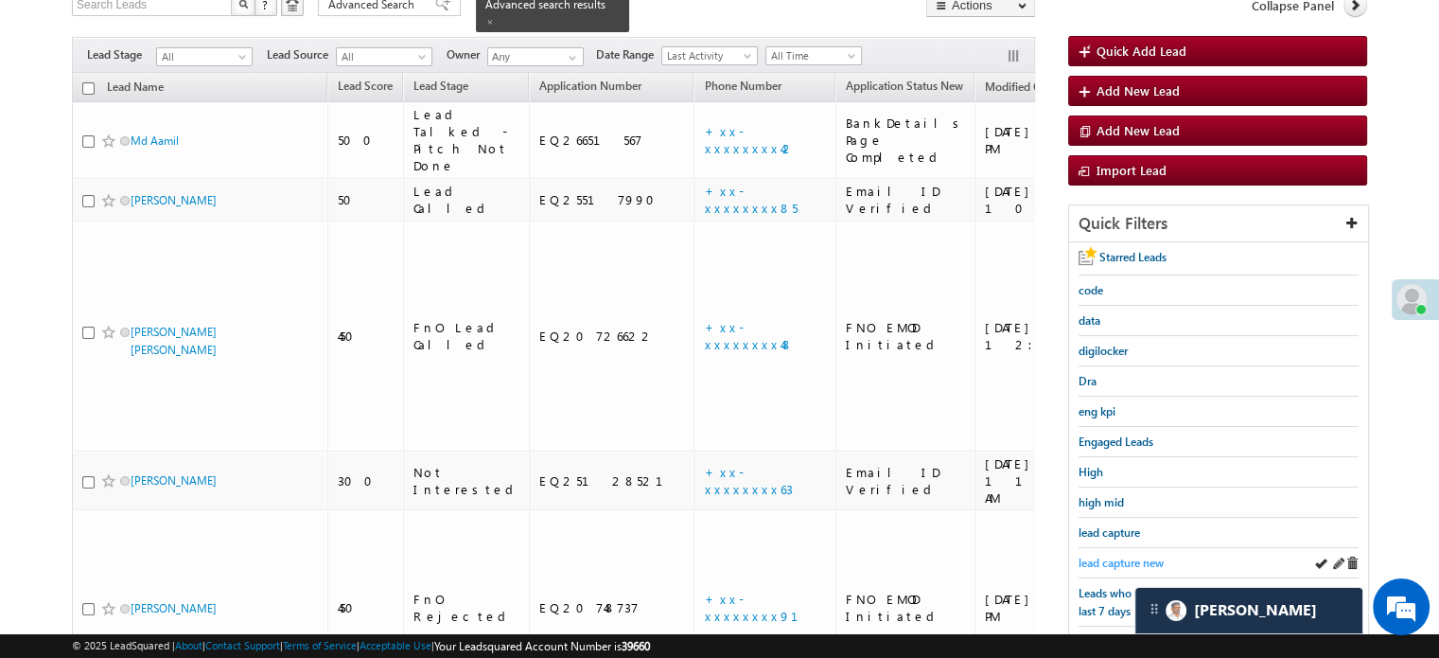
click at [1106, 556] on span "lead capture new" at bounding box center [1121, 563] width 85 height 14
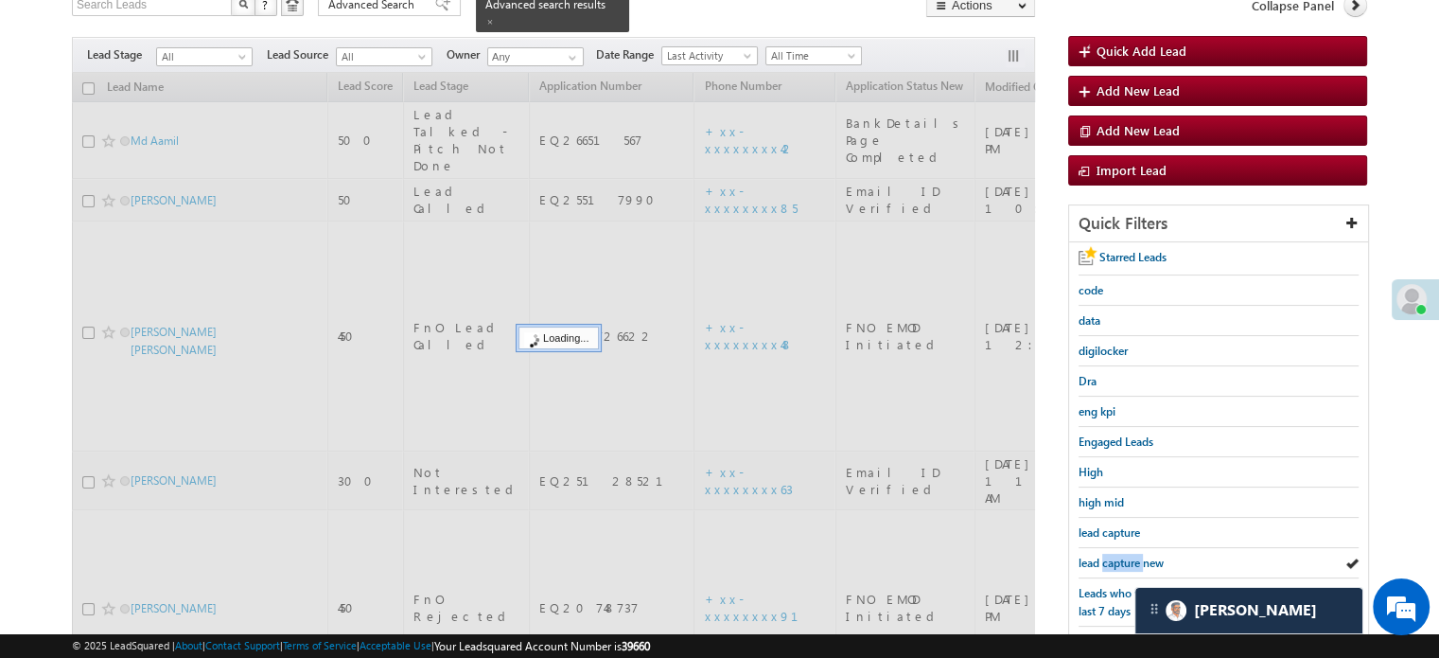
click at [1105, 556] on span "lead capture new" at bounding box center [1121, 563] width 85 height 14
click at [1104, 556] on span "lead capture new" at bounding box center [1121, 563] width 85 height 14
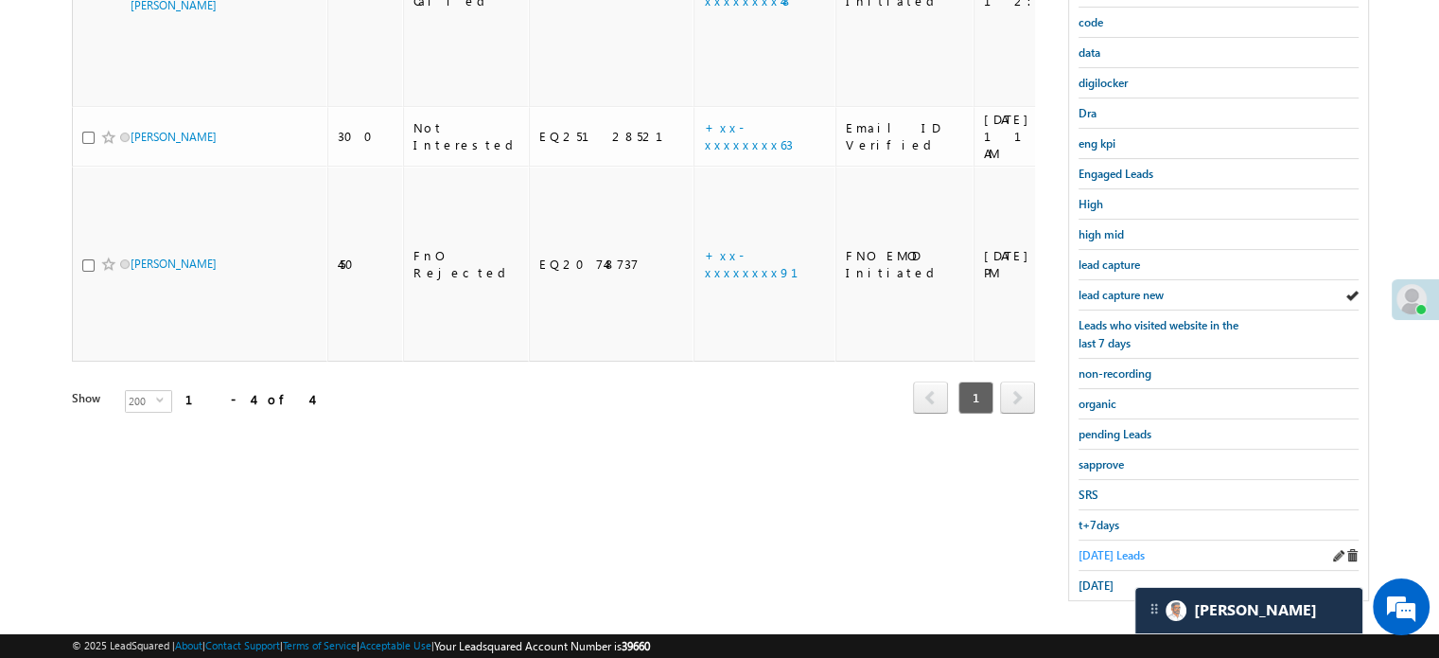
click at [1099, 548] on span "Today's Leads" at bounding box center [1112, 555] width 66 height 14
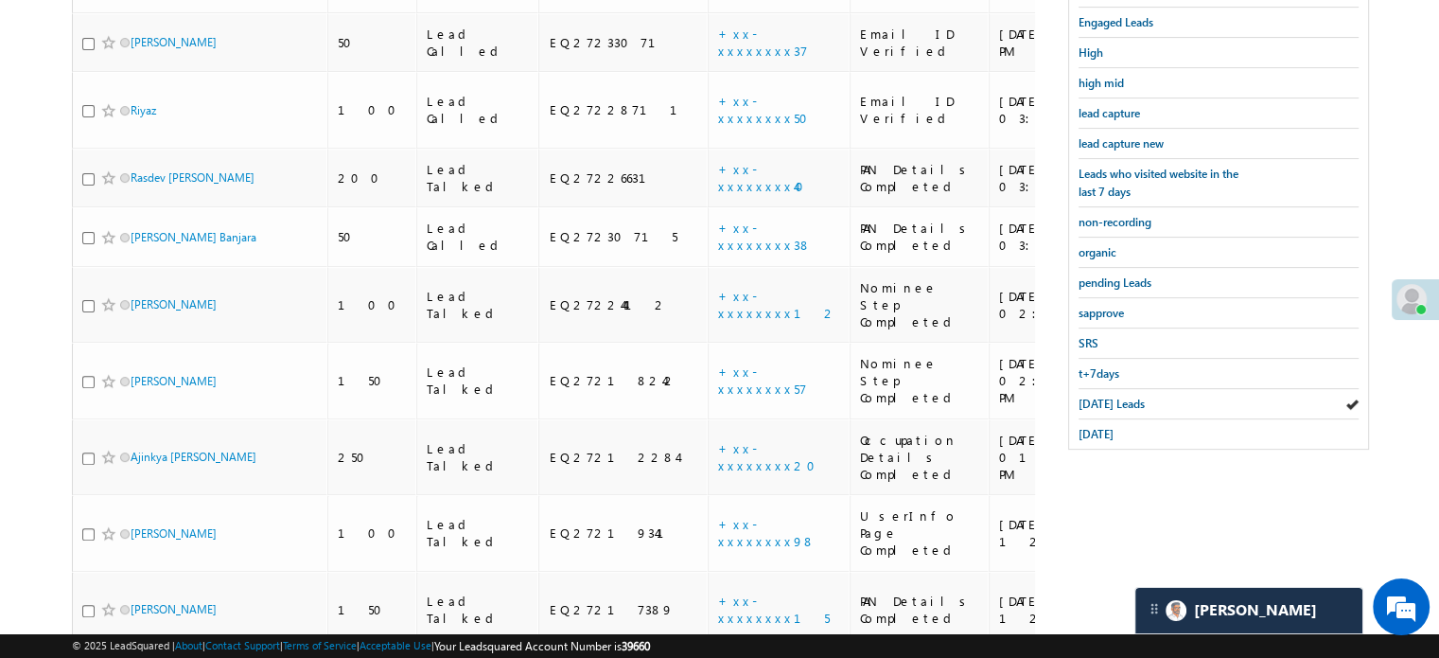
scroll to position [622, 0]
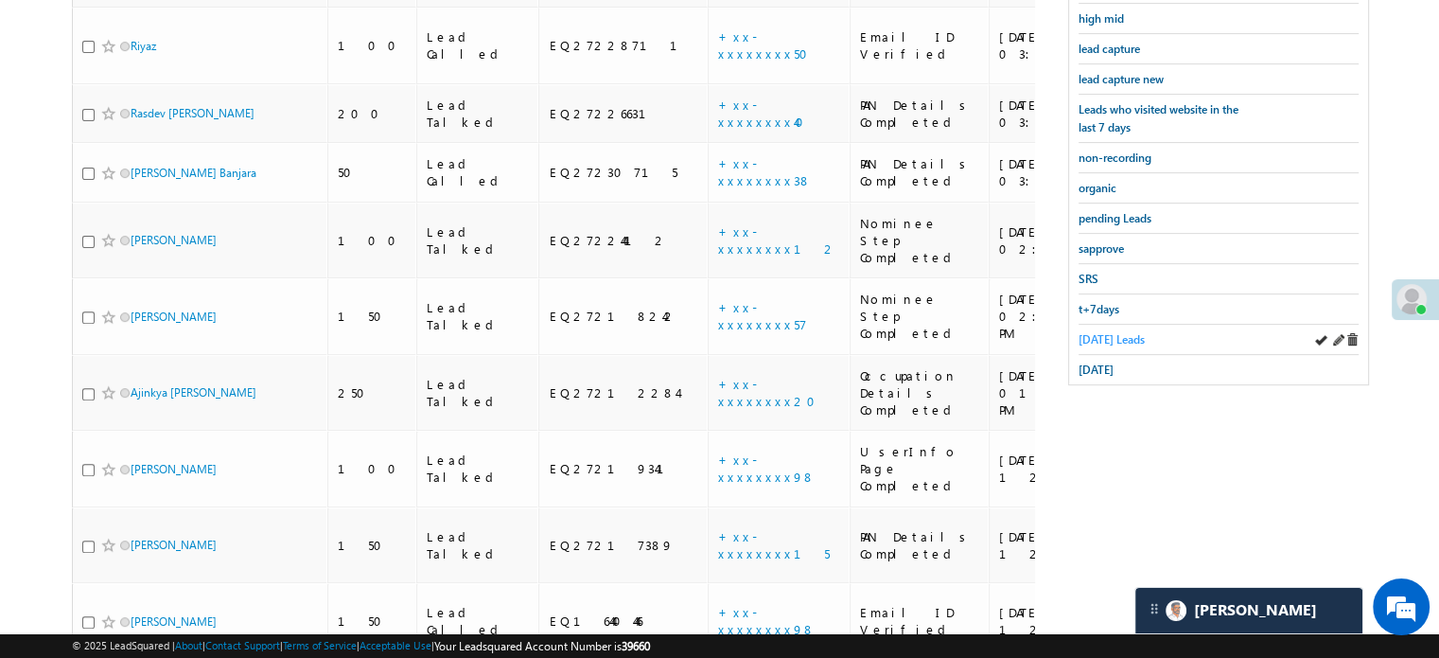
click at [1120, 332] on span "Today's Leads" at bounding box center [1112, 339] width 66 height 14
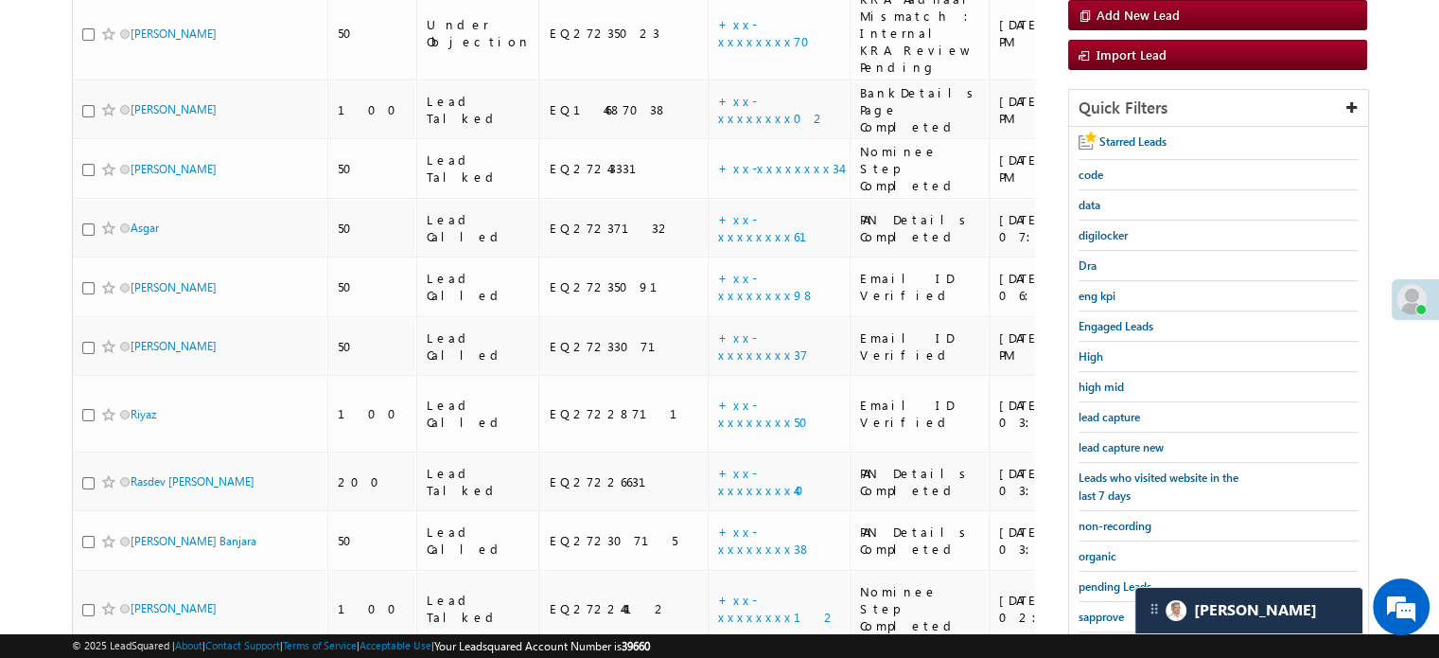
scroll to position [95, 0]
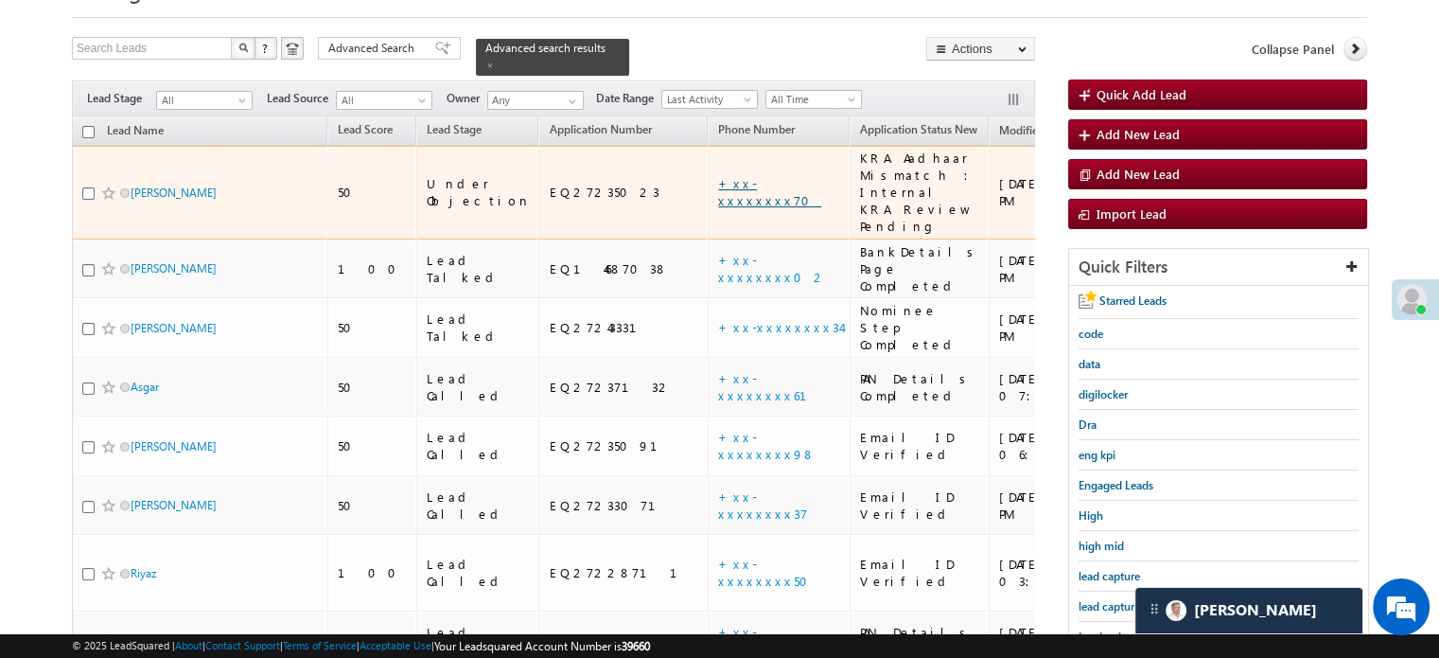
click at [718, 175] on link "+xx-xxxxxxxx70" at bounding box center [769, 191] width 103 height 33
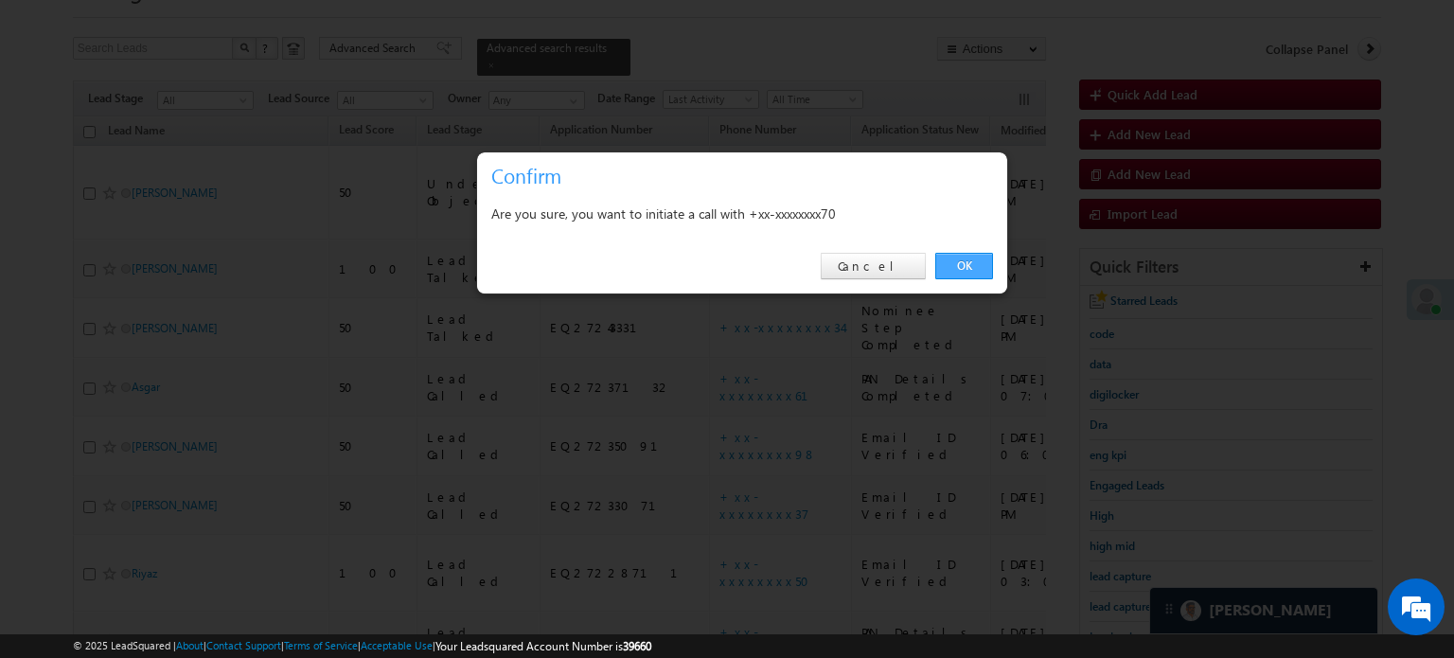
click at [950, 263] on link "OK" at bounding box center [964, 266] width 58 height 26
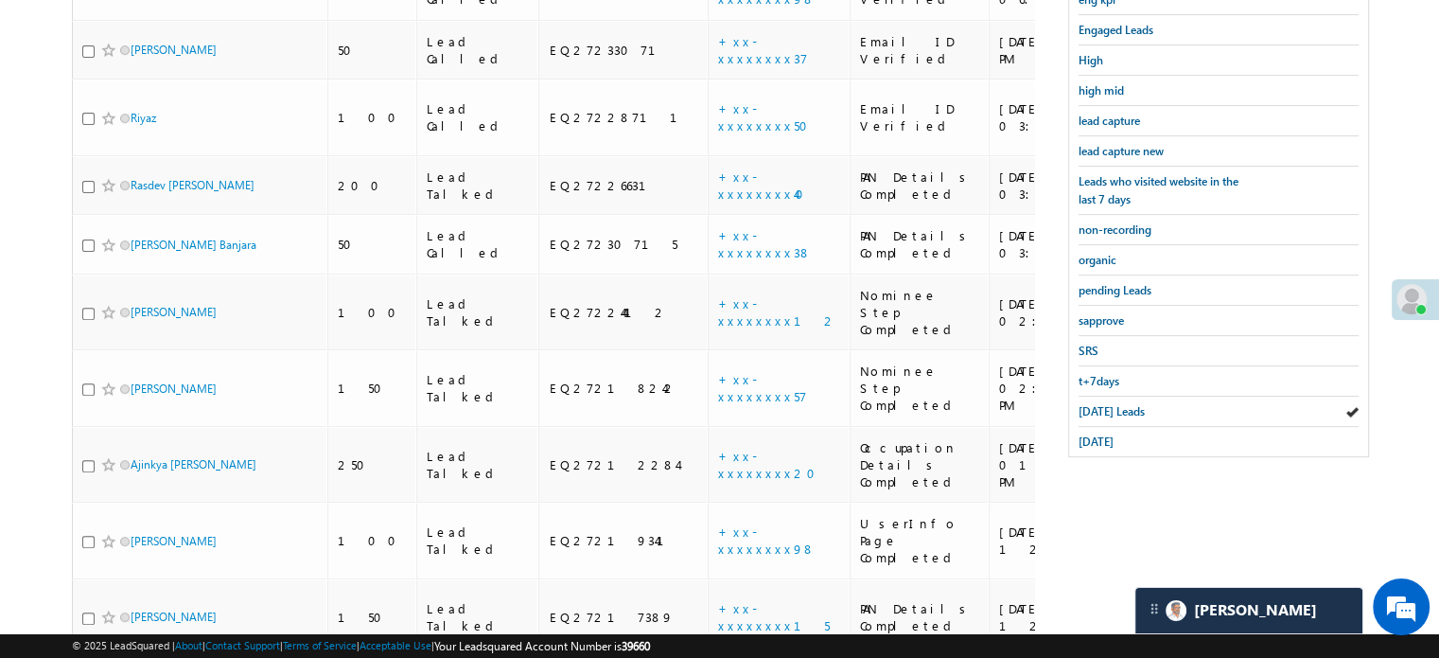
scroll to position [662, 0]
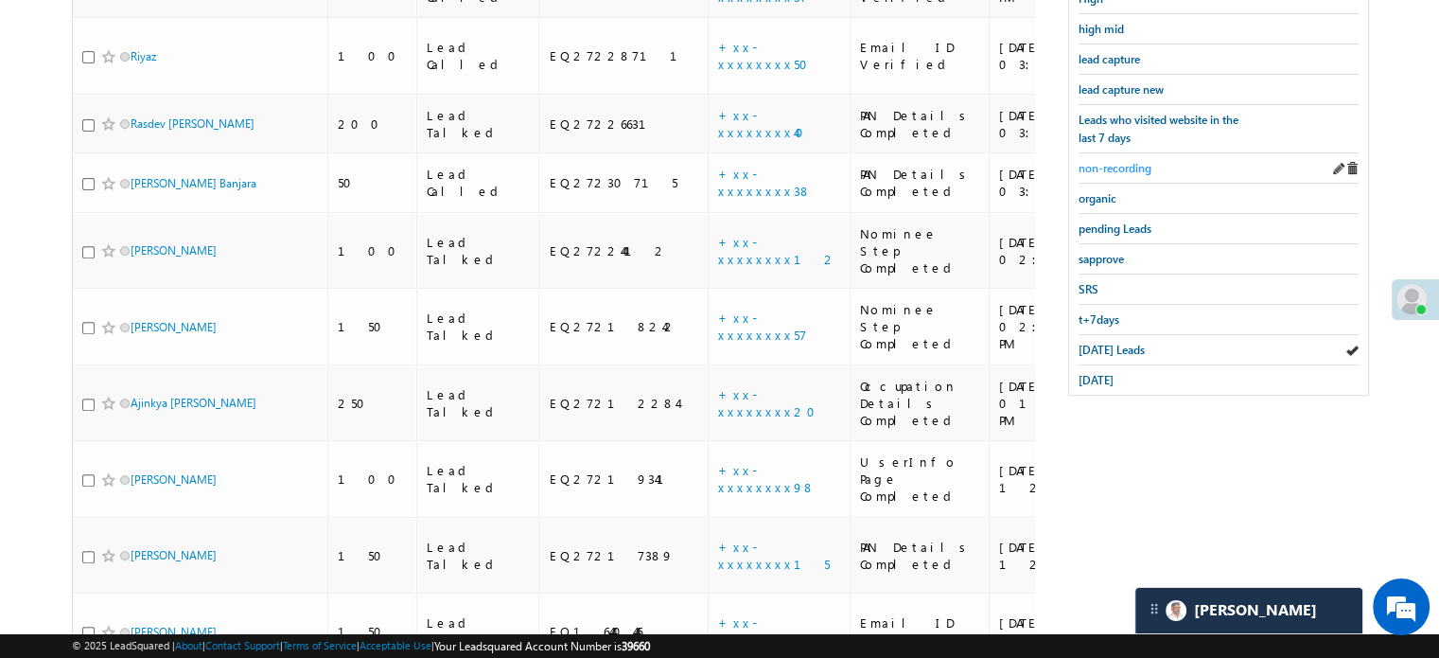
click at [1117, 161] on span "non-recording" at bounding box center [1115, 168] width 73 height 14
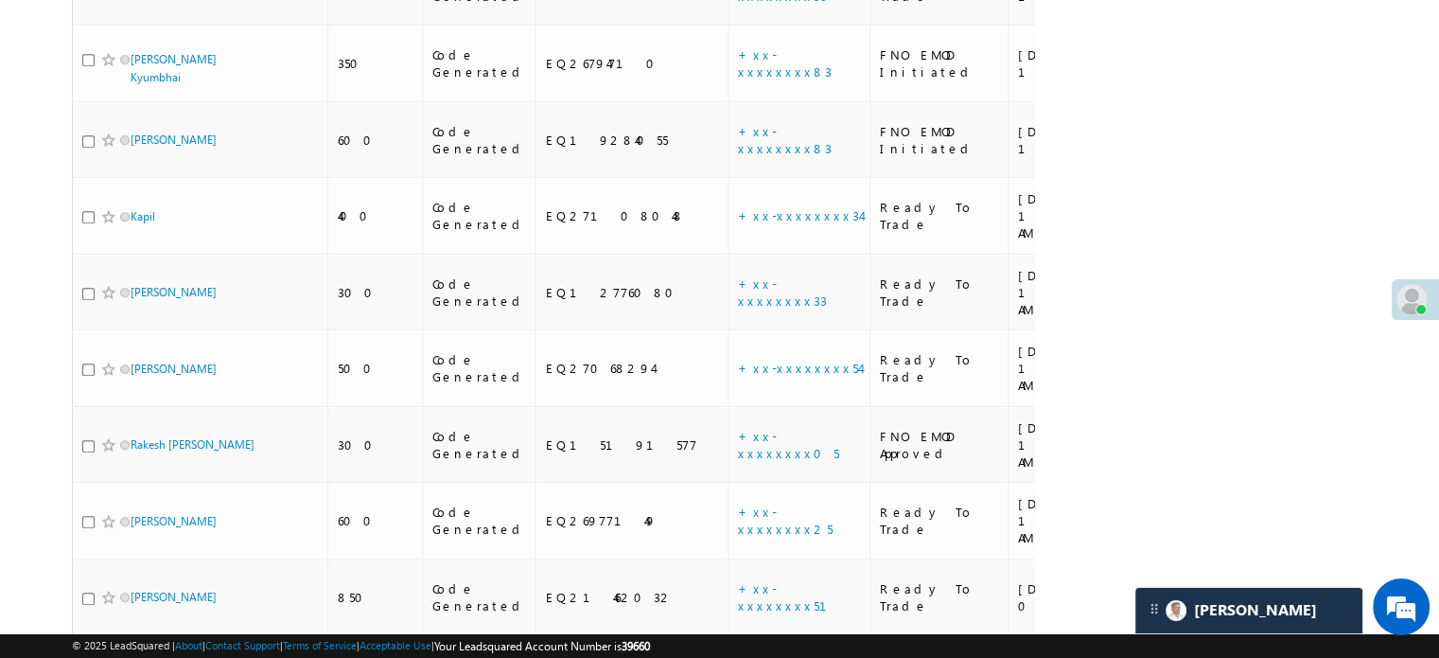
scroll to position [1083, 0]
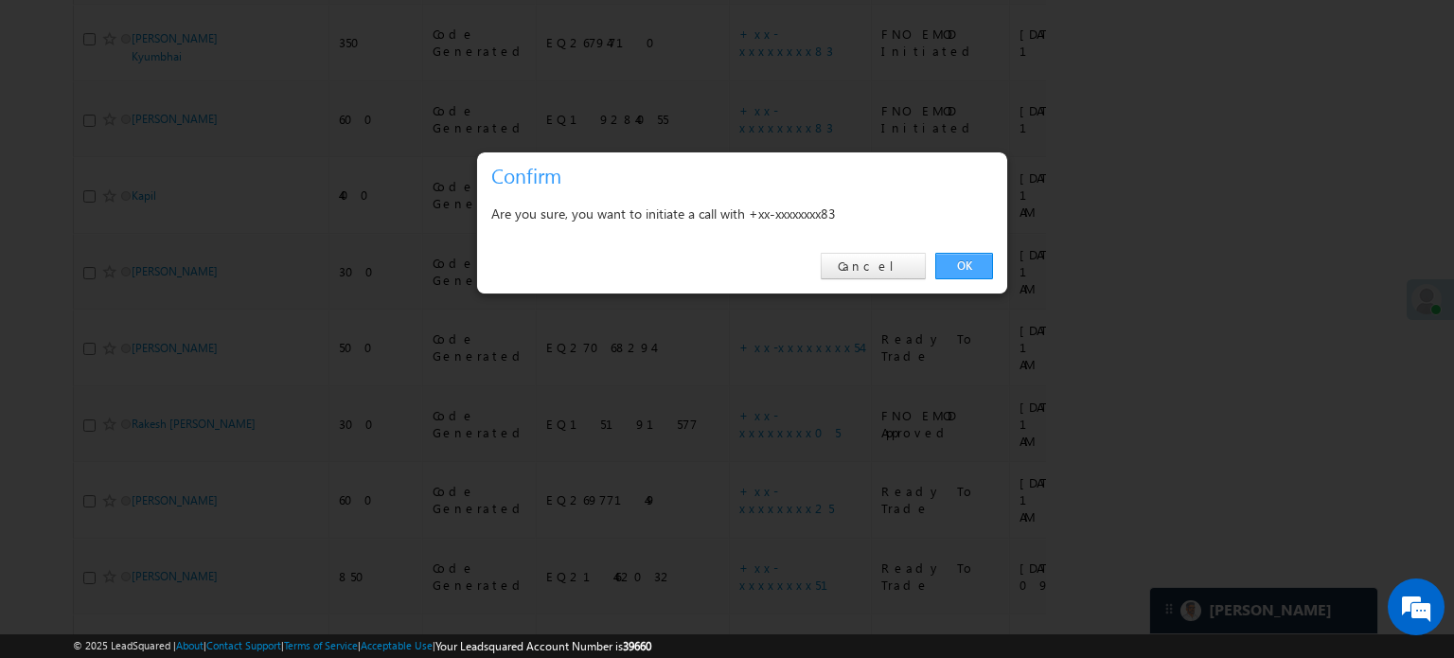
click at [956, 260] on link "OK" at bounding box center [964, 266] width 58 height 26
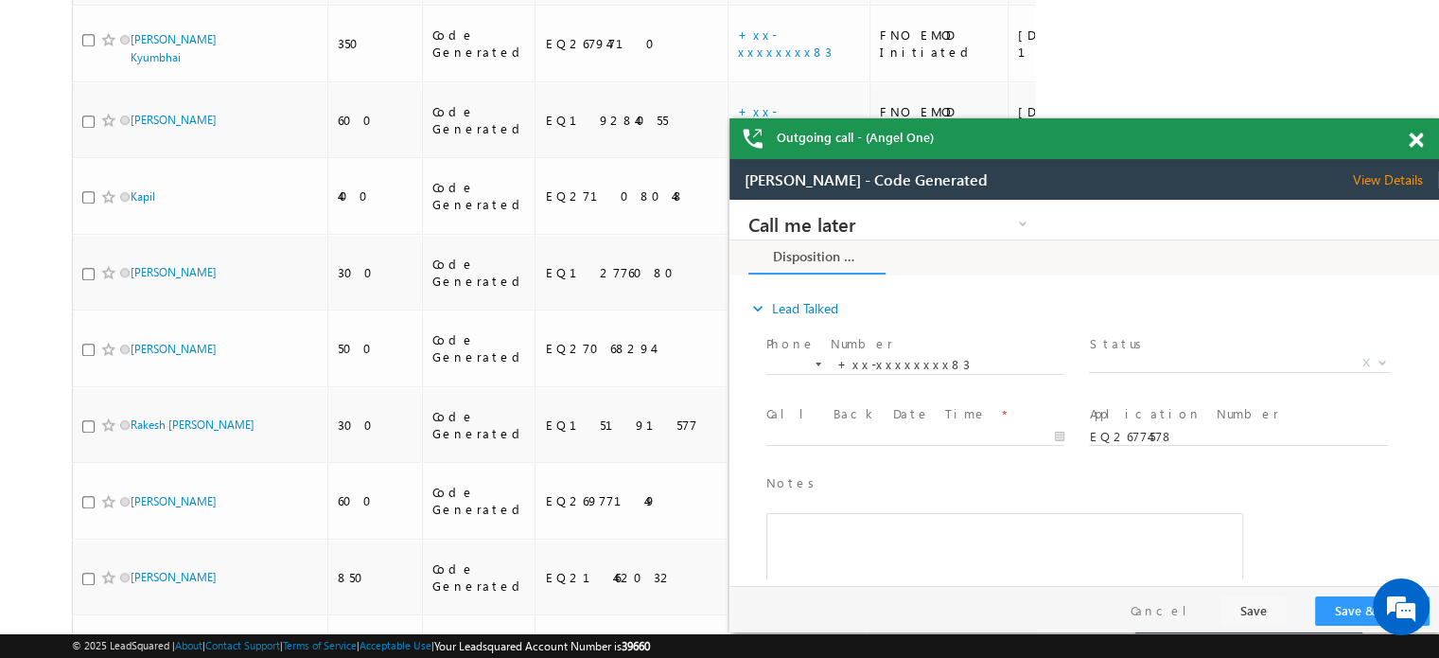
scroll to position [0, 0]
click at [1406, 132] on div "Outgoing call - (Angel One)" at bounding box center [1085, 138] width 710 height 41
click at [1419, 146] on span at bounding box center [1416, 140] width 14 height 16
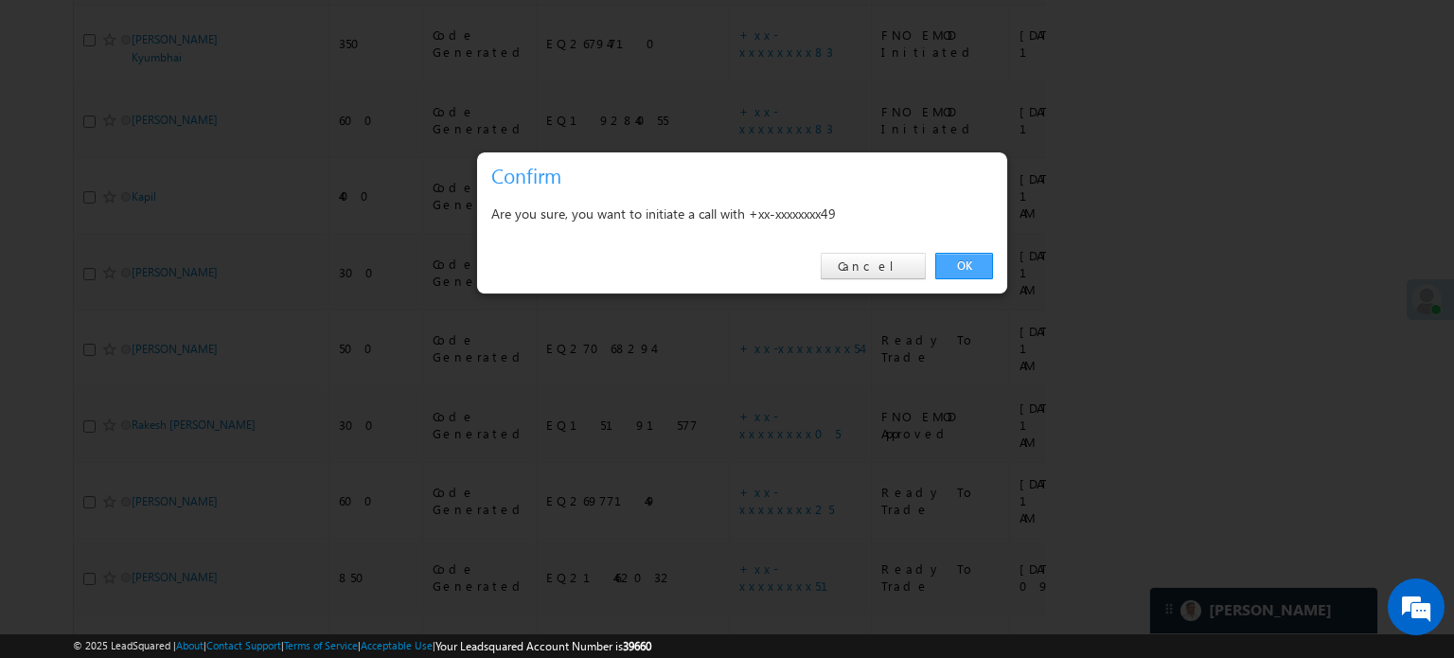
click at [966, 259] on link "OK" at bounding box center [964, 266] width 58 height 26
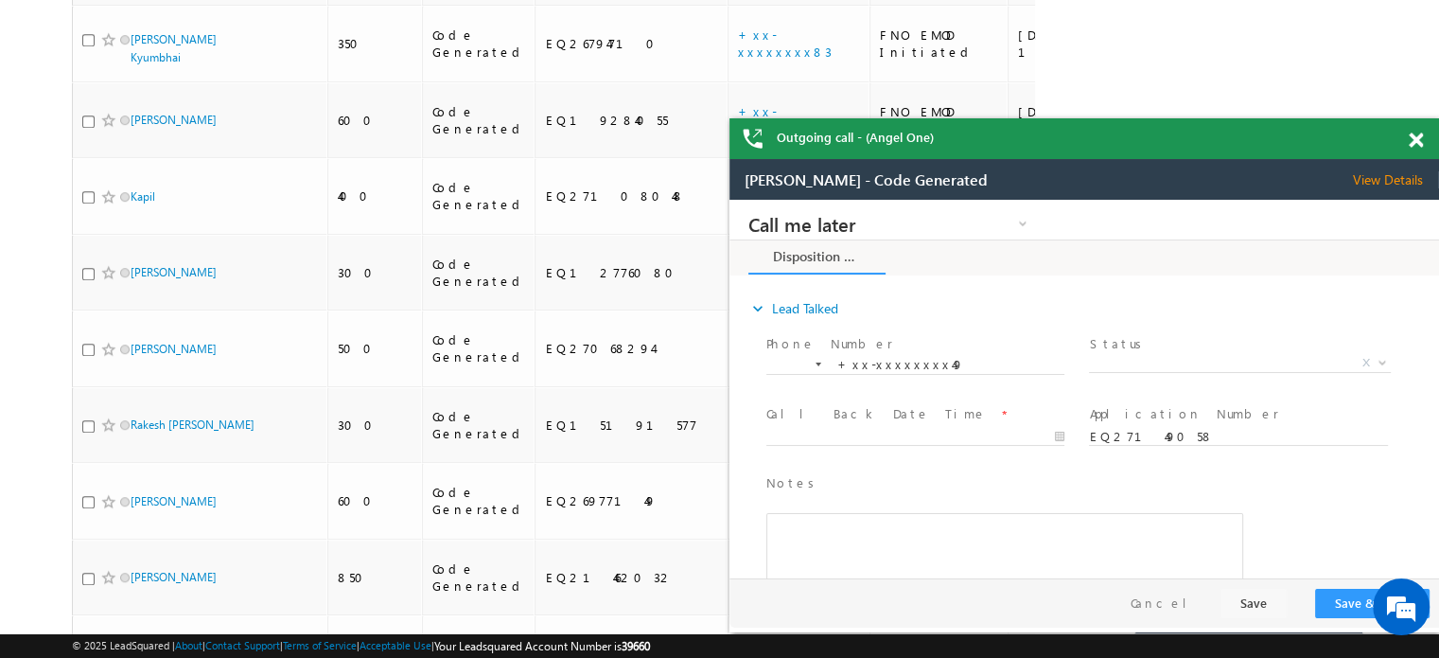
click at [1412, 134] on span at bounding box center [1416, 140] width 14 height 16
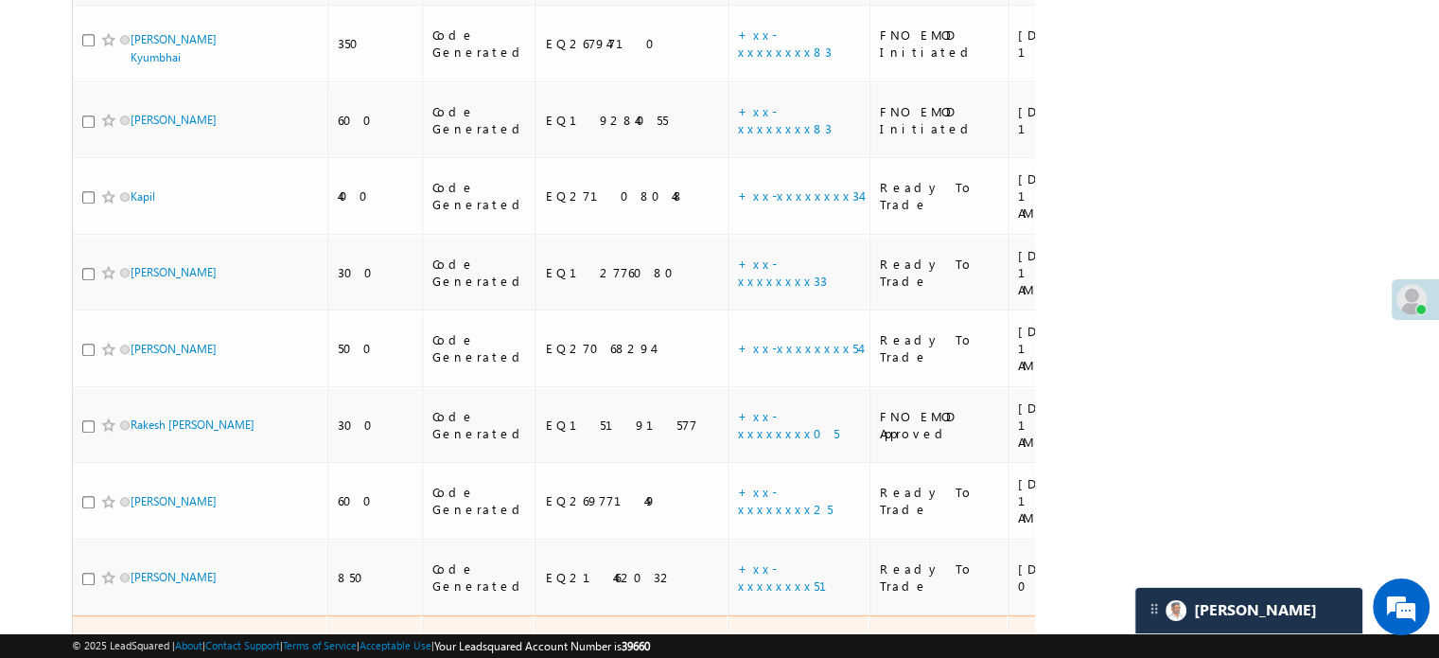
click at [738, 636] on link "+xx-xxxxxxxx72" at bounding box center [786, 652] width 97 height 33
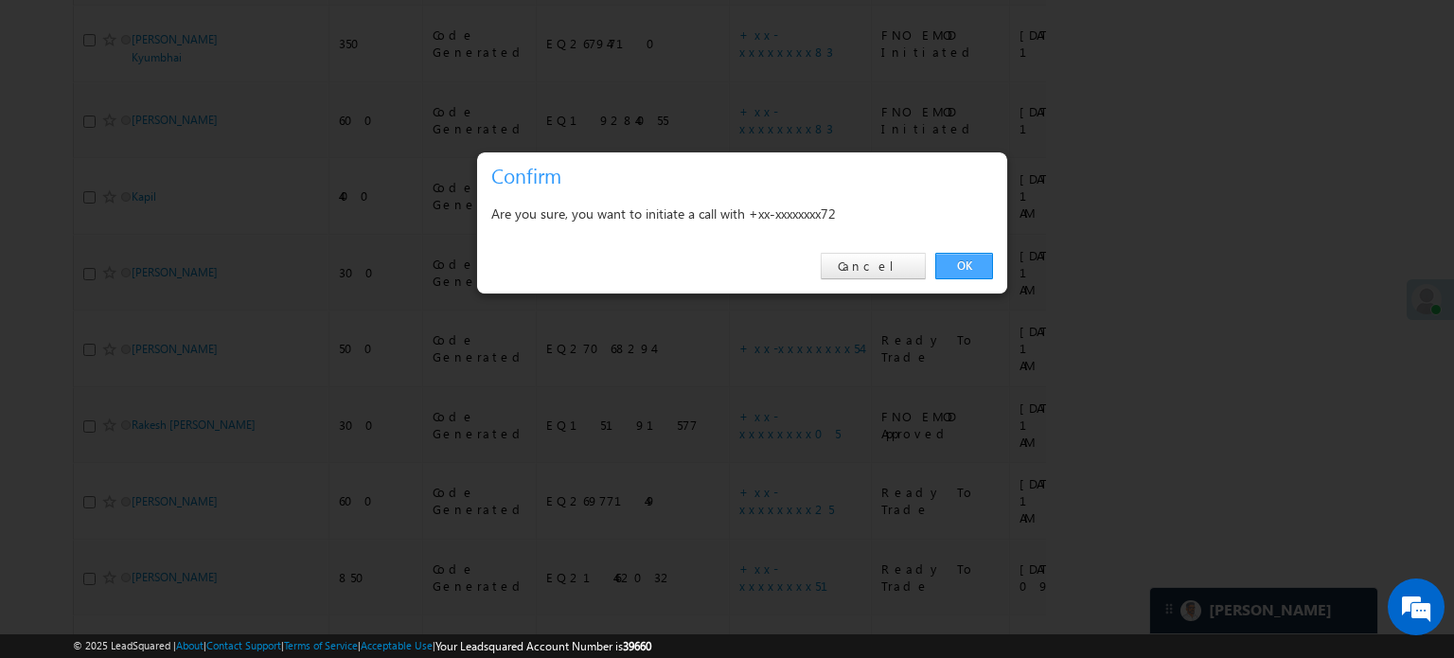
click at [964, 260] on link "OK" at bounding box center [964, 266] width 58 height 26
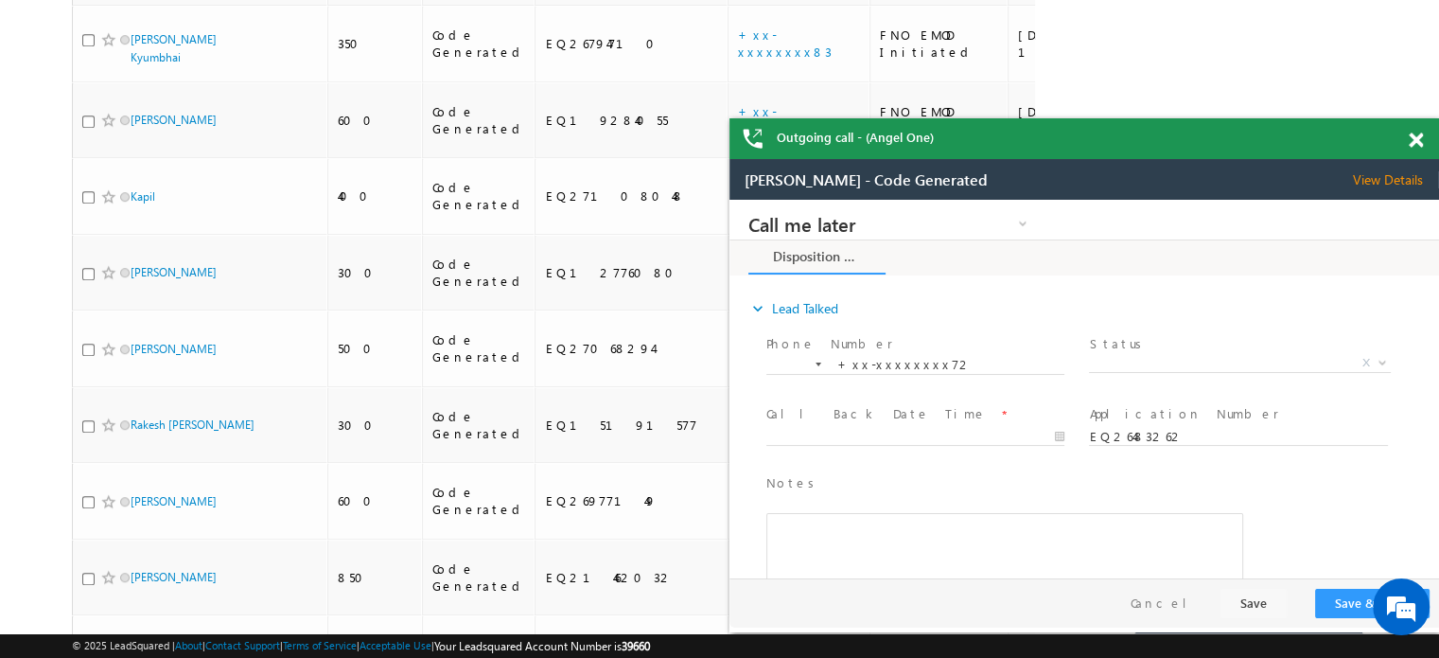
click at [1420, 143] on span at bounding box center [1416, 140] width 14 height 16
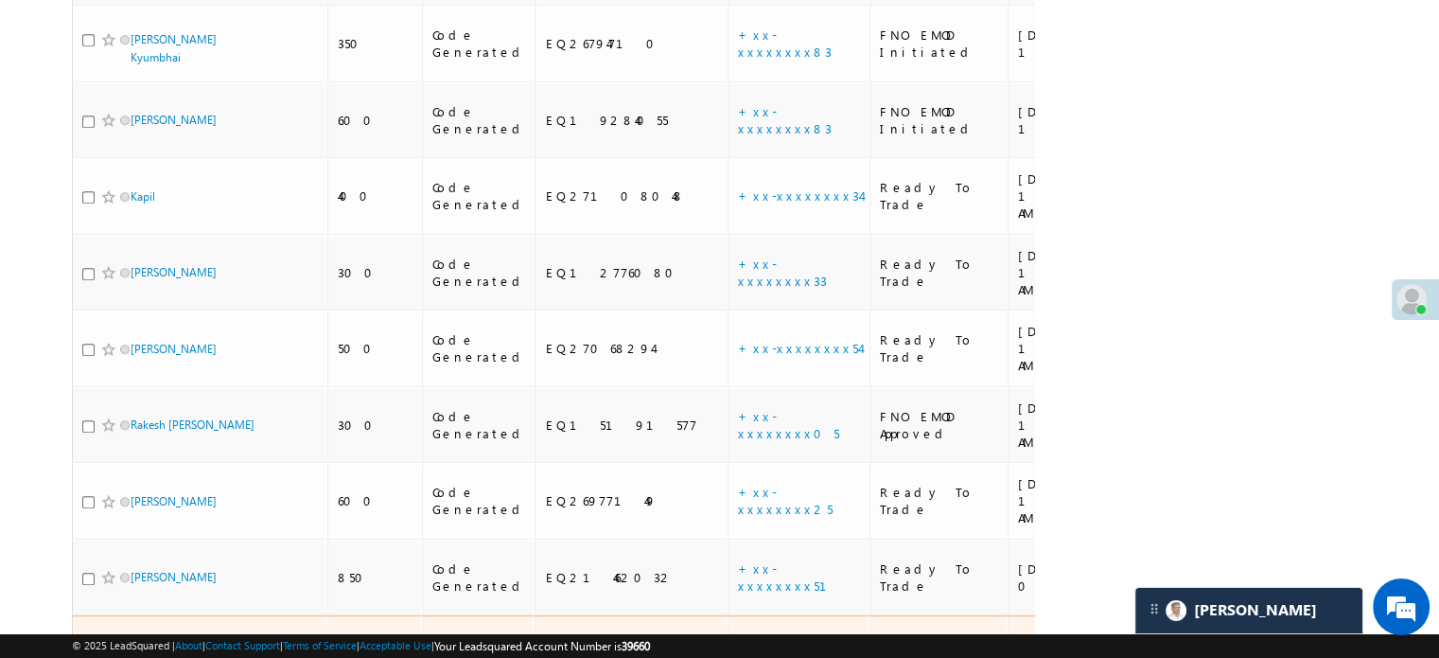
click at [738, 636] on link "+xx-xxxxxxxx72" at bounding box center [786, 652] width 97 height 33
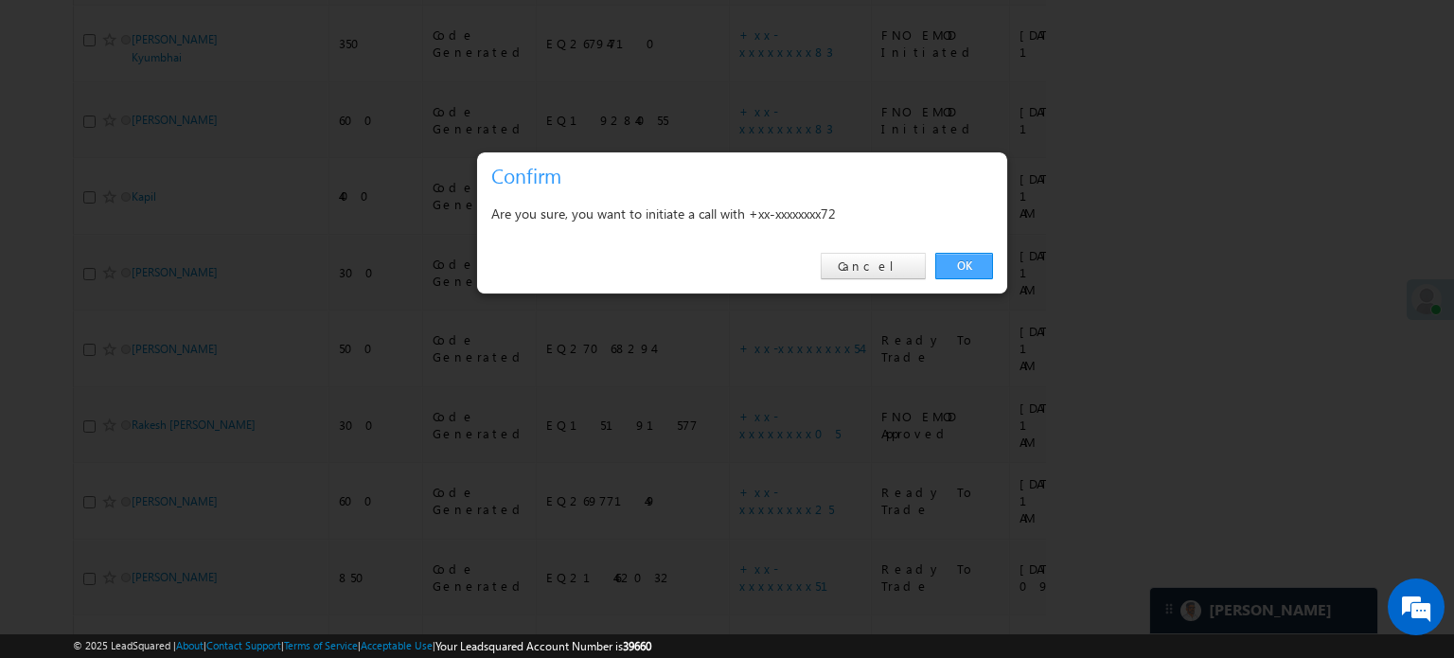
click at [965, 270] on link "OK" at bounding box center [964, 266] width 58 height 26
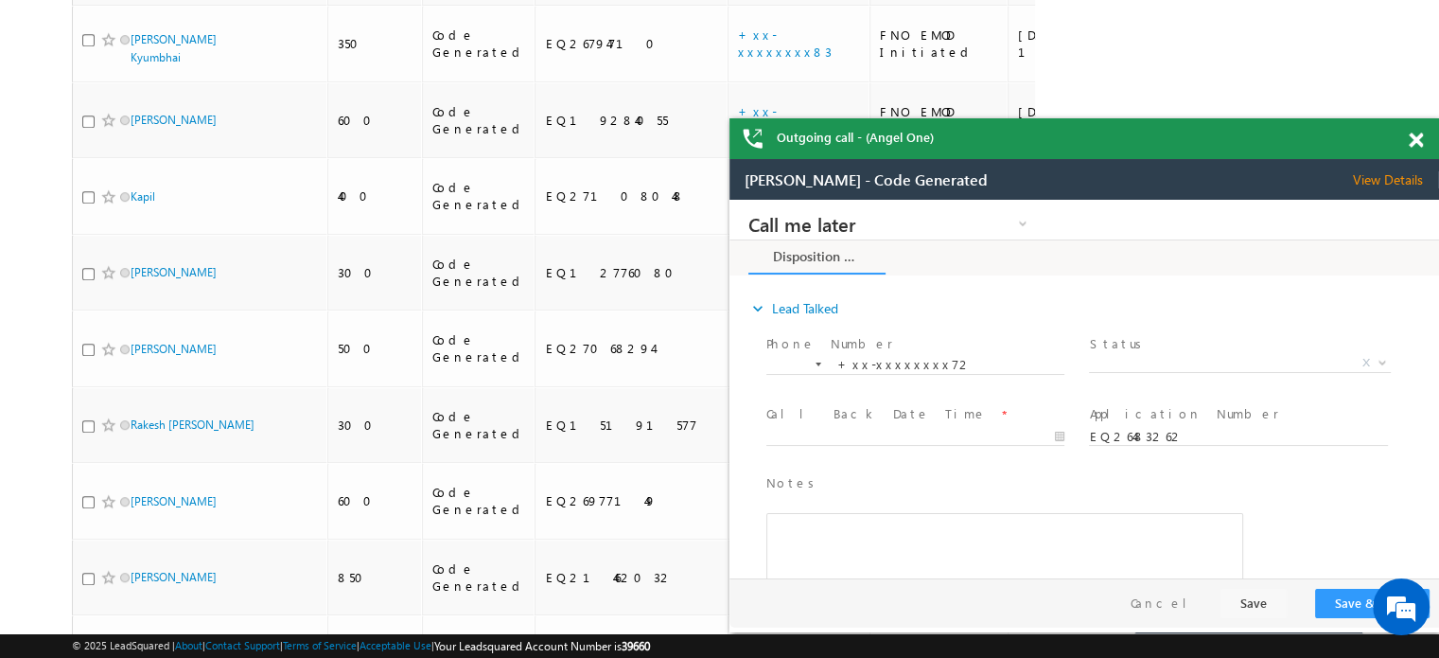
click at [1414, 132] on span at bounding box center [1416, 140] width 14 height 16
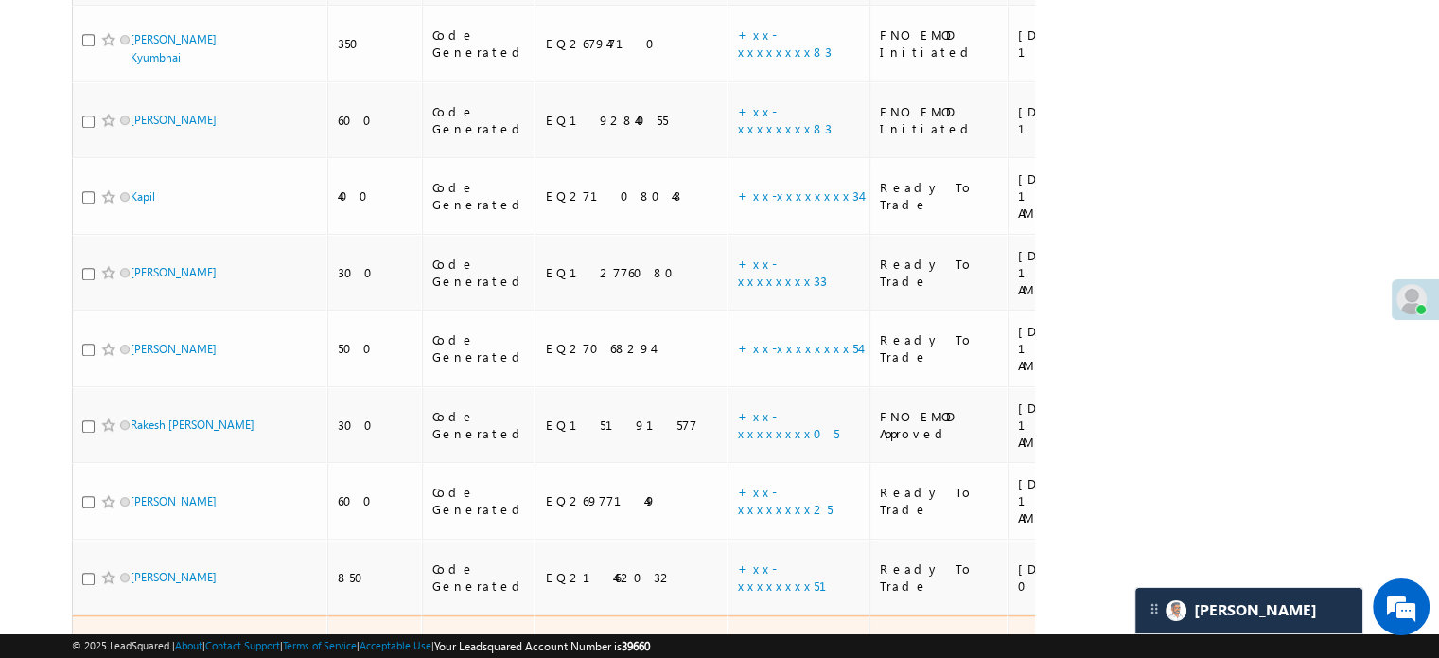
click at [738, 636] on link "+xx-xxxxxxxx72" at bounding box center [786, 652] width 97 height 33
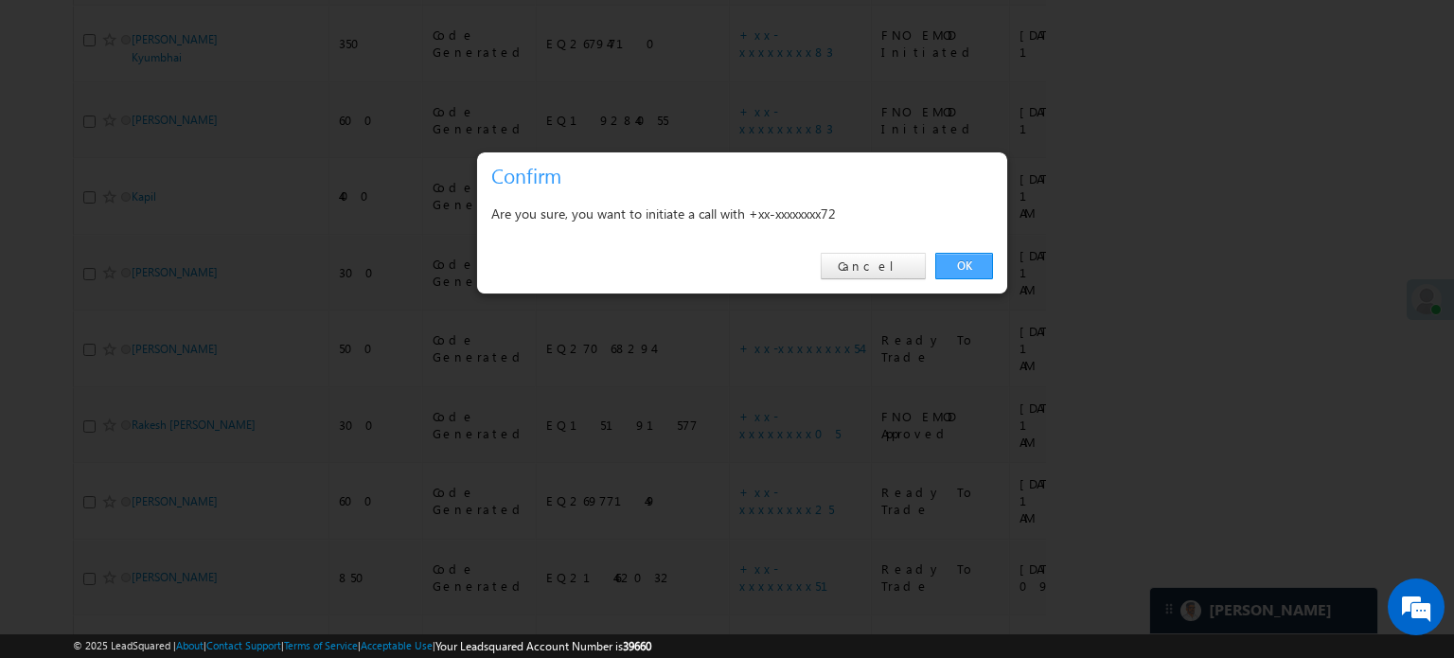
click at [967, 256] on link "OK" at bounding box center [964, 266] width 58 height 26
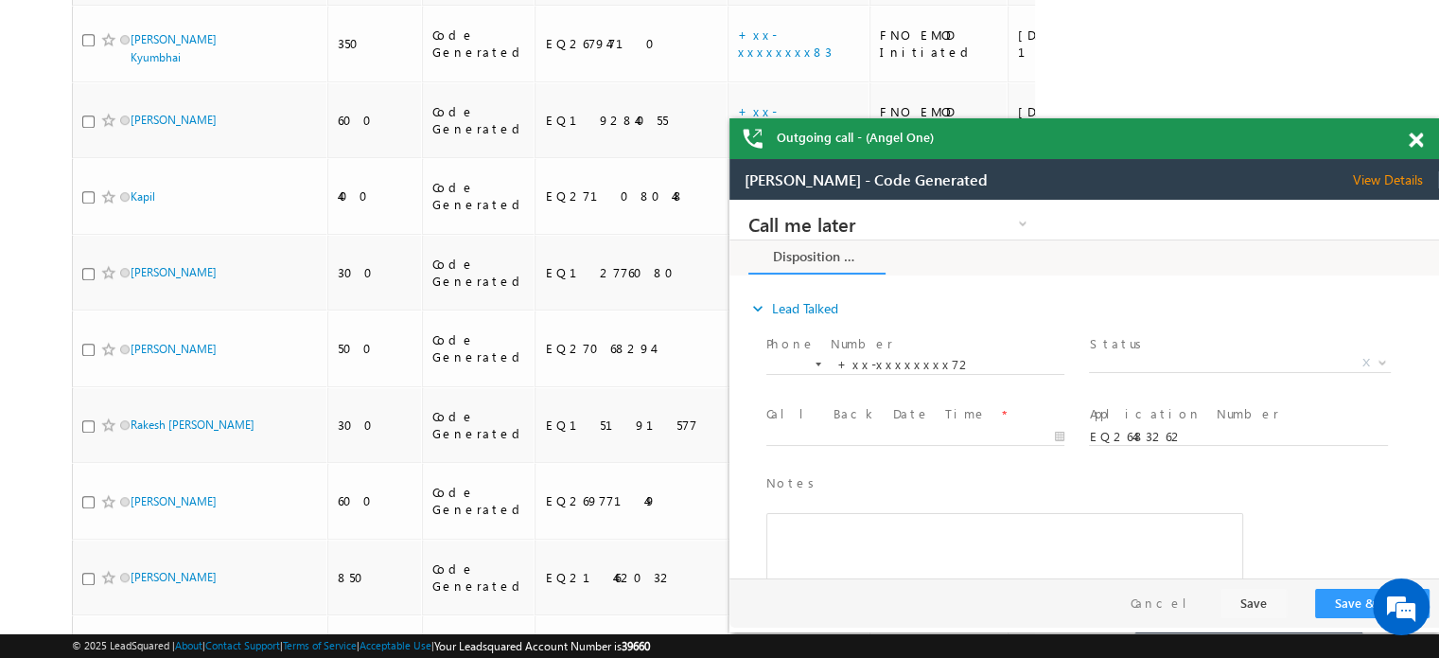
click at [1420, 132] on div at bounding box center [1427, 136] width 26 height 37
click at [1416, 134] on span at bounding box center [1416, 140] width 14 height 16
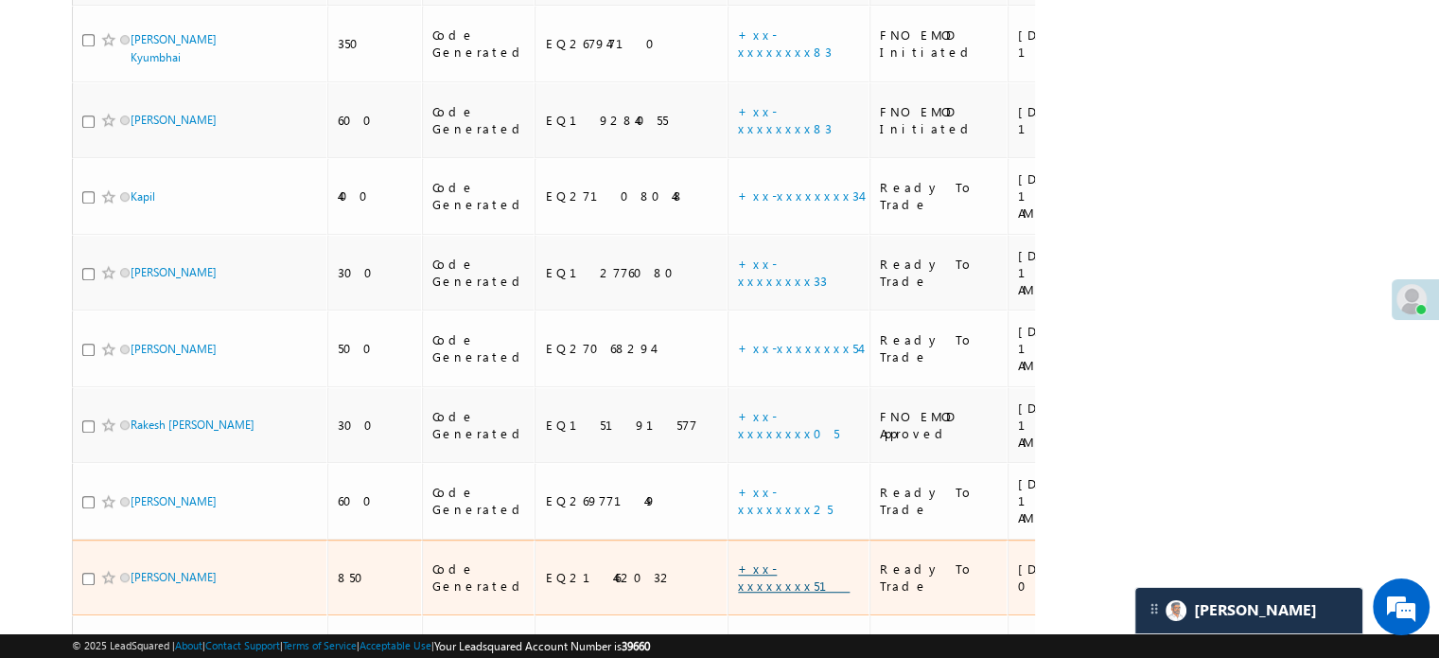
click at [738, 560] on link "+xx-xxxxxxxx51" at bounding box center [794, 576] width 112 height 33
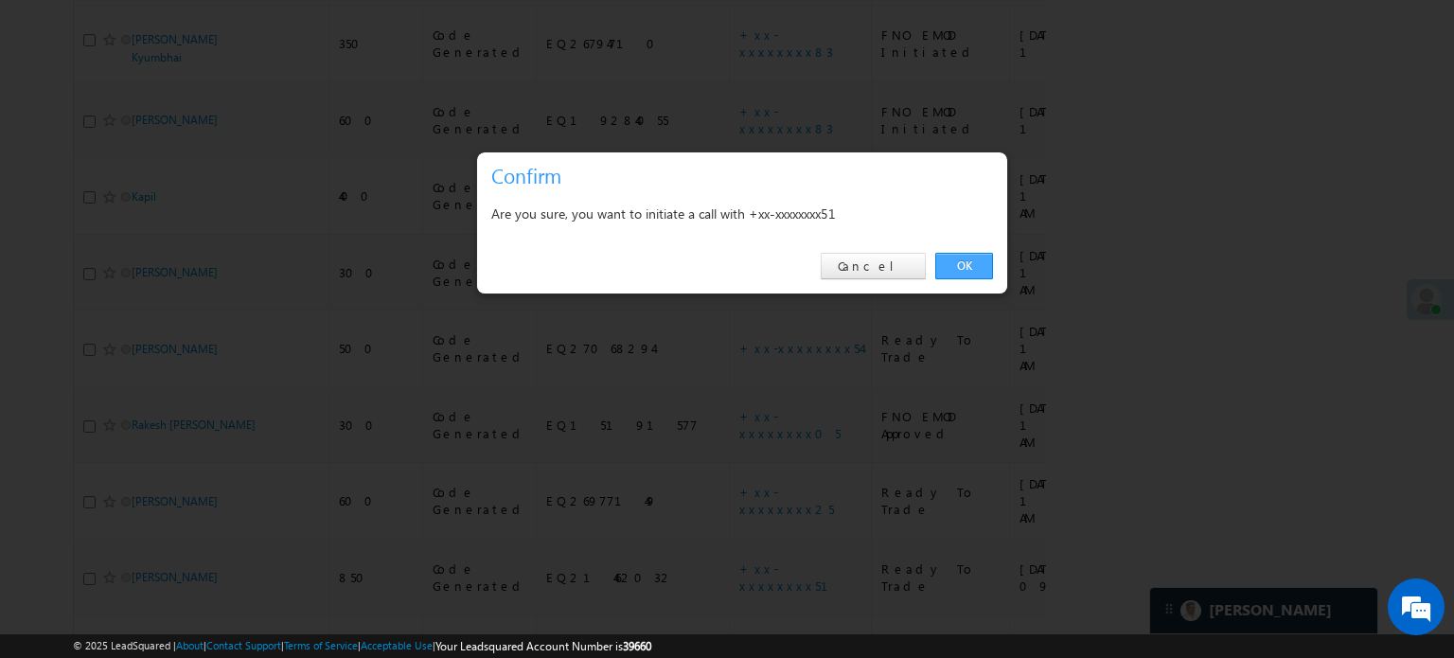
click at [958, 268] on link "OK" at bounding box center [964, 266] width 58 height 26
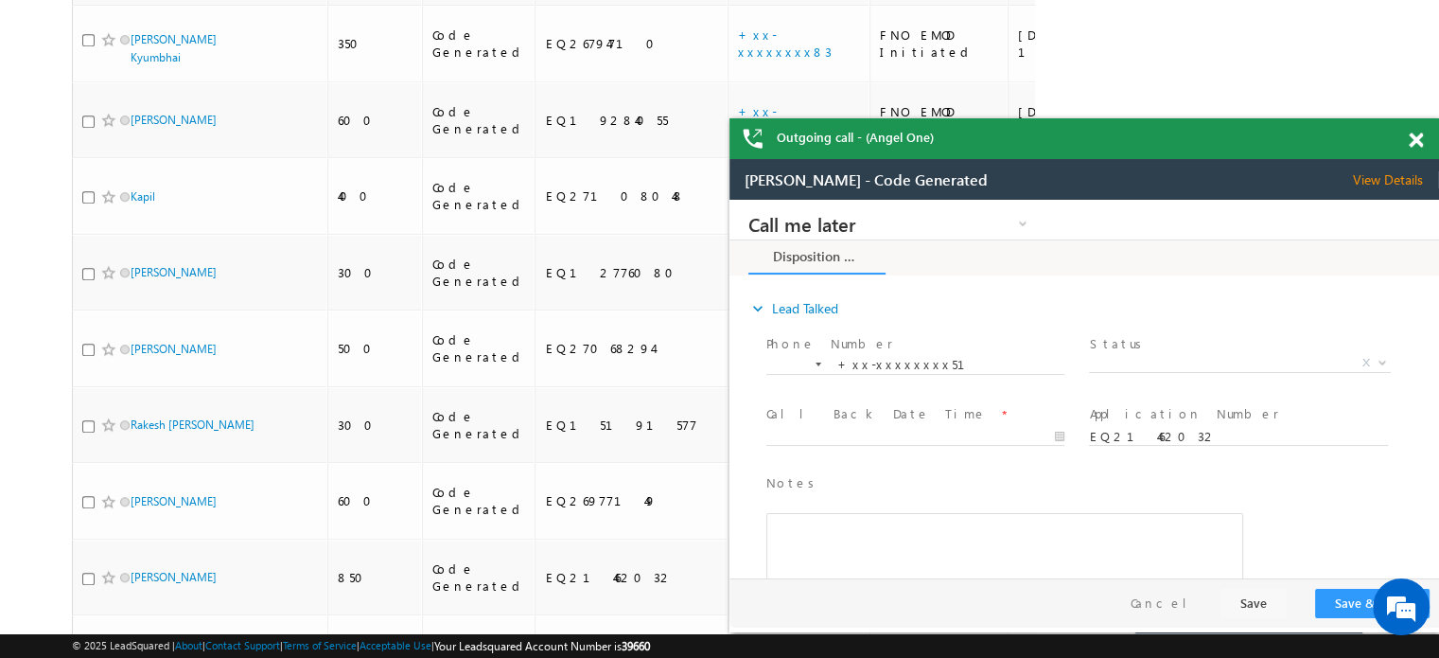
click at [1427, 138] on div at bounding box center [1427, 136] width 26 height 37
click at [1413, 135] on span at bounding box center [1416, 140] width 14 height 16
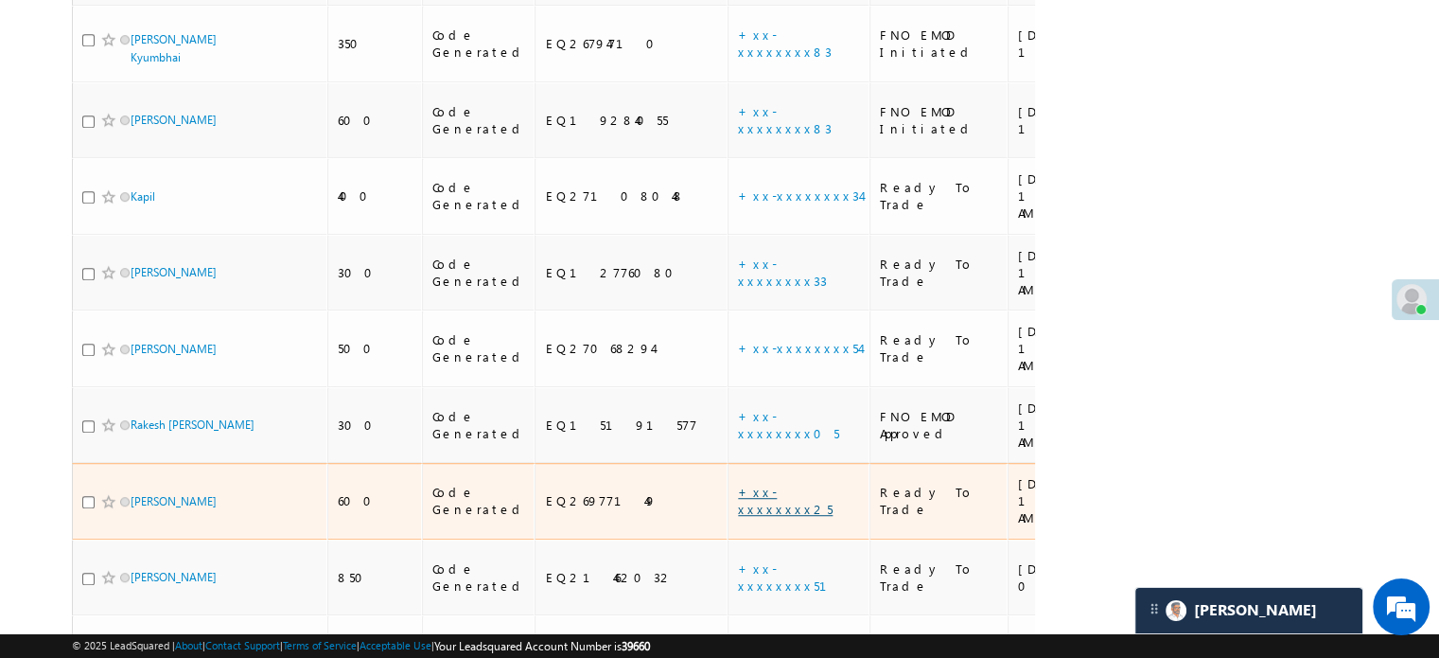
click at [738, 484] on link "+xx-xxxxxxxx25" at bounding box center [785, 500] width 95 height 33
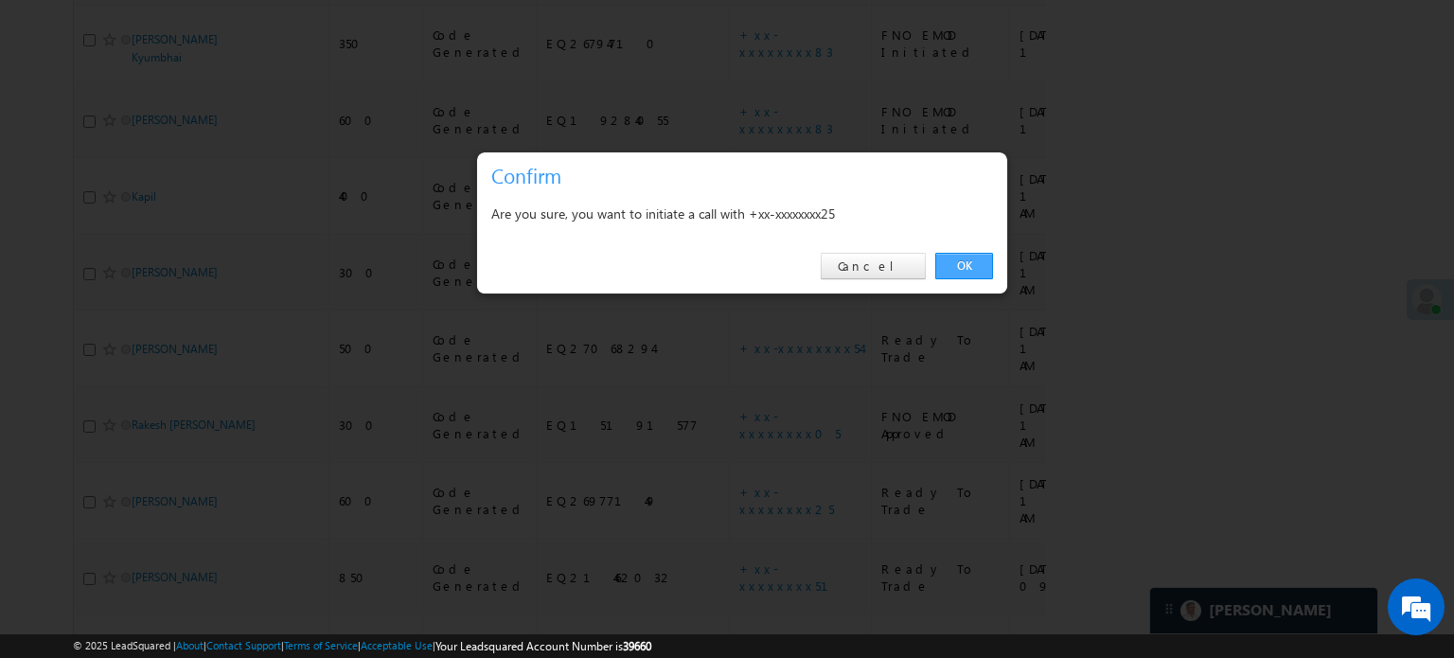
click at [966, 264] on link "OK" at bounding box center [964, 266] width 58 height 26
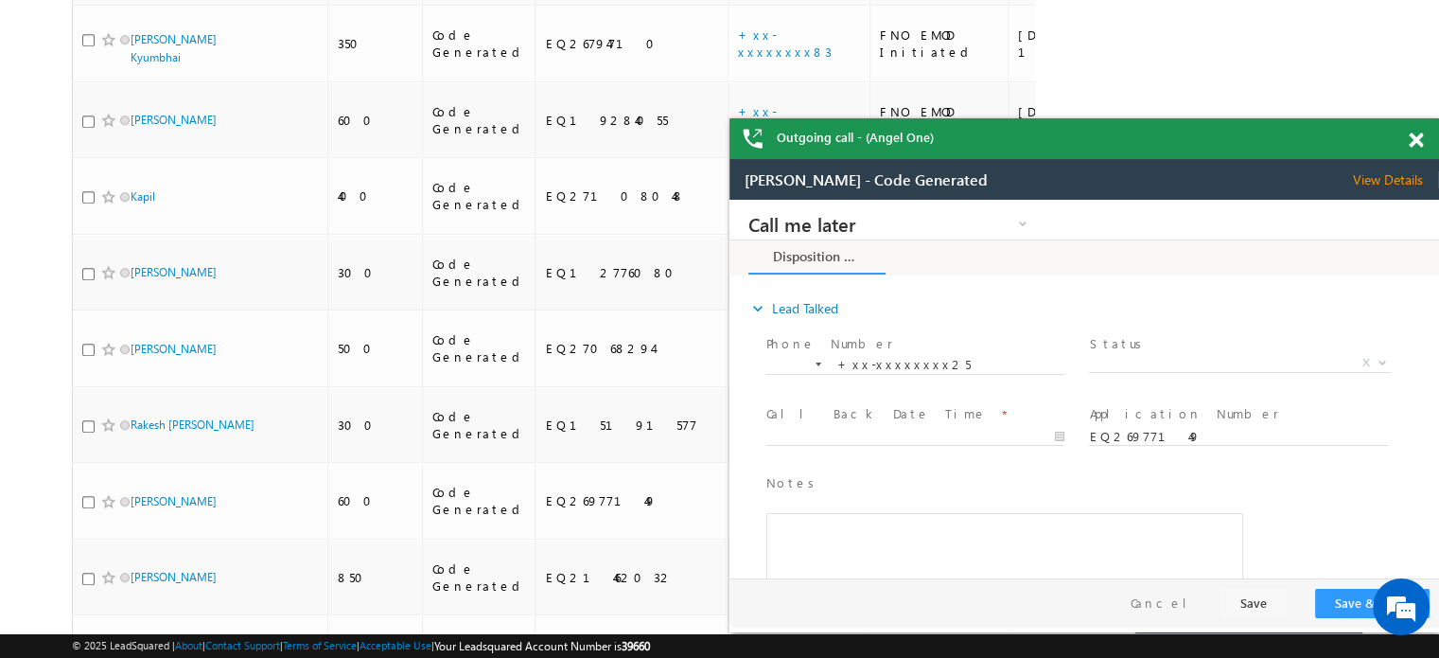
click at [1412, 137] on span at bounding box center [1416, 140] width 14 height 16
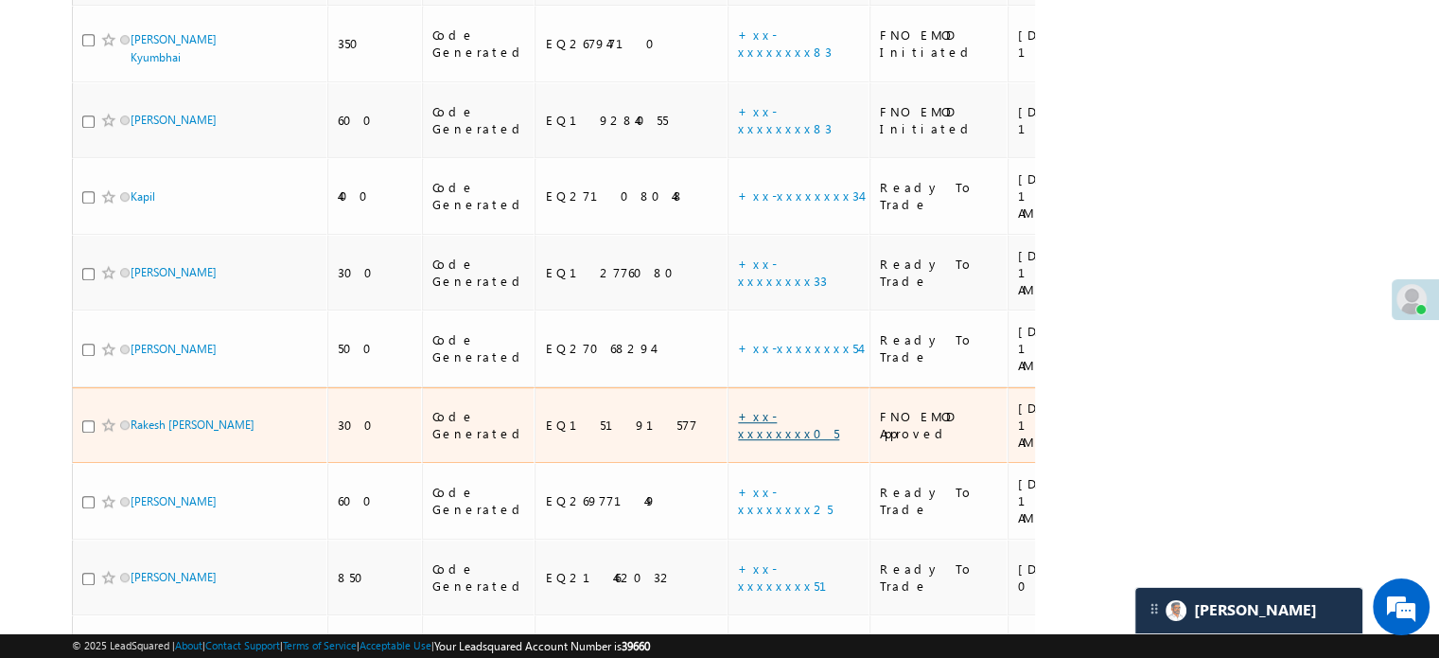
click at [738, 408] on link "+xx-xxxxxxxx05" at bounding box center [788, 424] width 101 height 33
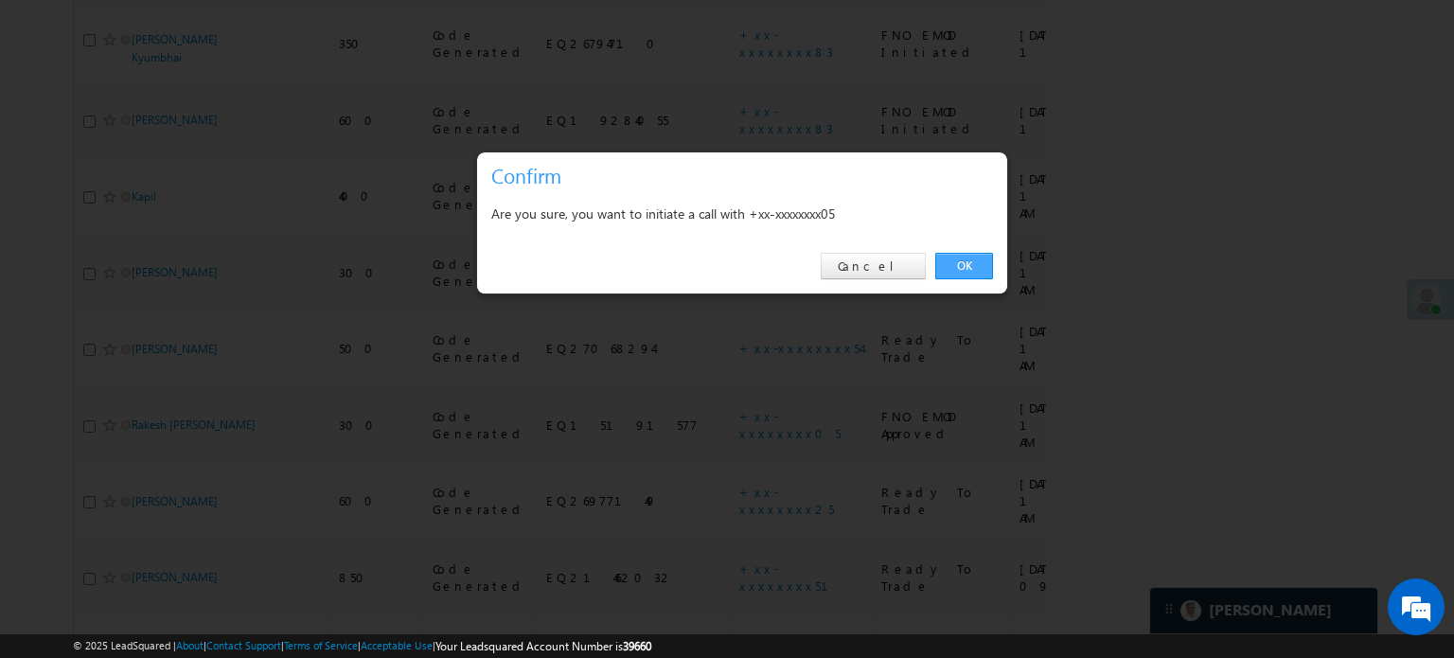
click at [979, 260] on link "OK" at bounding box center [964, 266] width 58 height 26
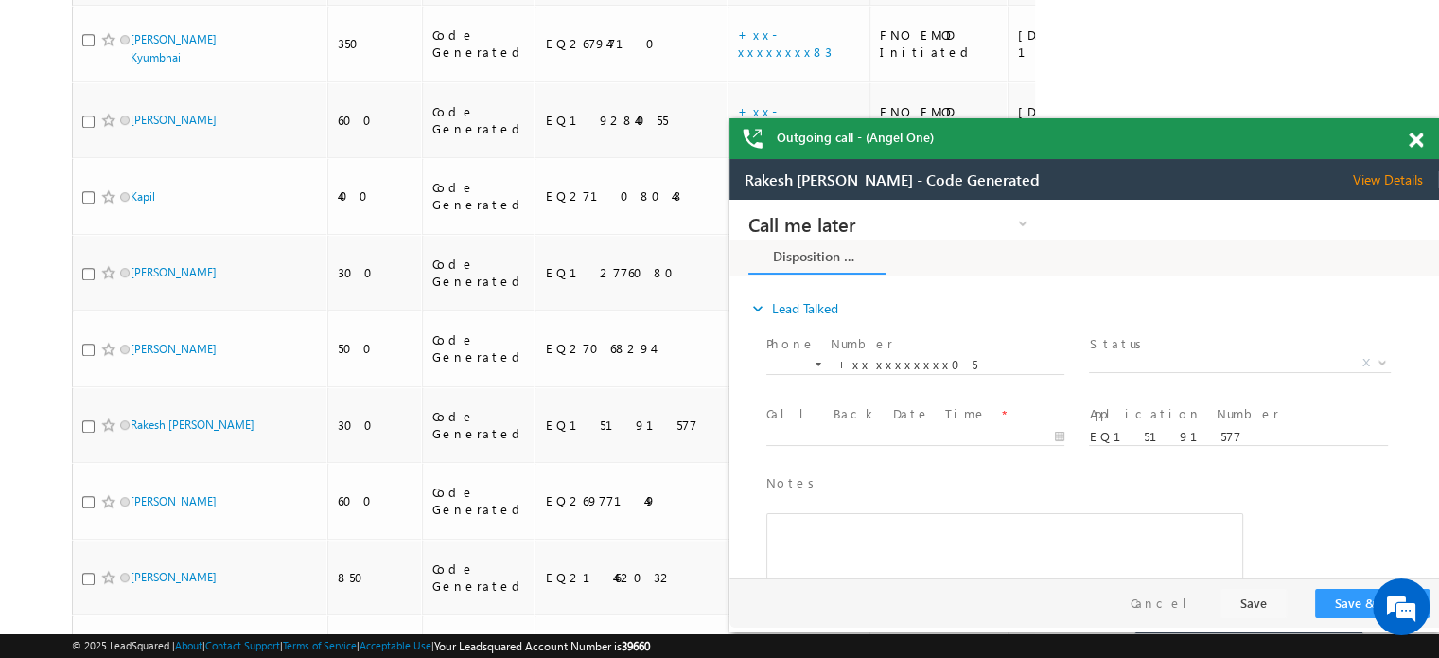
click at [1420, 139] on span at bounding box center [1416, 140] width 14 height 16
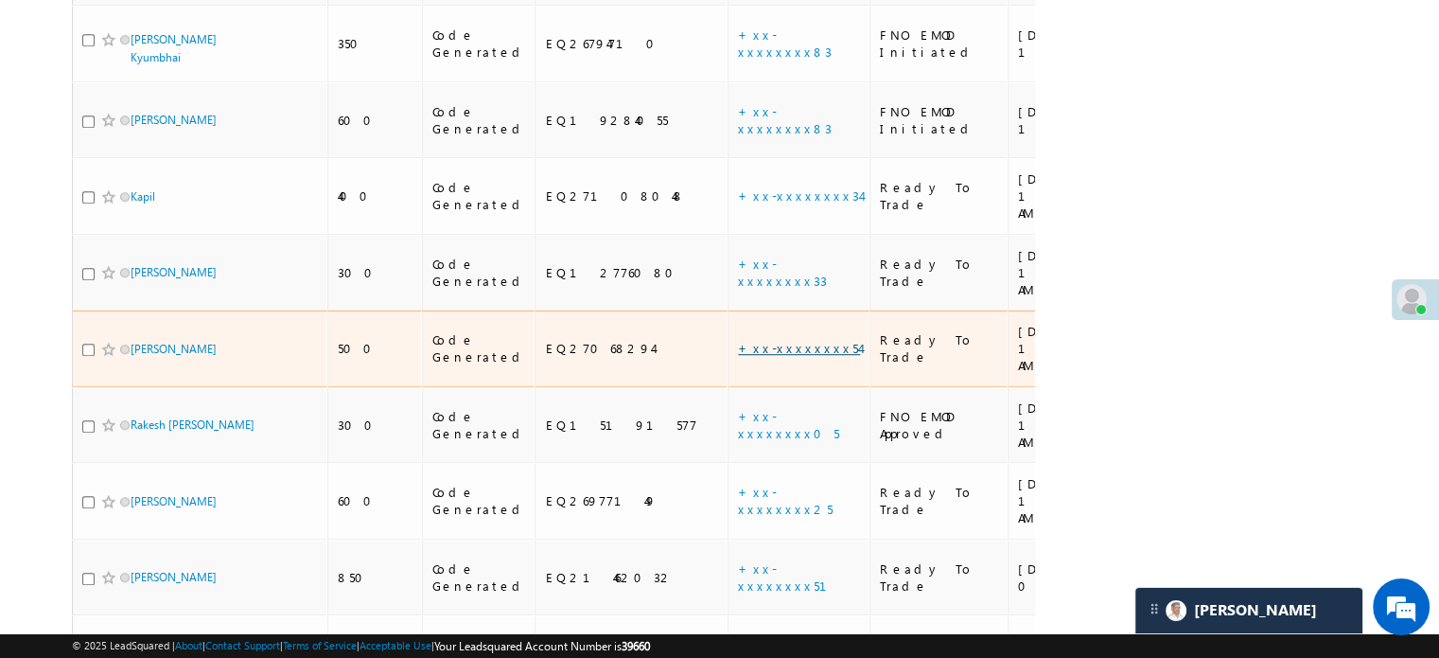
click at [738, 340] on link "+xx-xxxxxxxx54" at bounding box center [799, 348] width 122 height 16
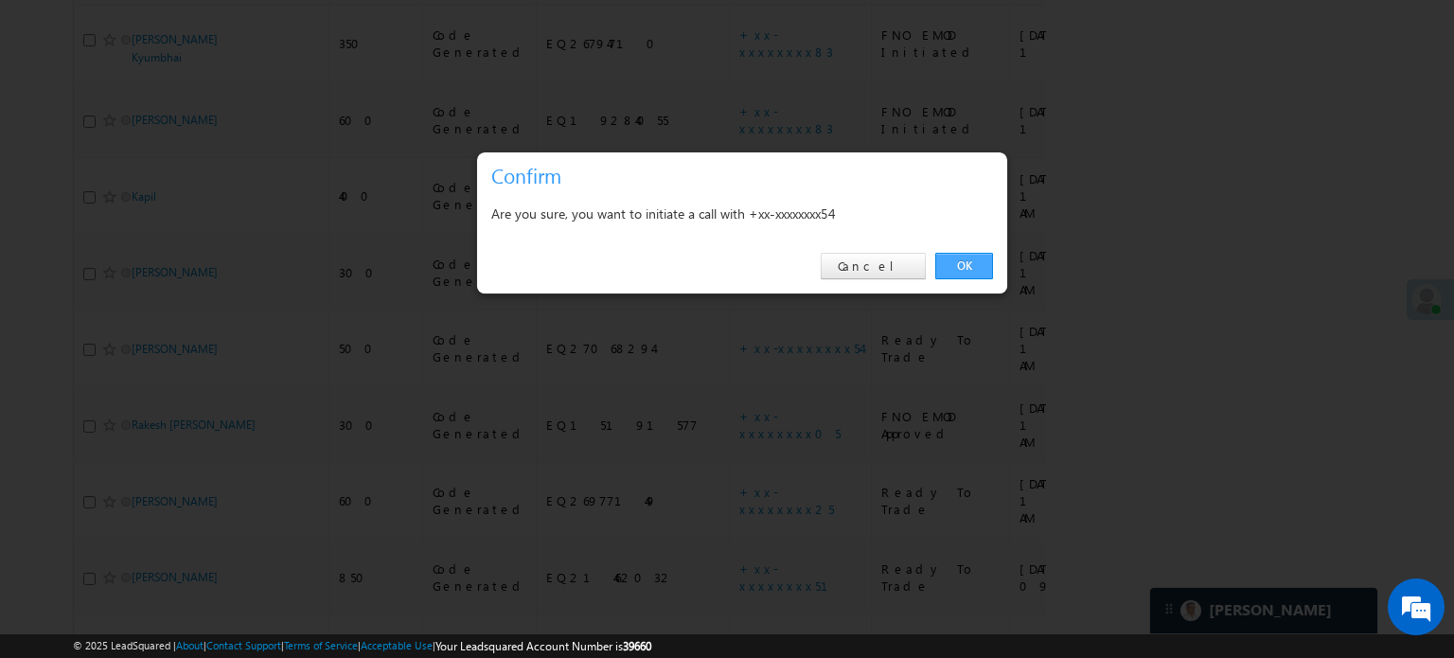
click at [967, 260] on link "OK" at bounding box center [964, 266] width 58 height 26
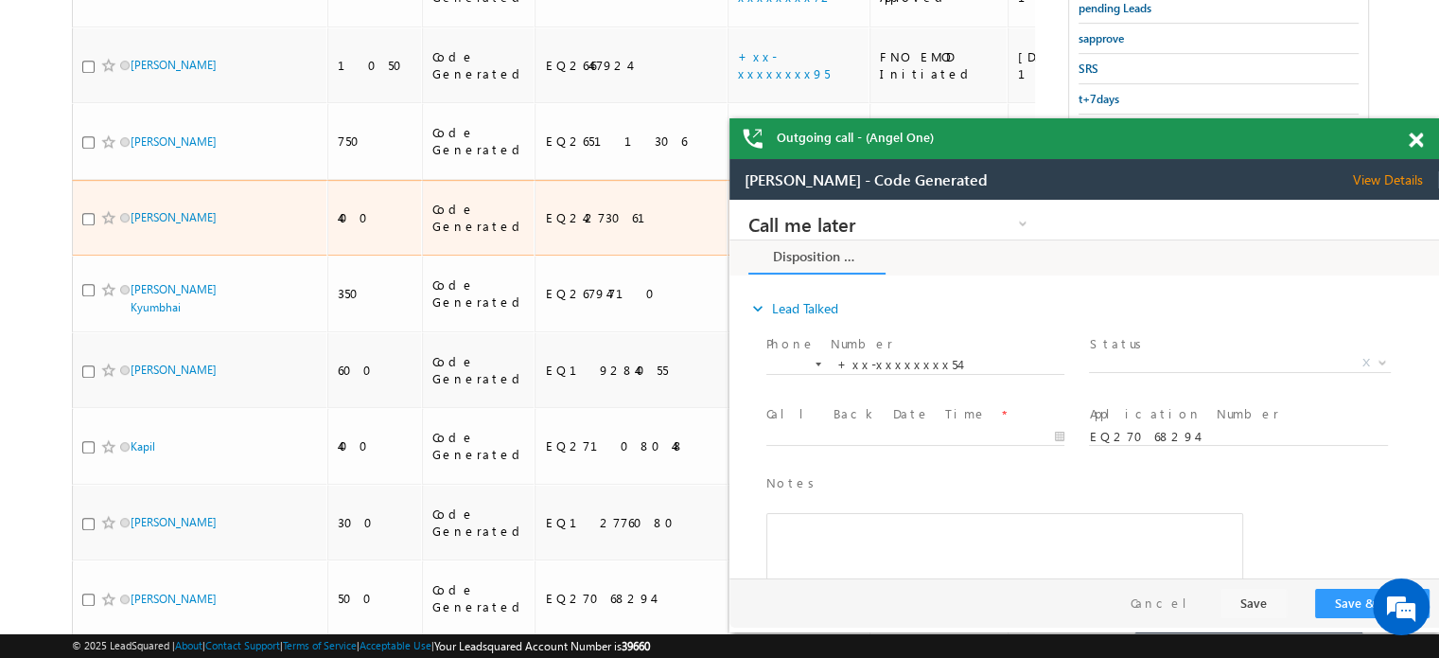
scroll to position [849, 0]
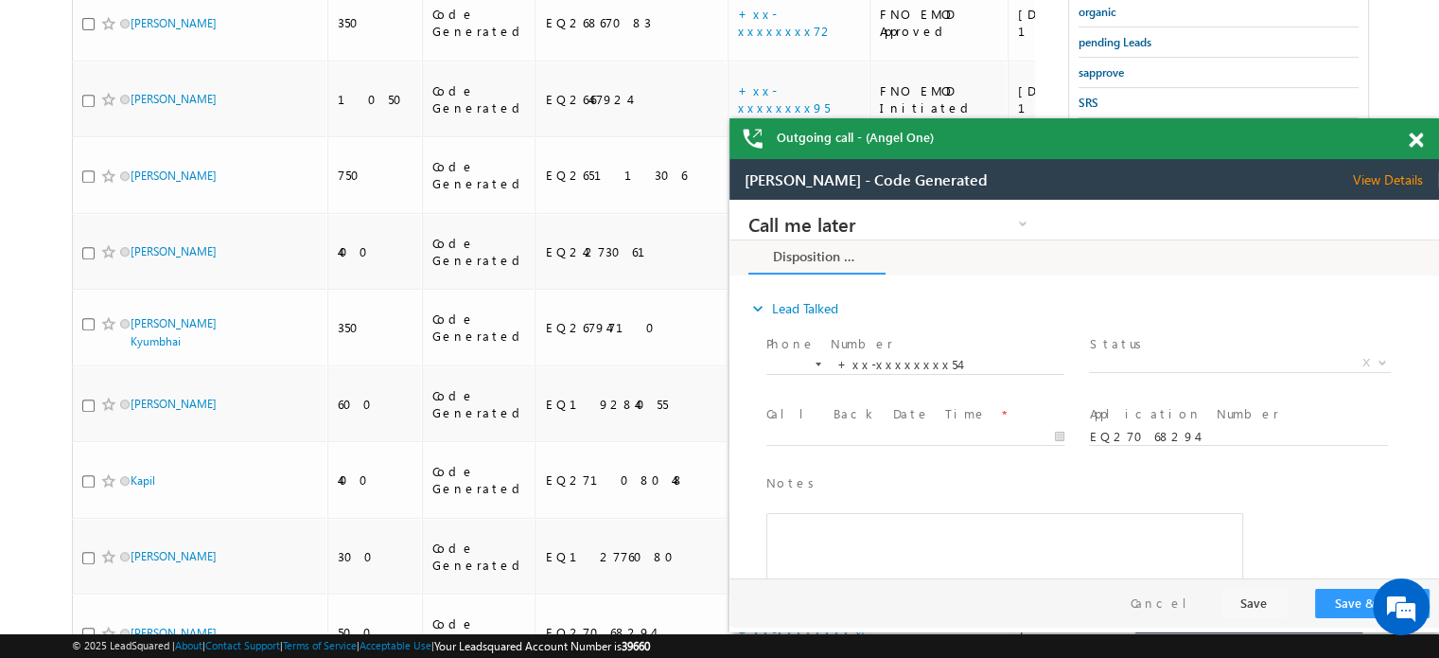
click at [1416, 137] on span at bounding box center [1416, 140] width 14 height 16
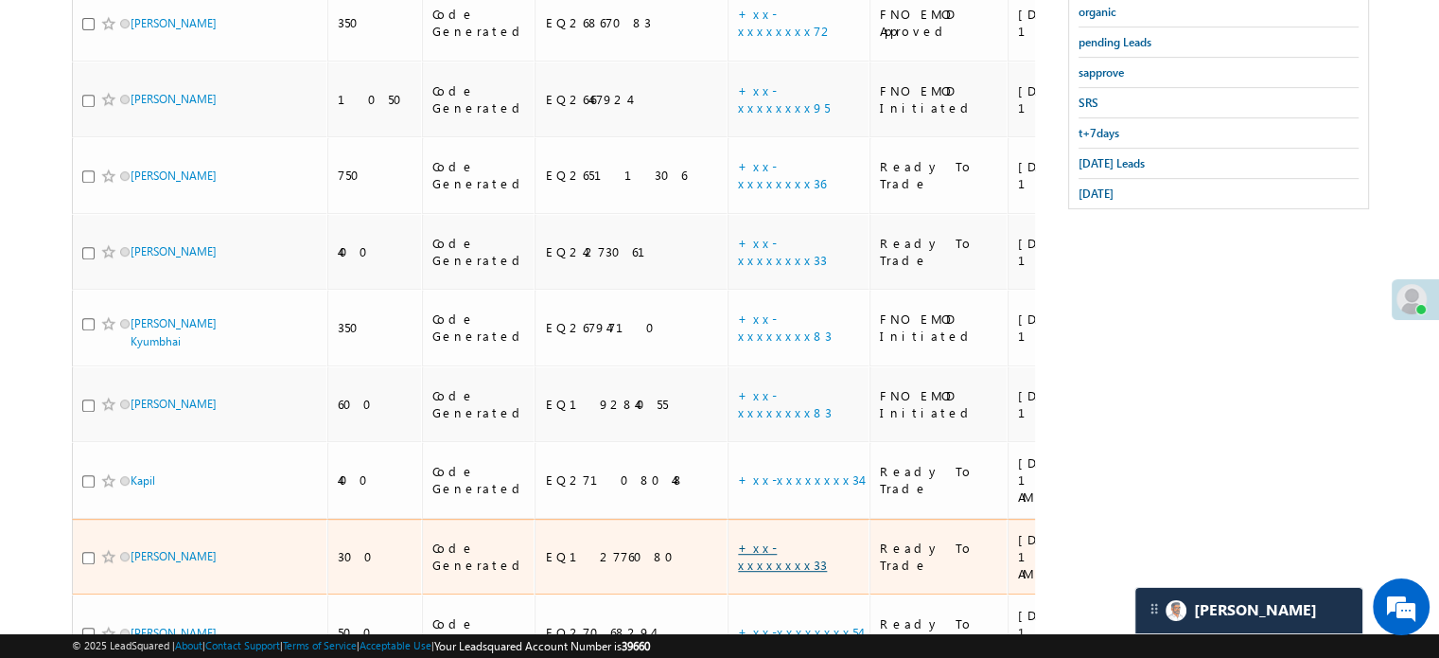
click at [738, 539] on link "+xx-xxxxxxxx33" at bounding box center [782, 555] width 89 height 33
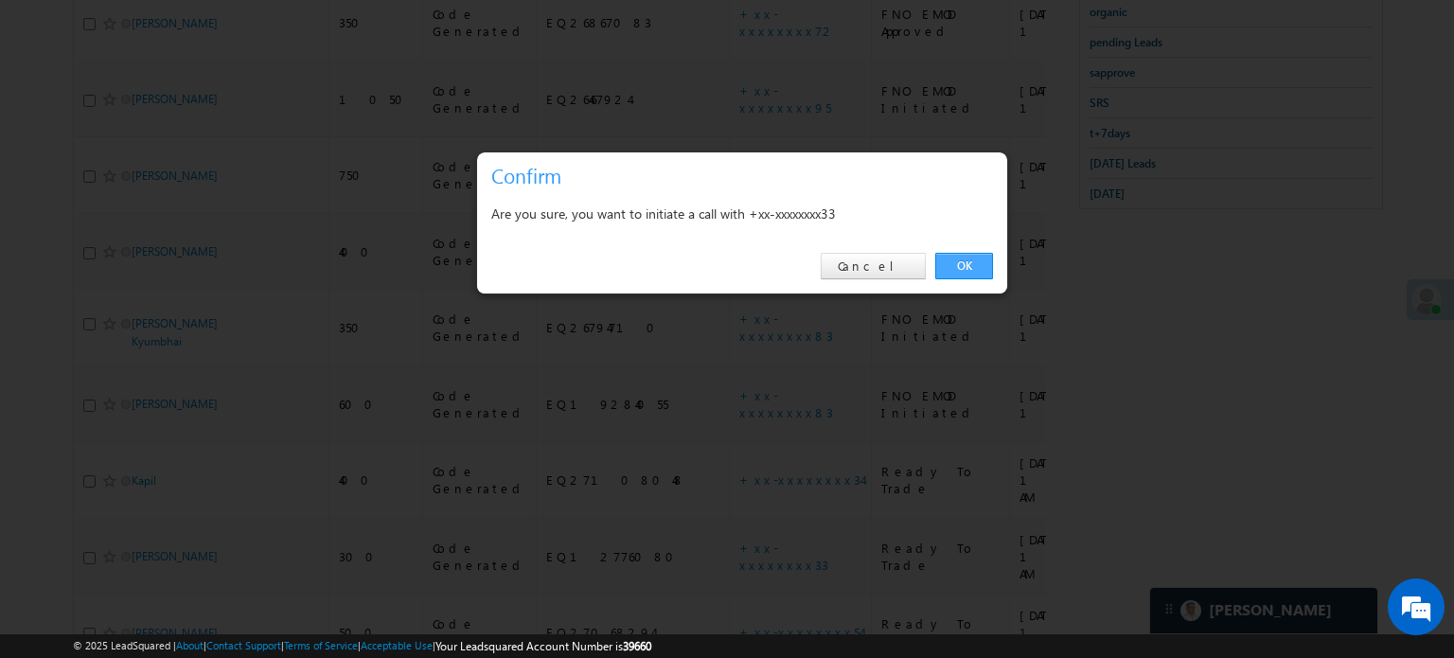
click at [951, 263] on link "OK" at bounding box center [964, 266] width 58 height 26
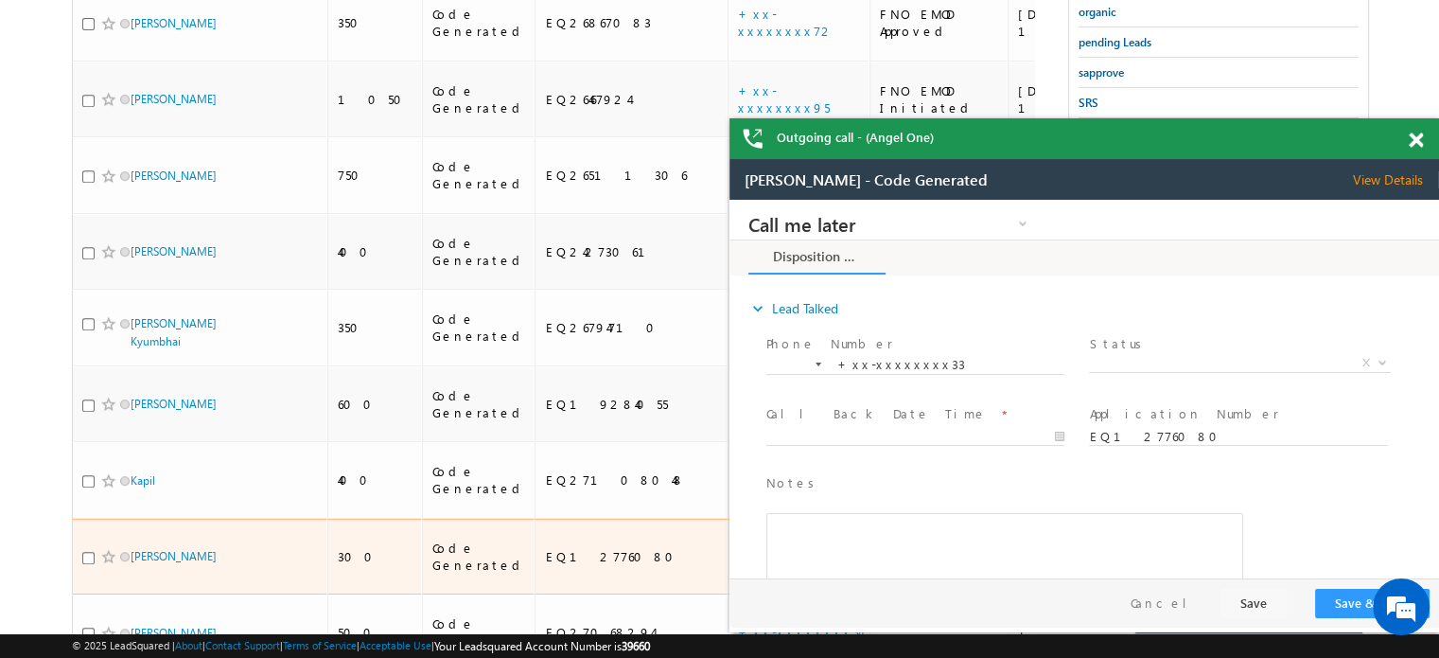
scroll to position [0, 0]
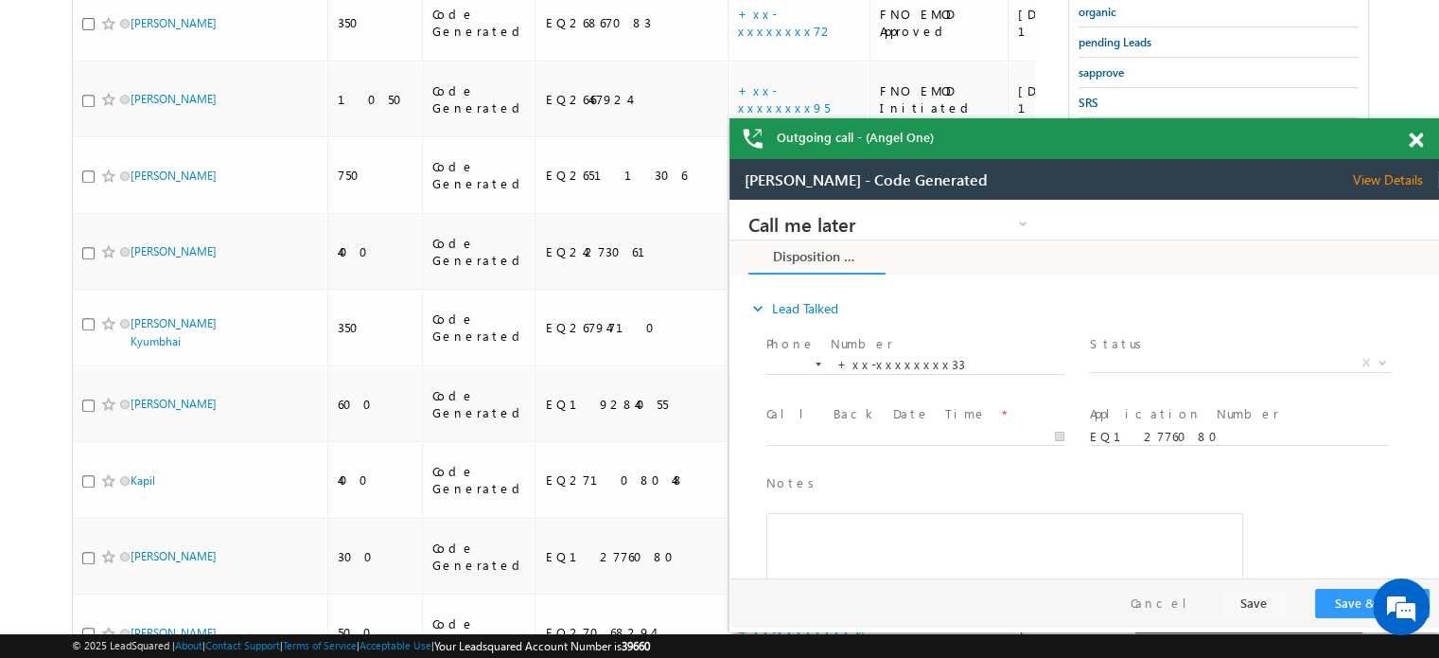
click at [1415, 138] on span at bounding box center [1416, 140] width 14 height 16
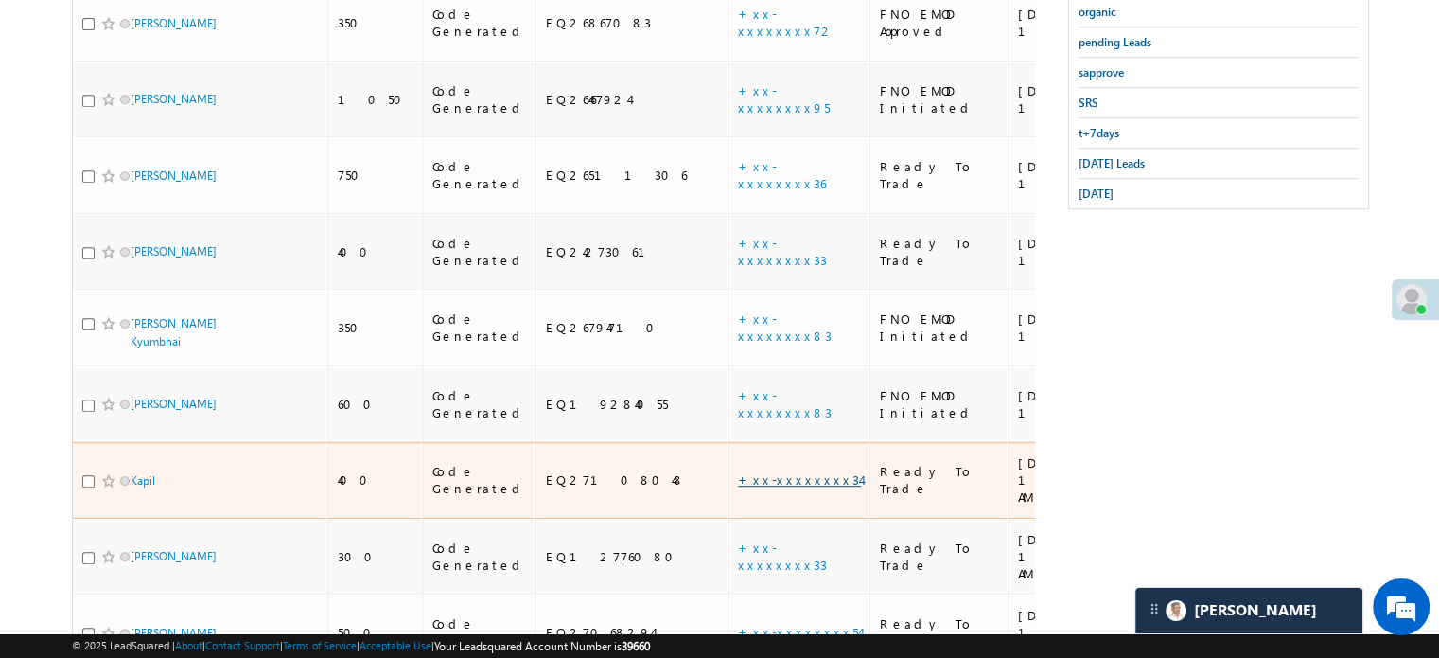
click at [738, 471] on link "+xx-xxxxxxxx34" at bounding box center [799, 479] width 123 height 16
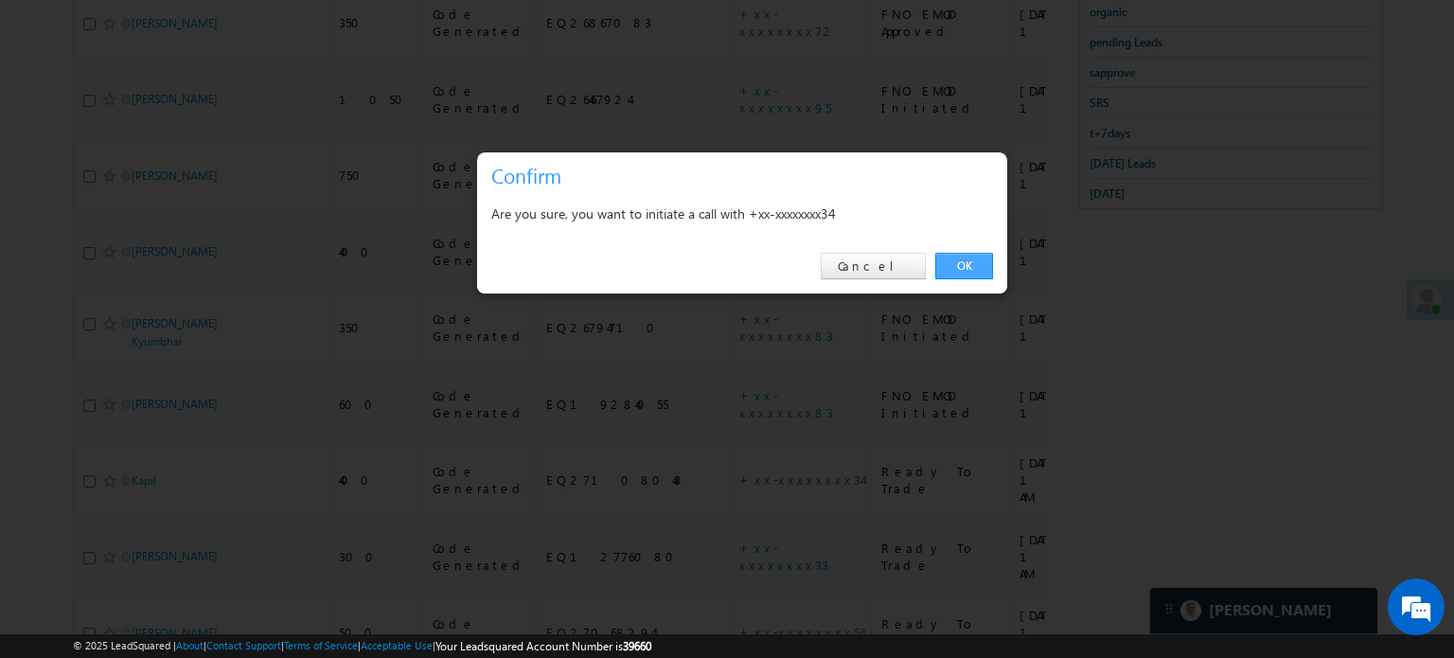
click at [962, 262] on link "OK" at bounding box center [964, 266] width 58 height 26
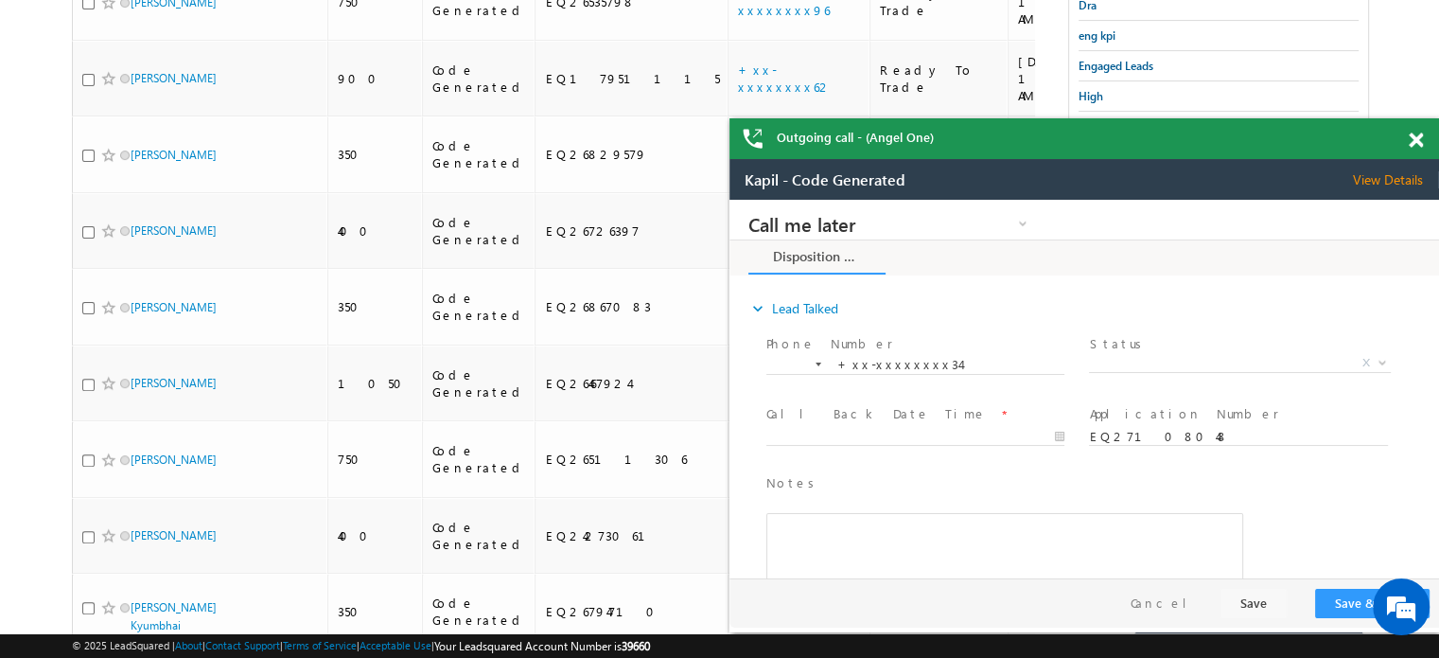
click at [1417, 132] on div "Outgoing call - (Angel One)" at bounding box center [1085, 138] width 710 height 41
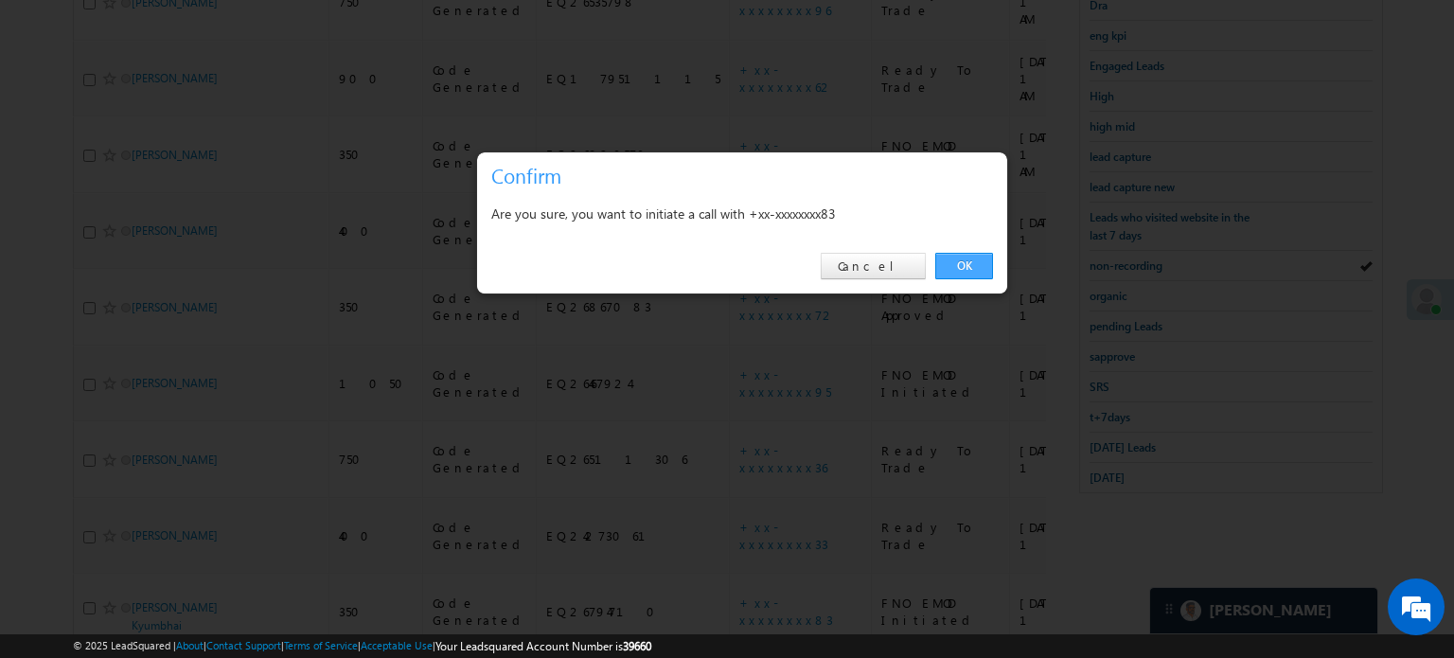
click at [950, 260] on link "OK" at bounding box center [964, 266] width 58 height 26
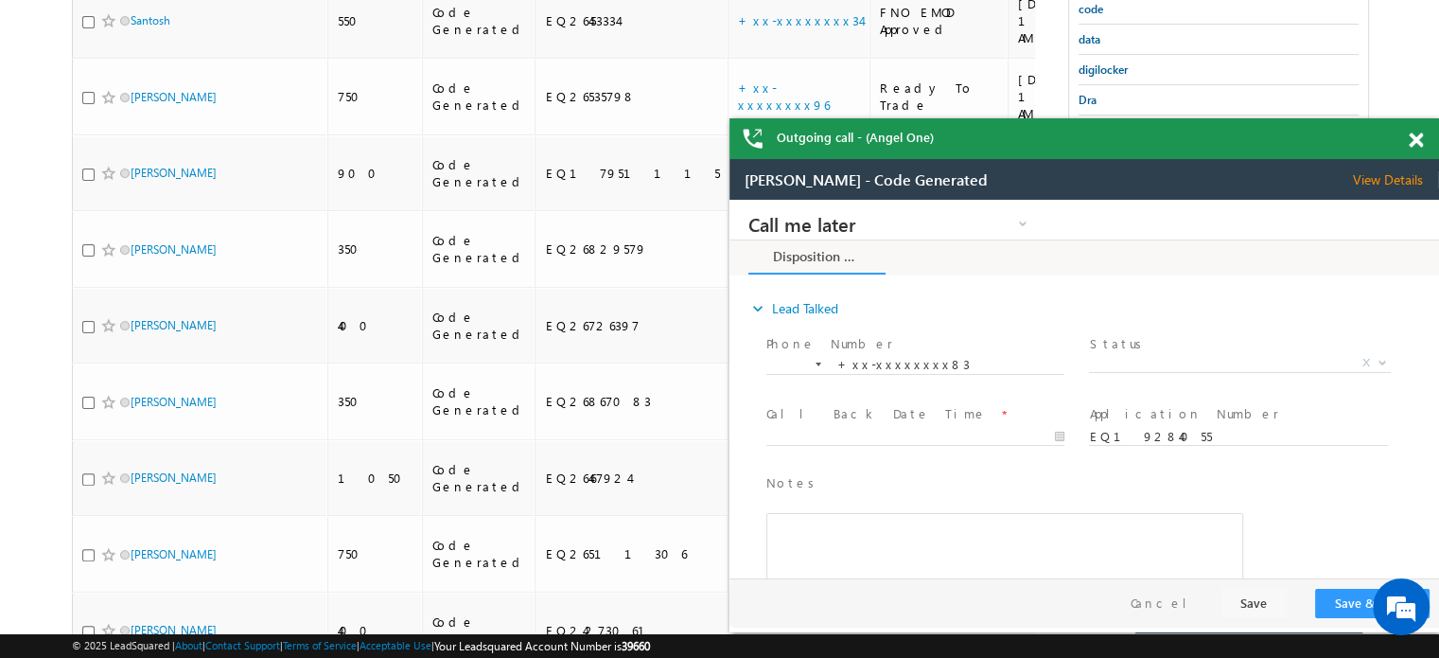
click at [1415, 137] on span at bounding box center [1416, 140] width 14 height 16
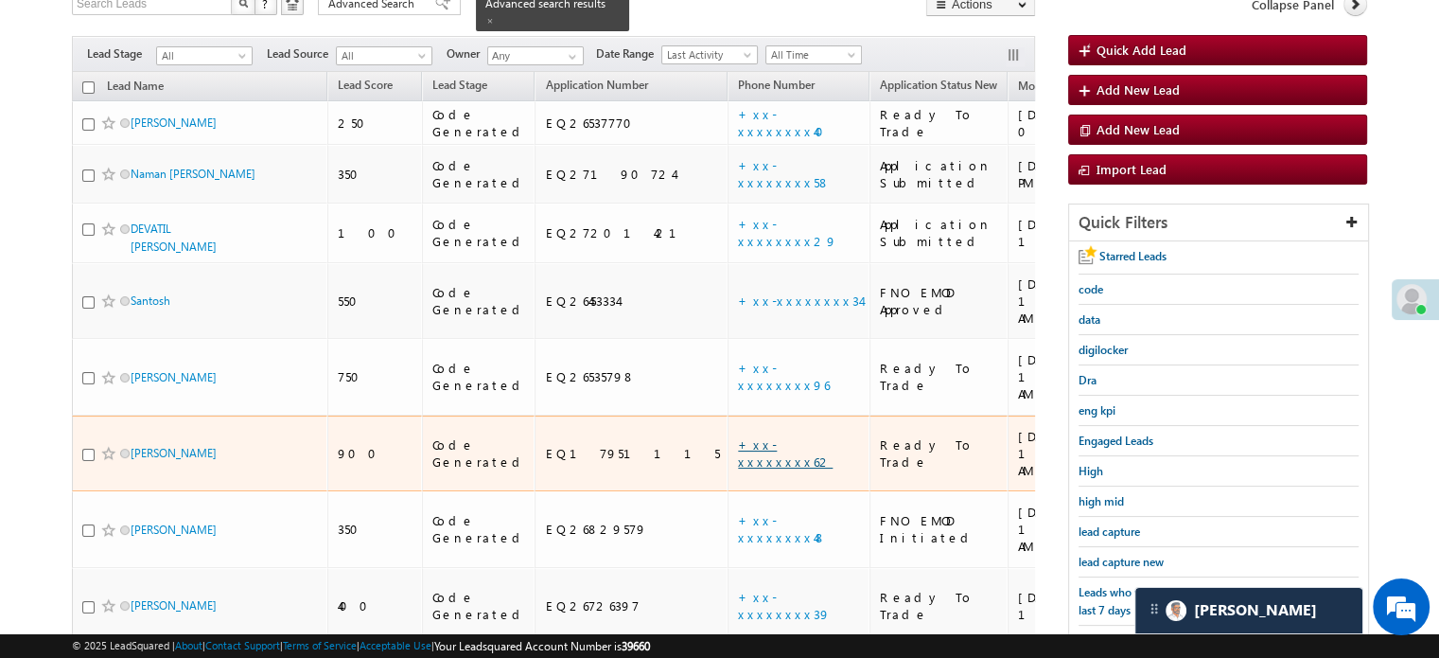
scroll to position [473, 0]
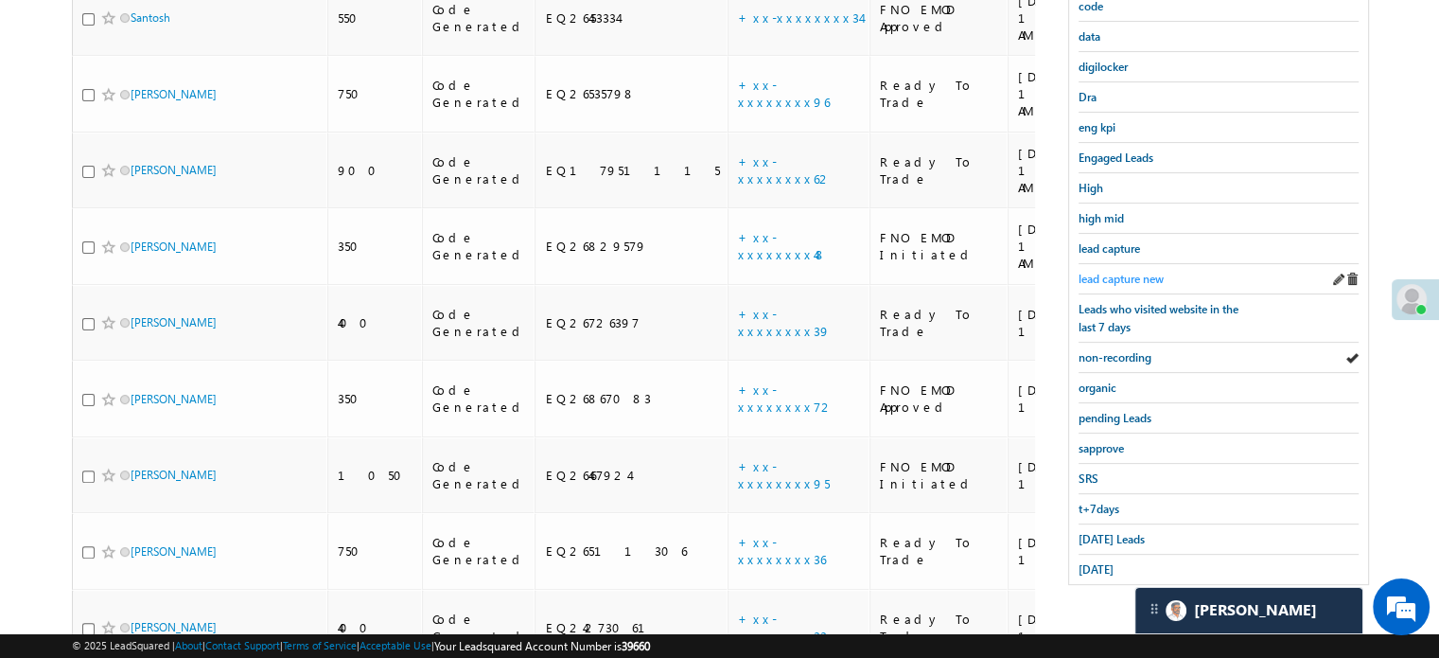
click at [1128, 275] on span "lead capture new" at bounding box center [1121, 279] width 85 height 14
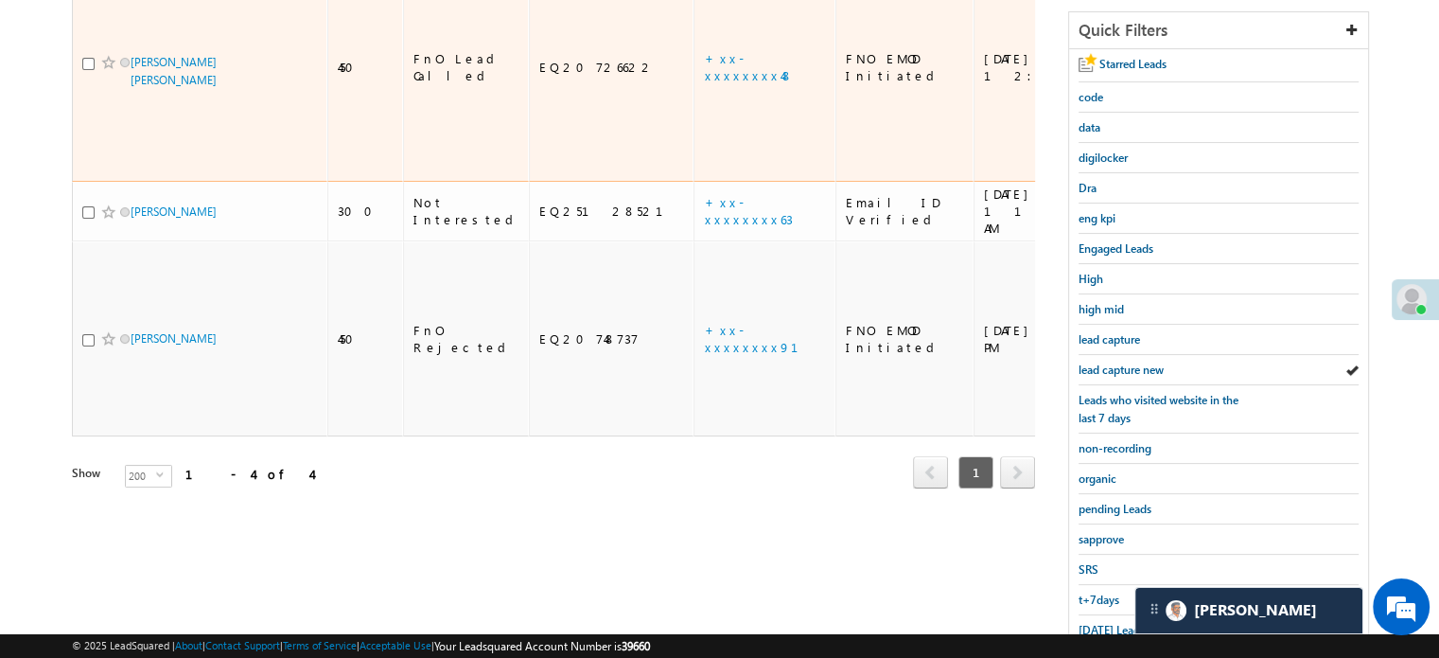
scroll to position [44, 0]
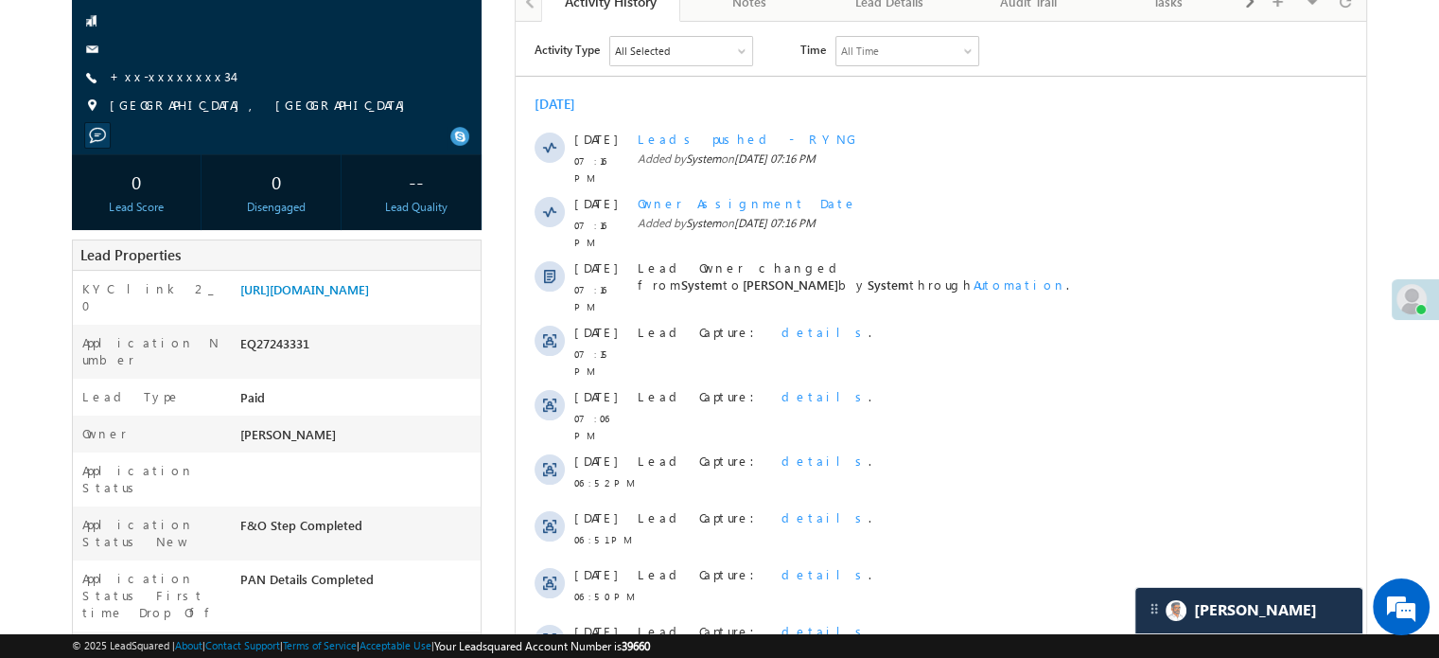
scroll to position [8702, 0]
click at [341, 297] on link "https://angelbroking1-pk3em7sa.customui-test.leadsquared.com?leadId=a61ef30d-65…" at bounding box center [304, 289] width 129 height 16
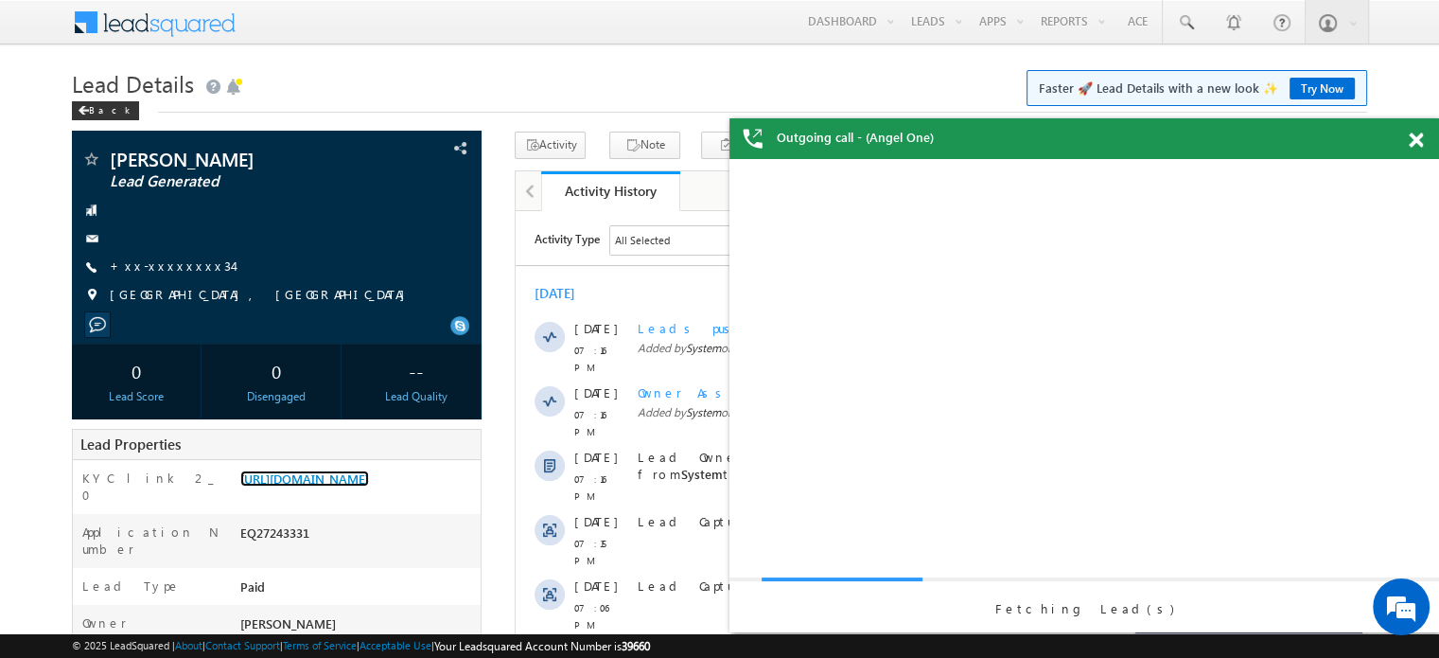
scroll to position [0, 0]
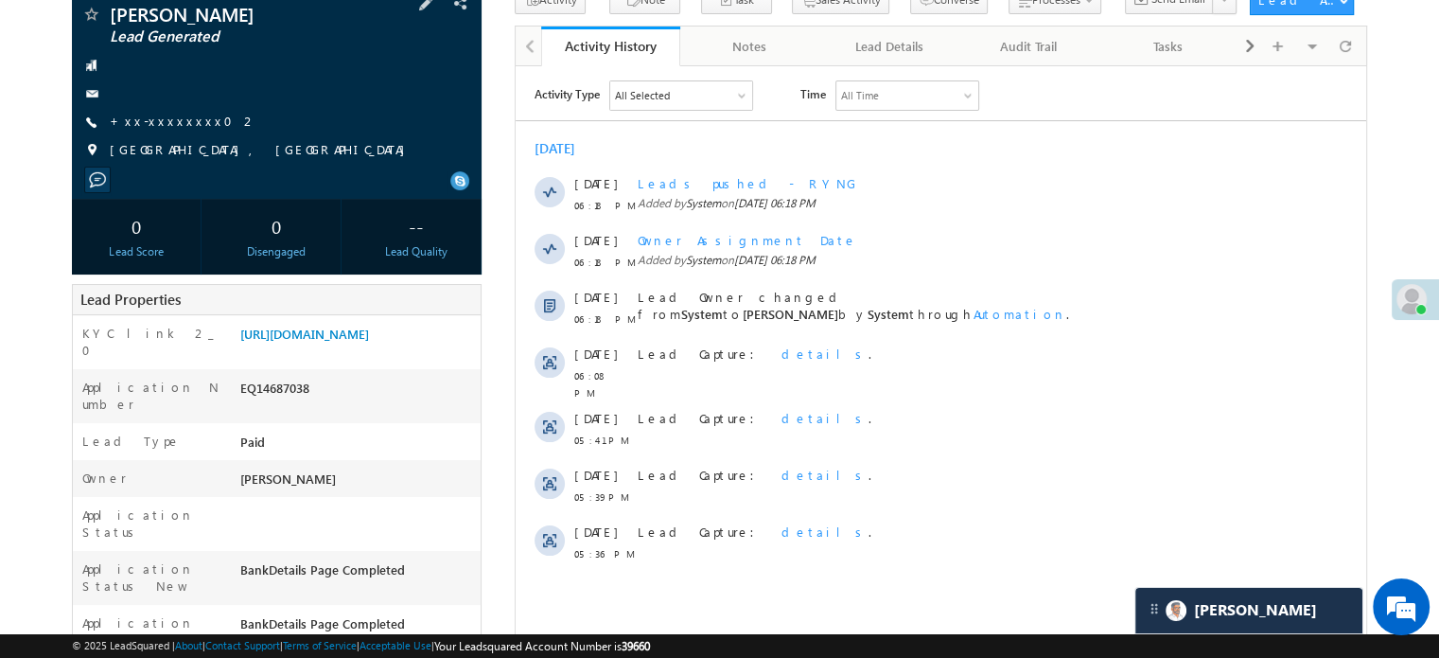
scroll to position [379, 0]
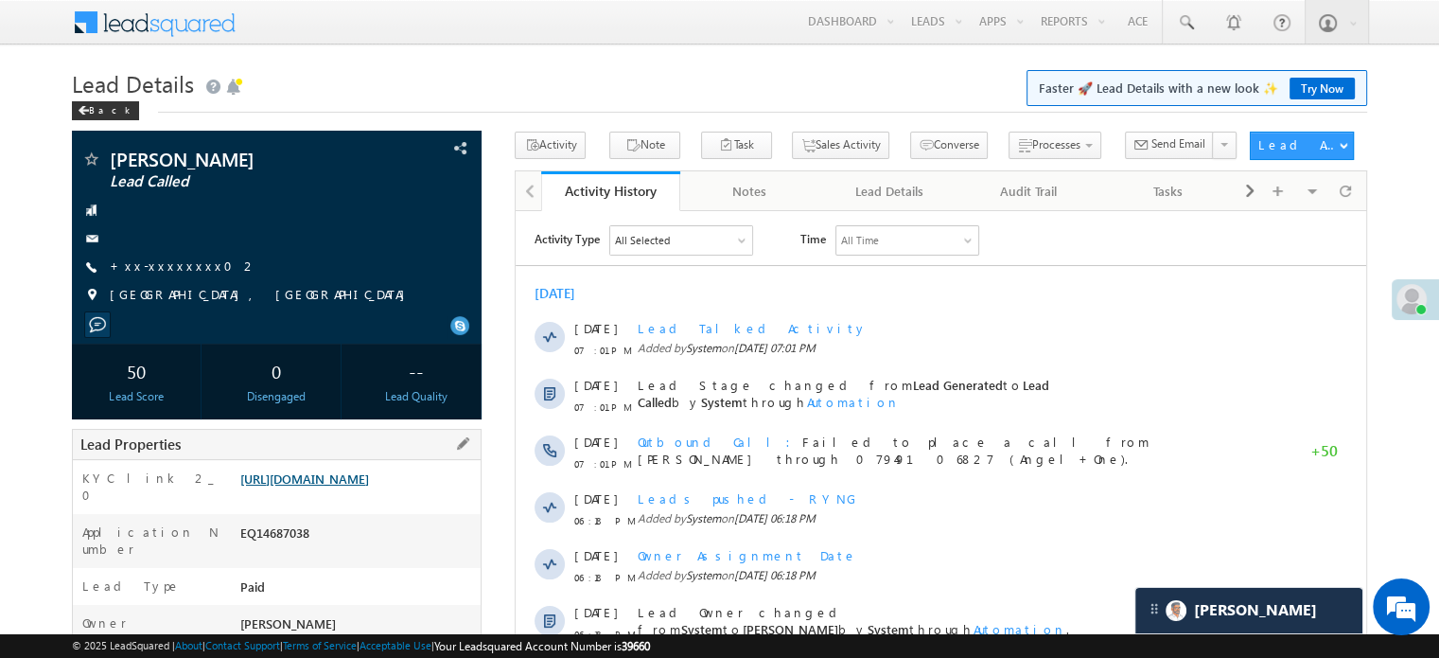
scroll to position [8702, 0]
click at [170, 260] on link "+xx-xxxxxxxx02" at bounding box center [184, 265] width 148 height 16
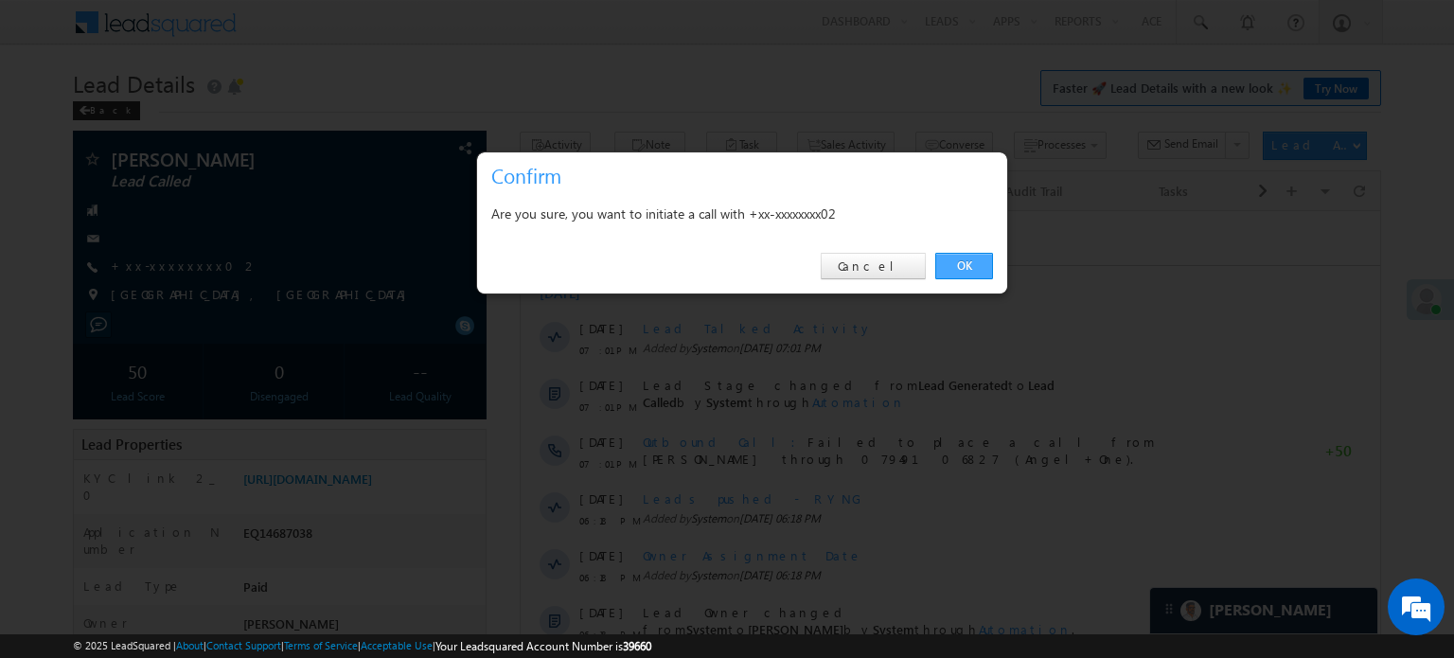
drag, startPoint x: 951, startPoint y: 263, endPoint x: 202, endPoint y: 230, distance: 750.3
click at [951, 263] on link "OK" at bounding box center [964, 266] width 58 height 26
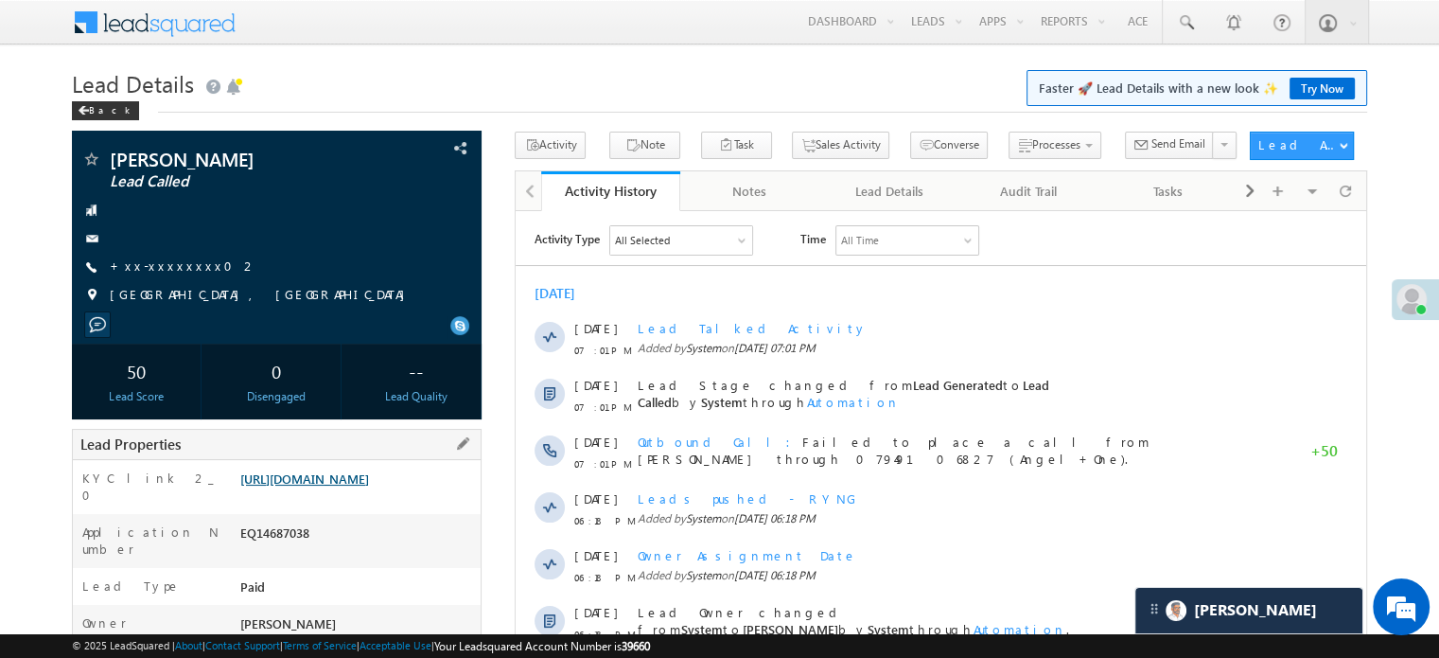
click at [369, 482] on link "[URL][DOMAIN_NAME]" at bounding box center [304, 478] width 129 height 16
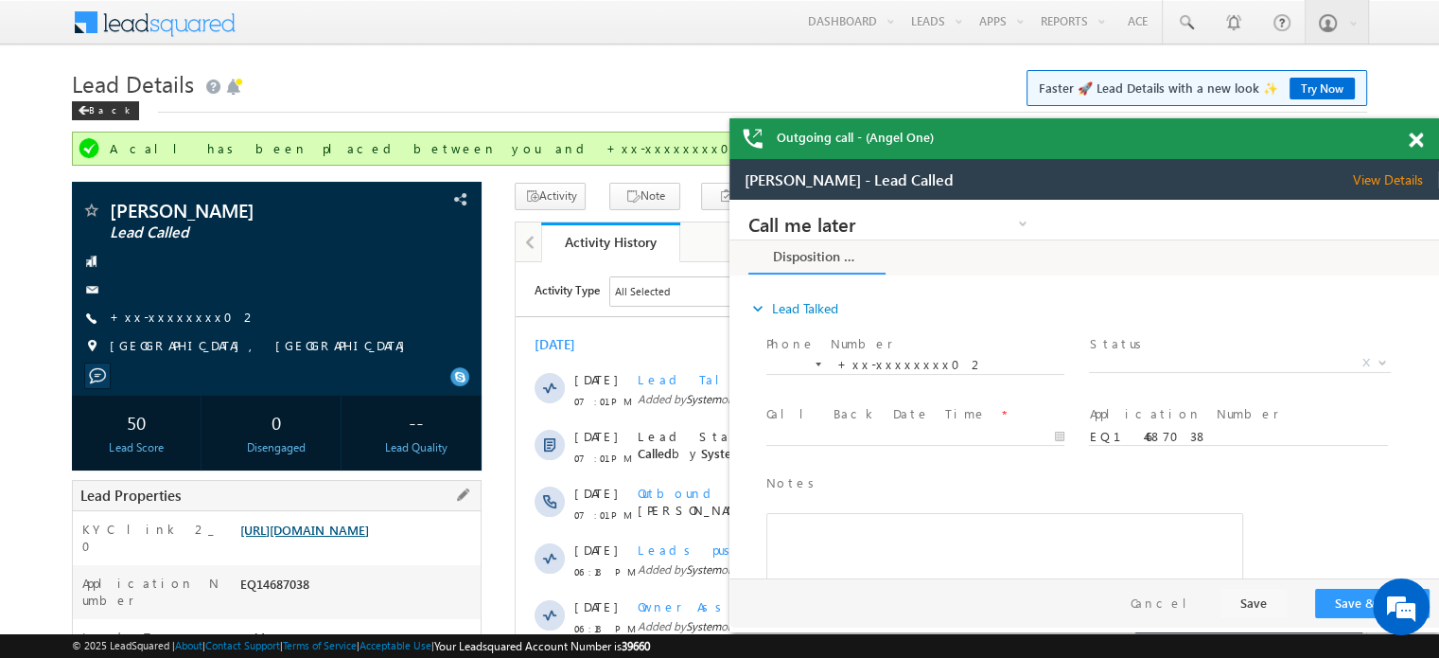
scroll to position [0, 0]
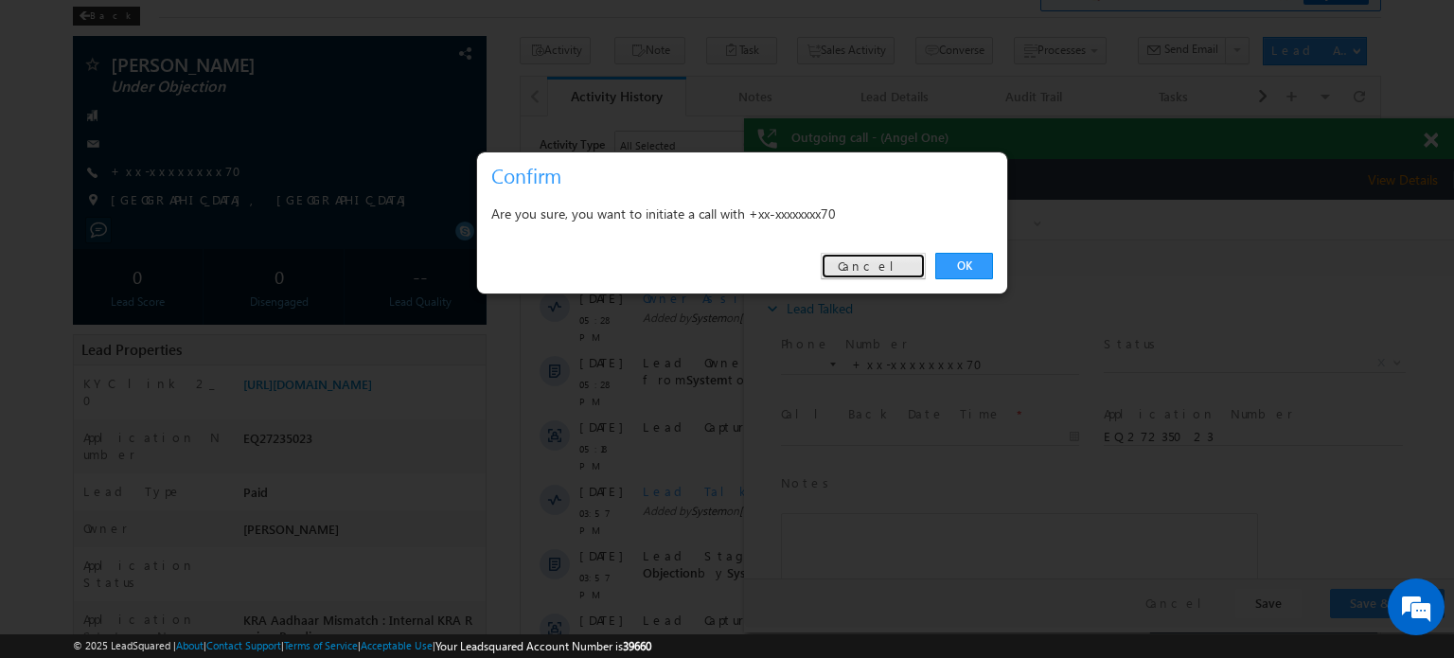
click at [882, 271] on link "Cancel" at bounding box center [873, 266] width 105 height 26
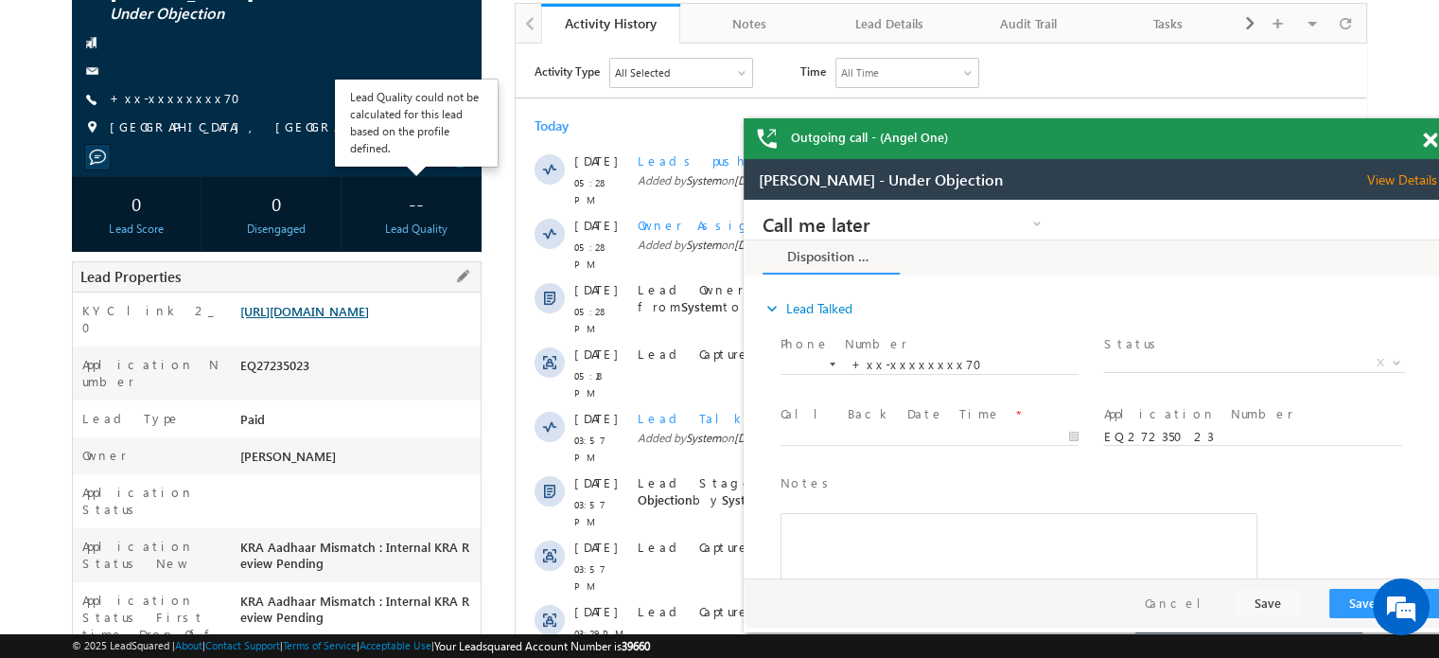
scroll to position [189, 0]
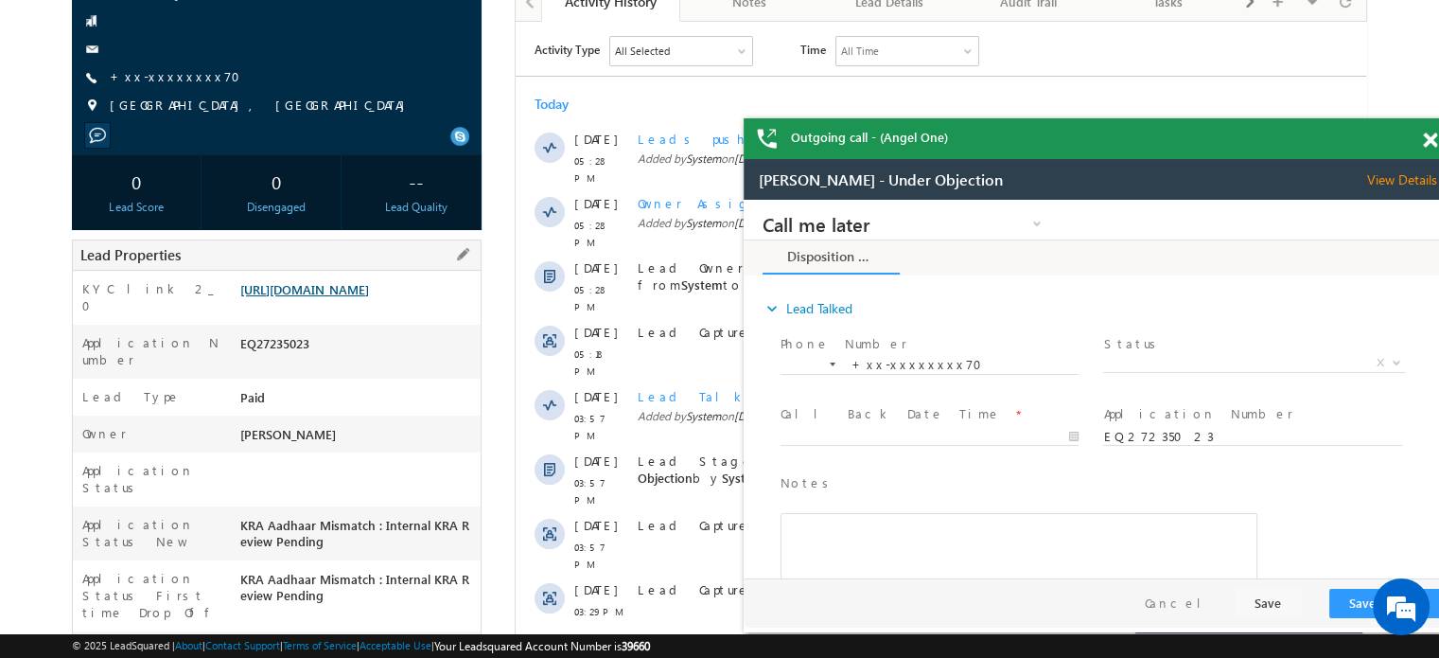
click at [303, 297] on link "[URL][DOMAIN_NAME]" at bounding box center [304, 289] width 129 height 16
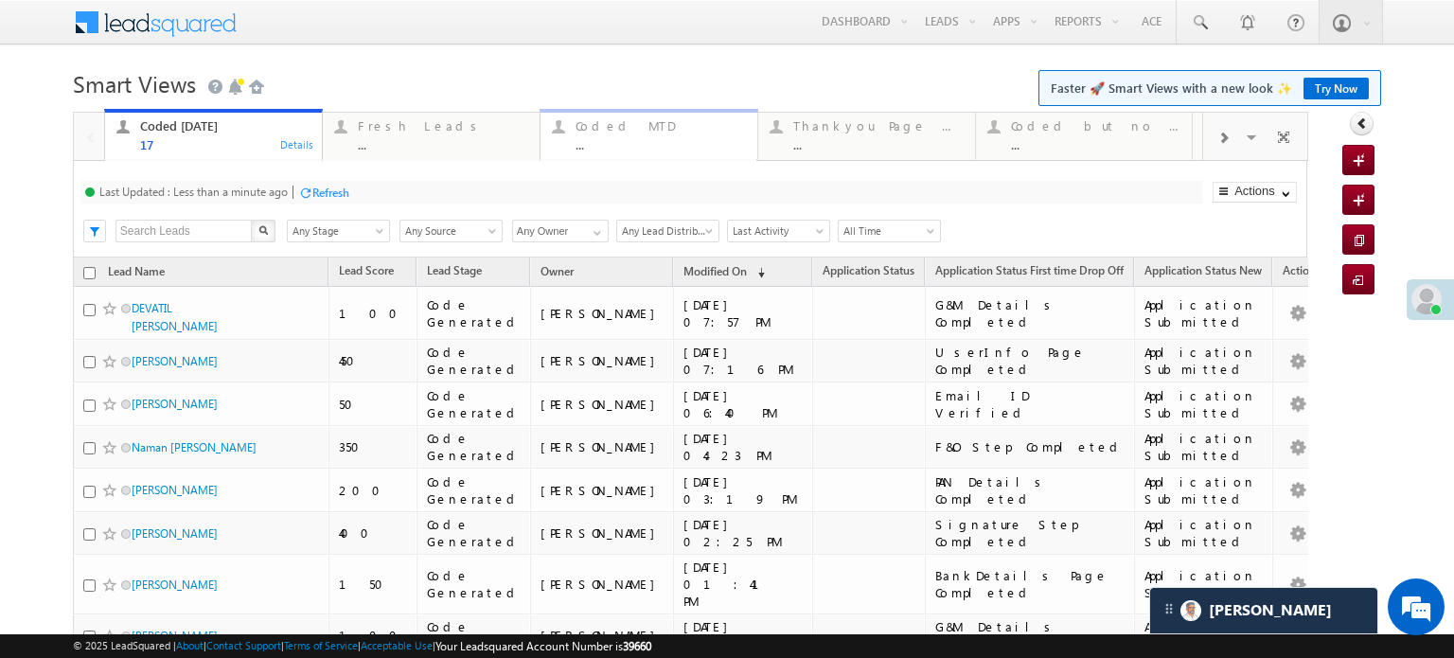
click at [717, 128] on div "Coded MTD" at bounding box center [660, 125] width 170 height 15
